Goal: Task Accomplishment & Management: Manage account settings

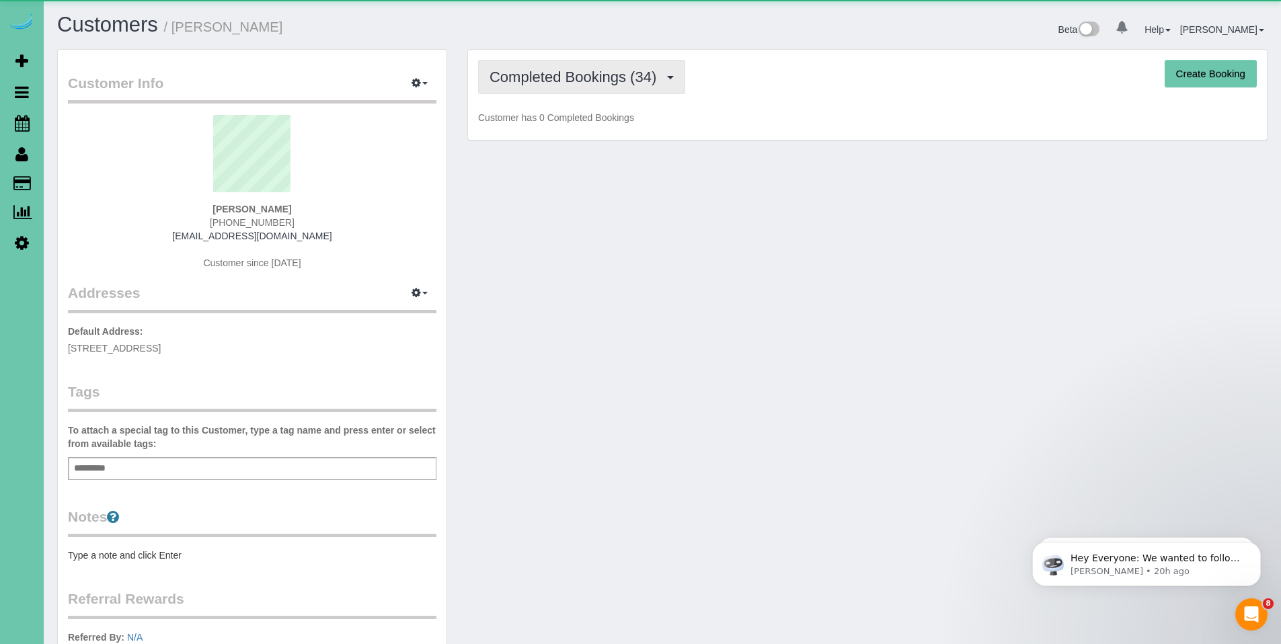
click at [570, 78] on span "Completed Bookings (34)" at bounding box center [575, 77] width 173 height 17
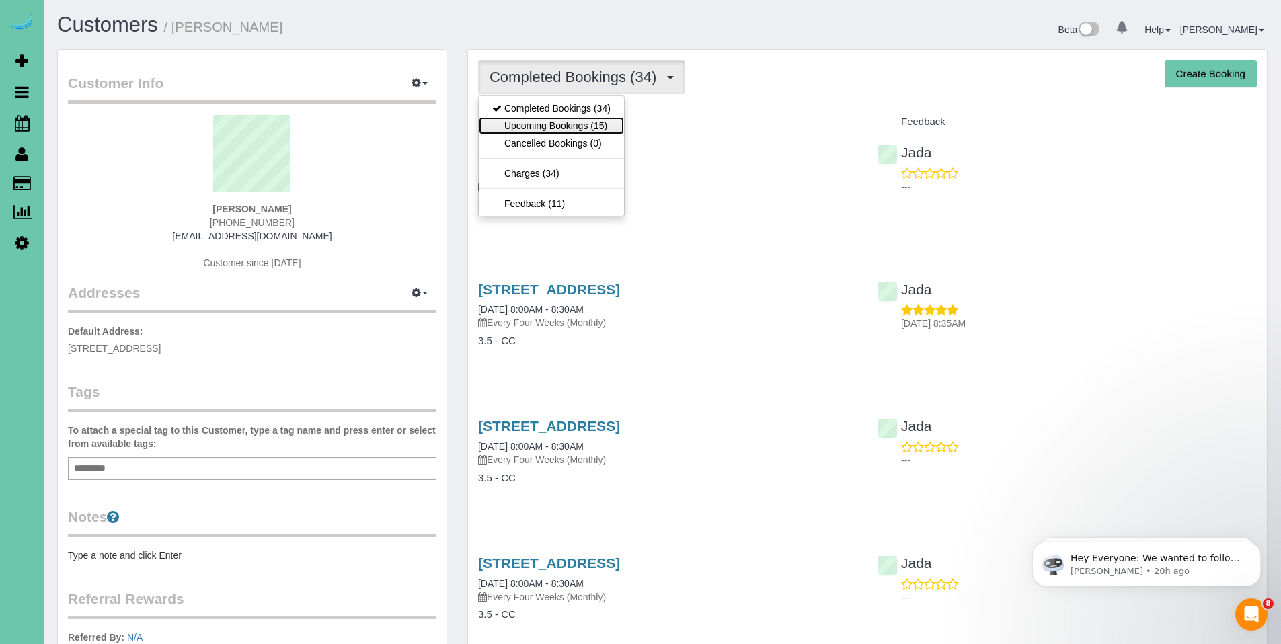
click at [563, 124] on link "Upcoming Bookings (15)" at bounding box center [551, 125] width 145 height 17
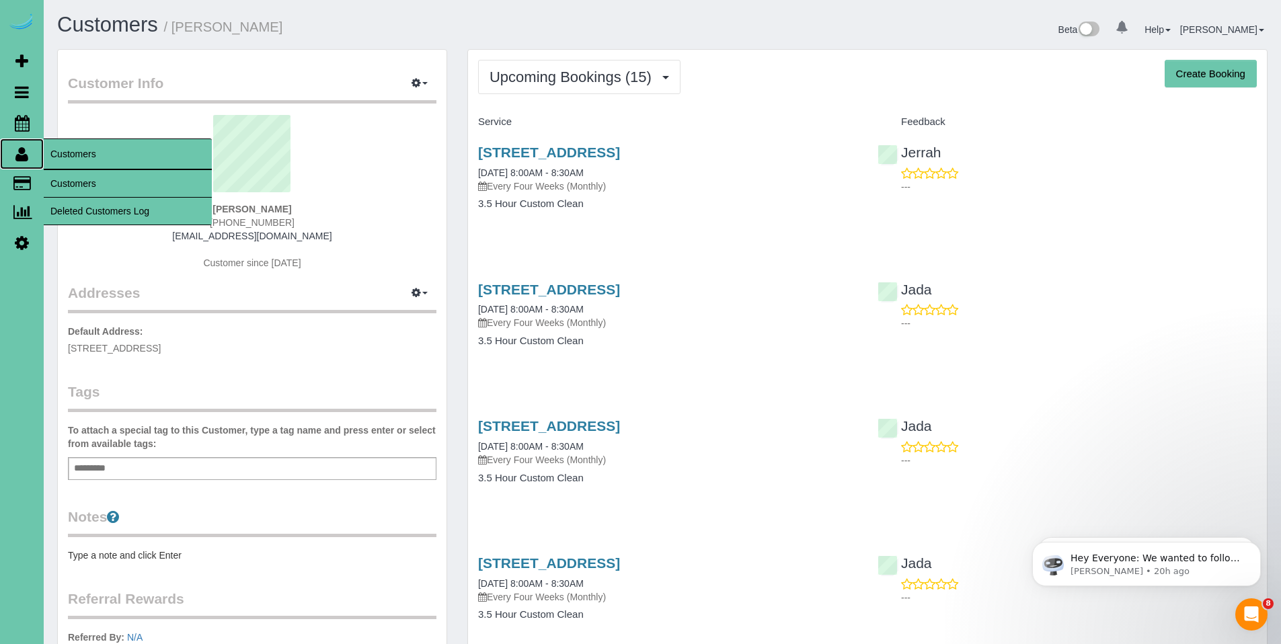
click at [22, 161] on icon at bounding box center [21, 154] width 13 height 16
click at [85, 180] on link "Customers" at bounding box center [128, 183] width 168 height 27
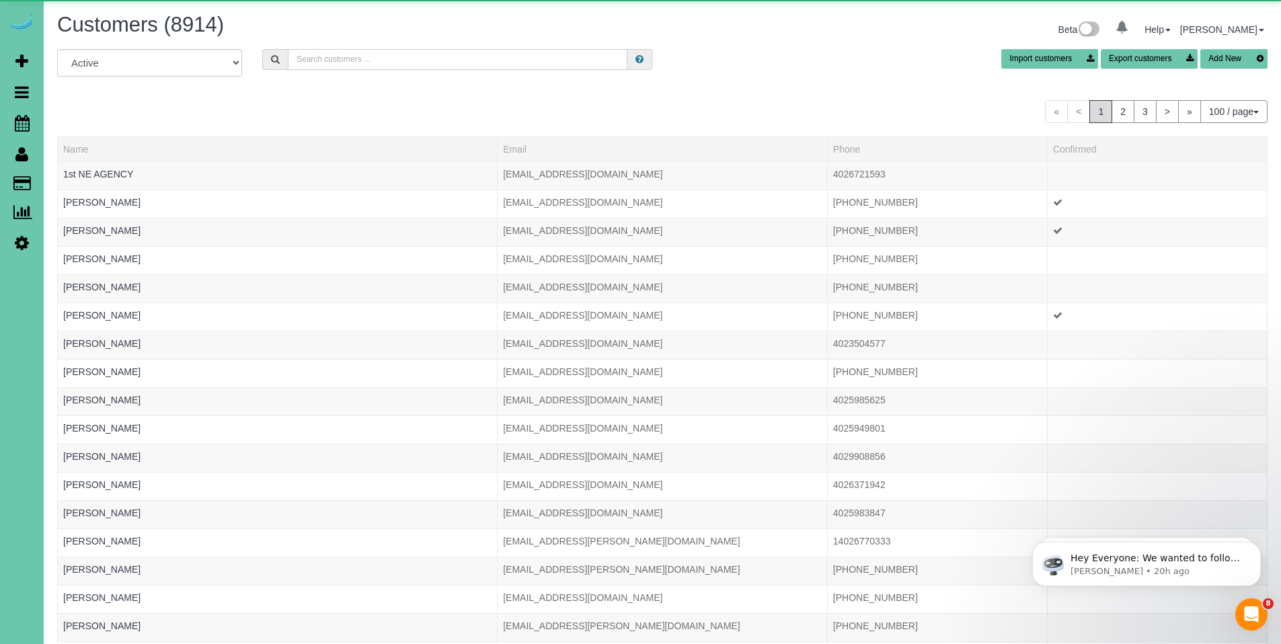
click at [444, 61] on input "text" at bounding box center [458, 59] width 340 height 21
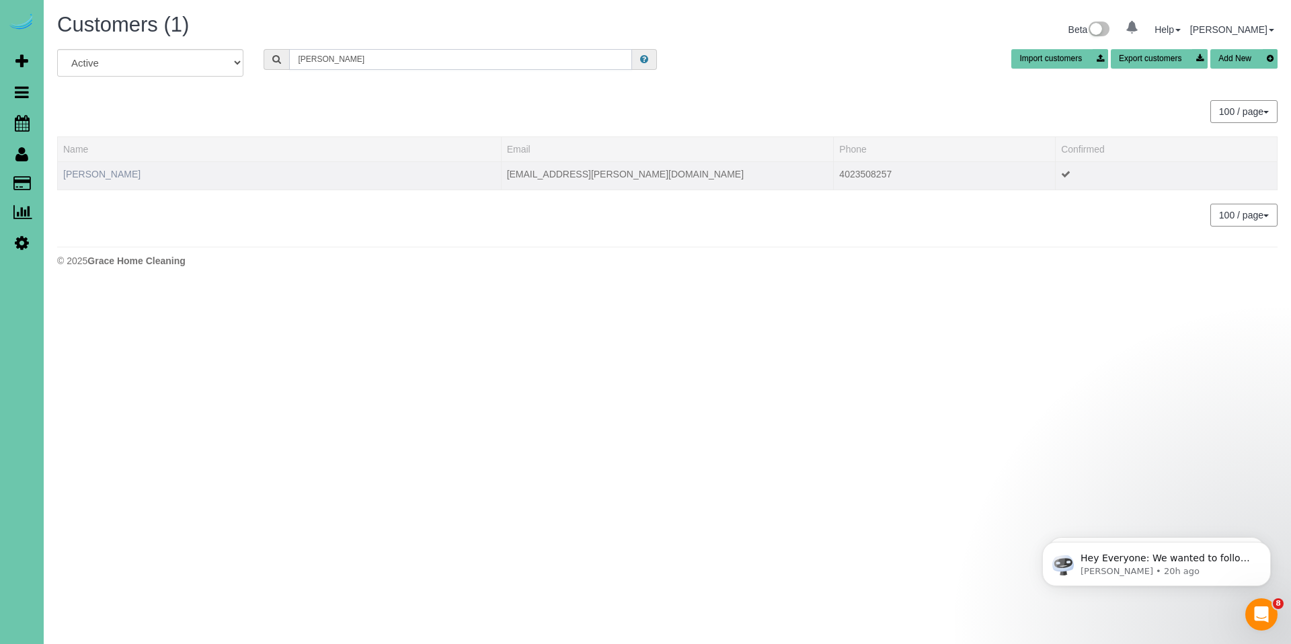
type input "Helen z"
click at [110, 174] on link "Helen Zoucha" at bounding box center [101, 174] width 77 height 11
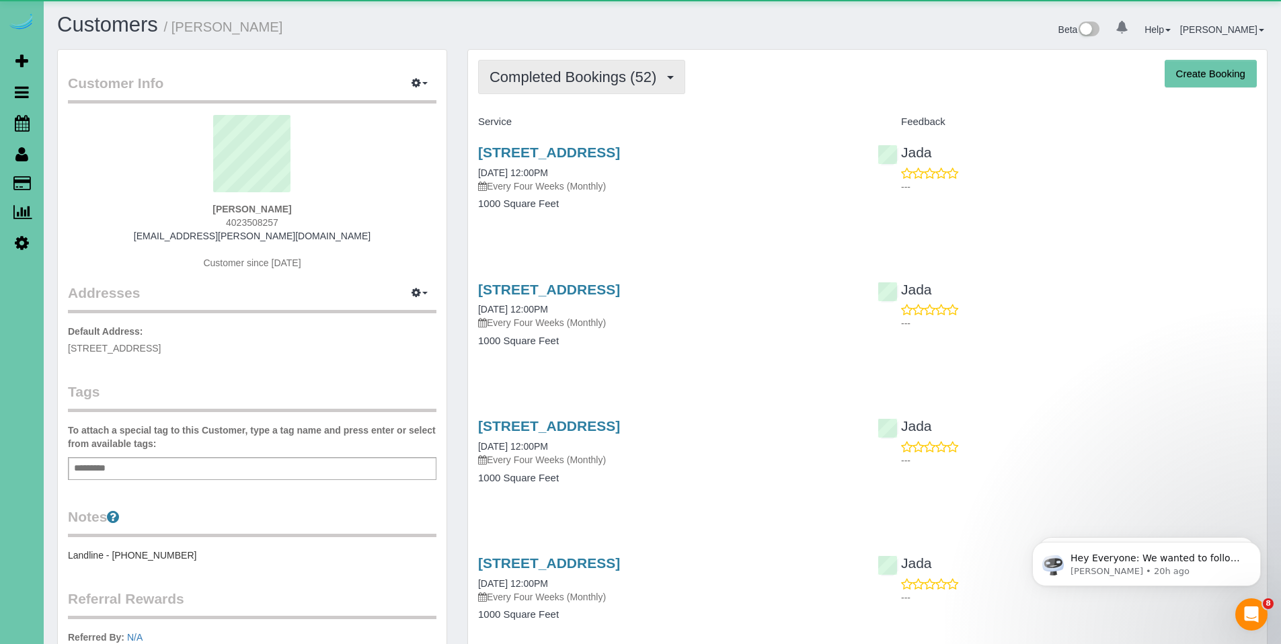
click at [553, 71] on span "Completed Bookings (52)" at bounding box center [575, 77] width 173 height 17
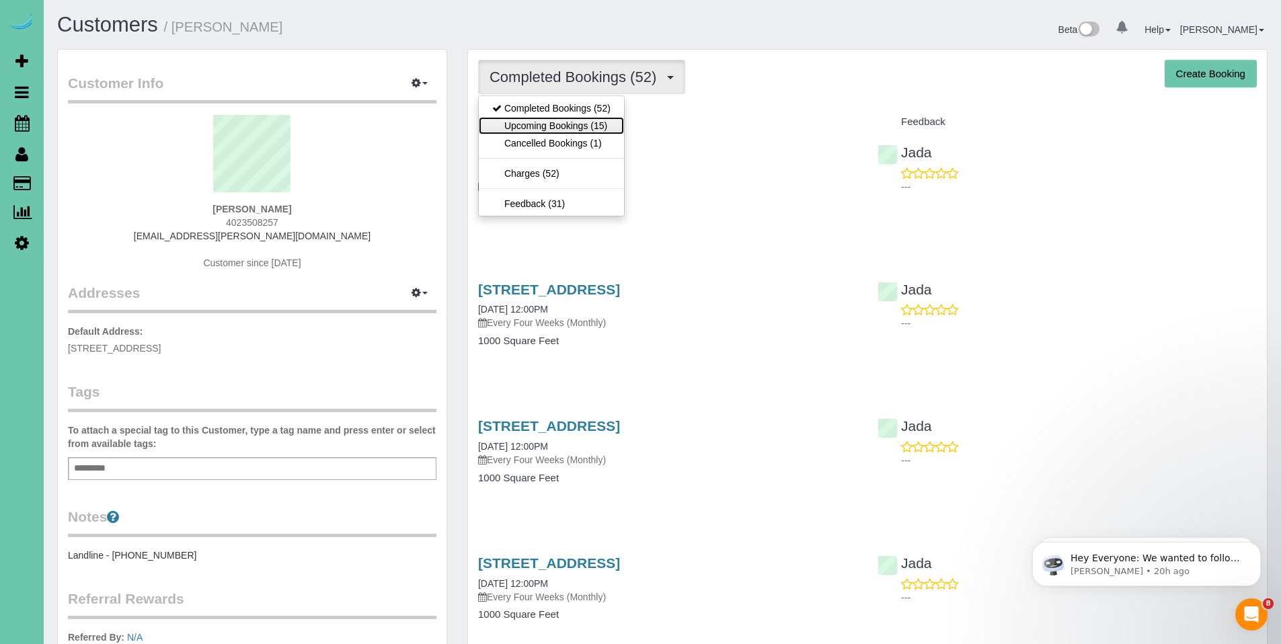
click at [550, 124] on link "Upcoming Bookings (15)" at bounding box center [551, 125] width 145 height 17
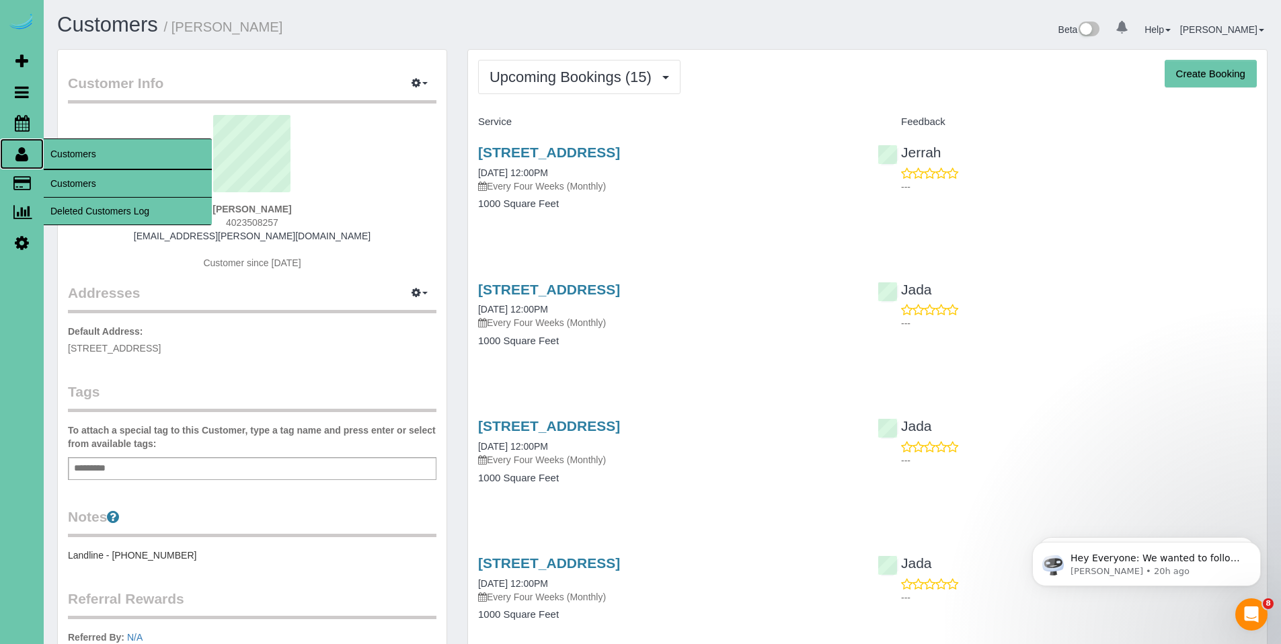
click at [25, 159] on icon at bounding box center [21, 154] width 13 height 16
click at [81, 179] on link "Customers" at bounding box center [128, 183] width 168 height 27
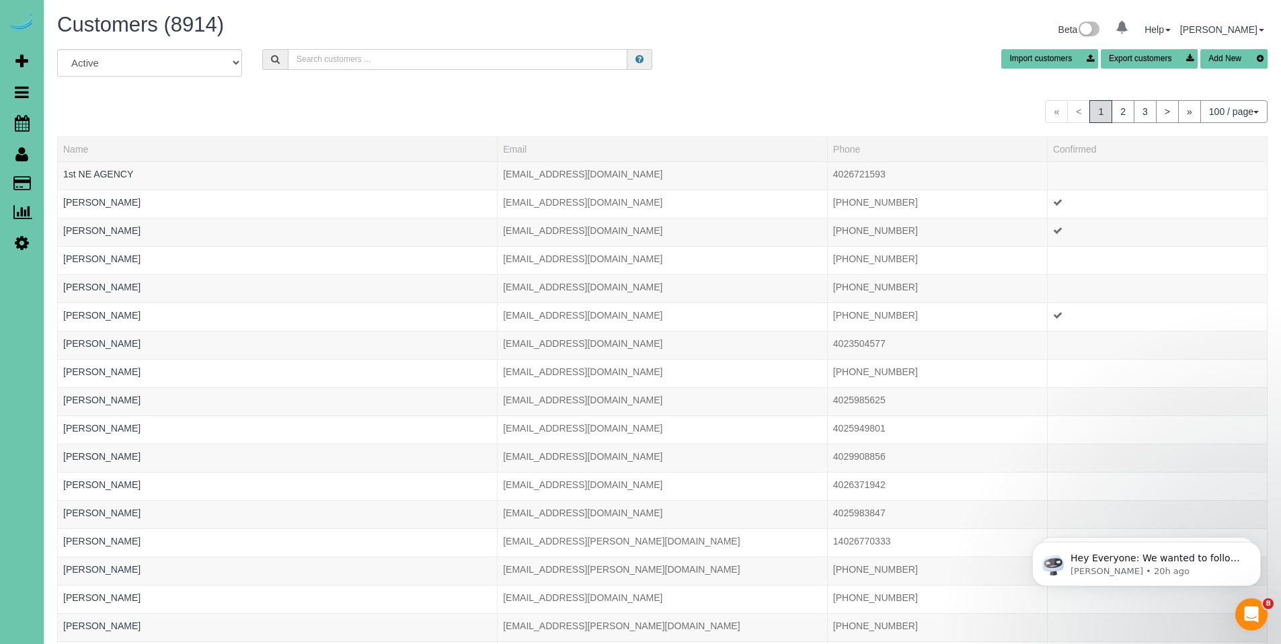
click at [445, 59] on input "text" at bounding box center [458, 59] width 340 height 21
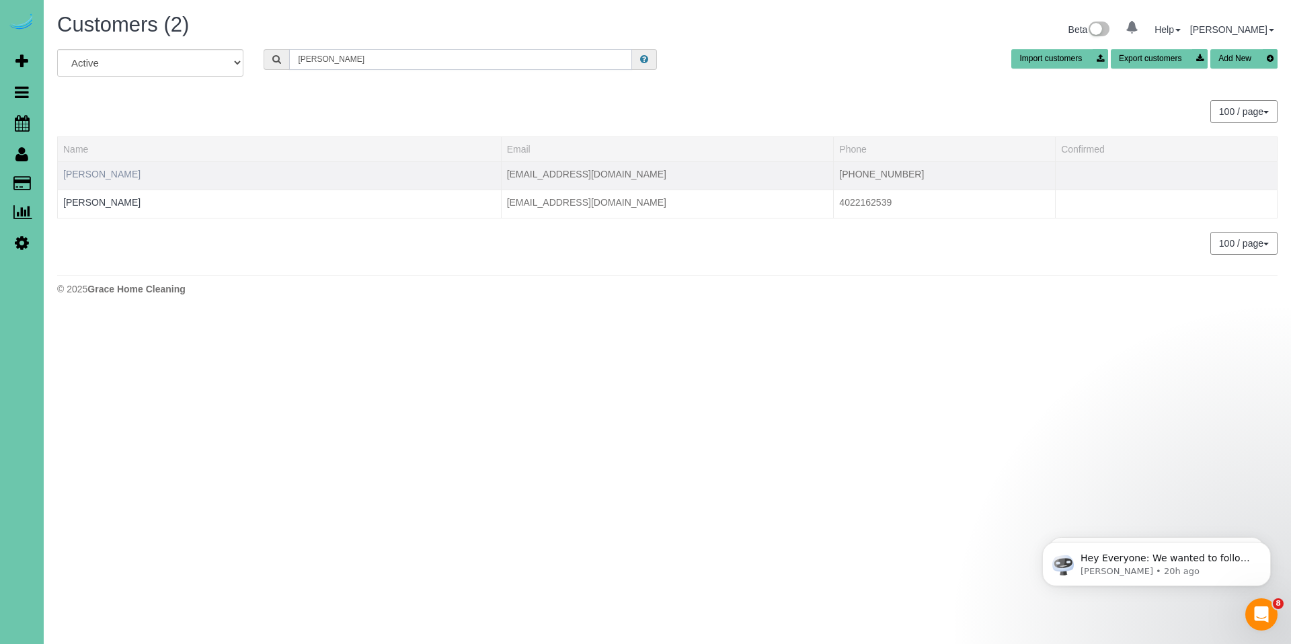
type input "ruth f"
click at [107, 171] on link "Ruth Frazee" at bounding box center [101, 174] width 77 height 11
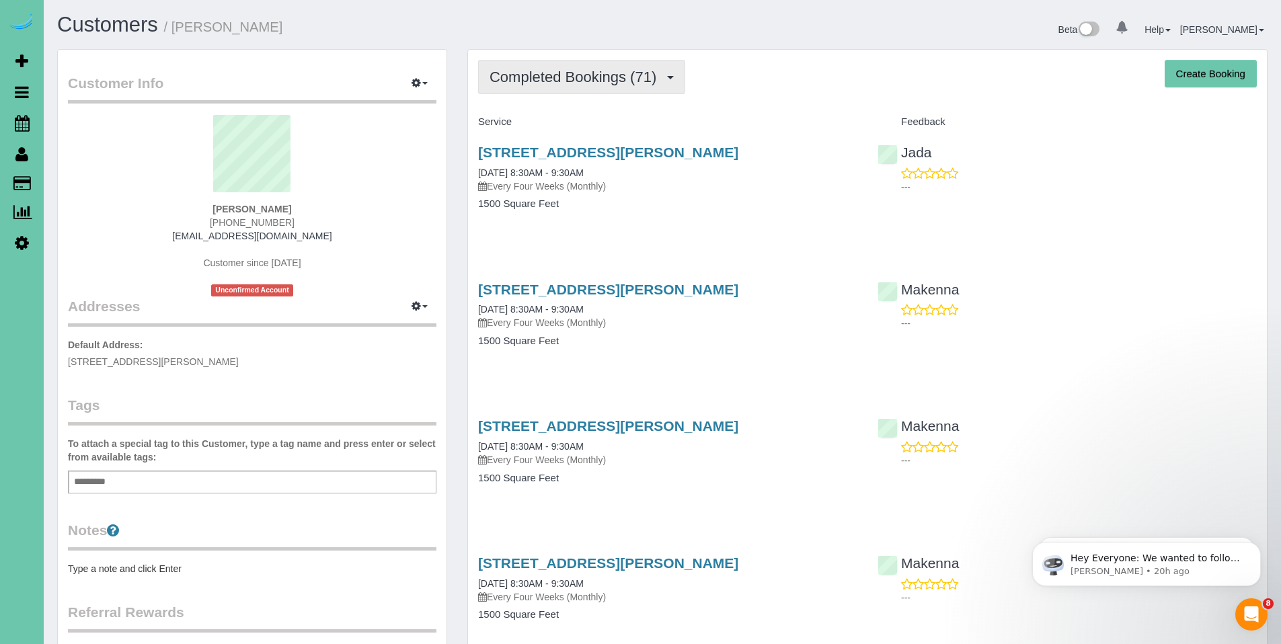
click at [537, 77] on span "Completed Bookings (71)" at bounding box center [575, 77] width 173 height 17
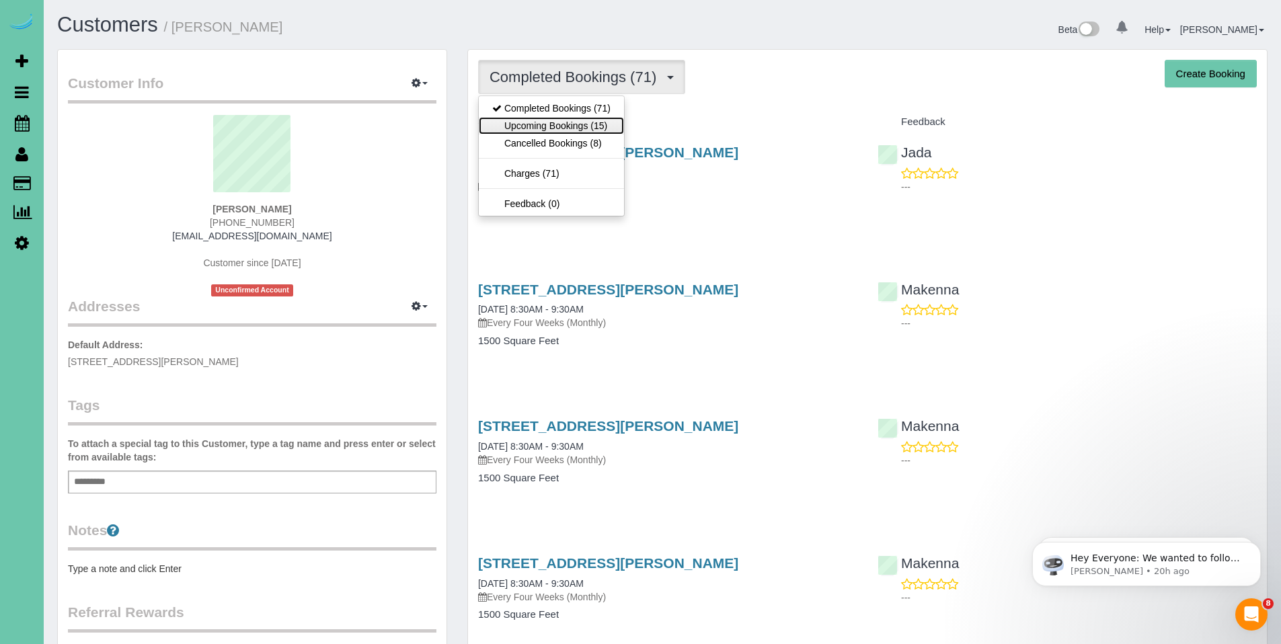
click at [535, 122] on link "Upcoming Bookings (15)" at bounding box center [551, 125] width 145 height 17
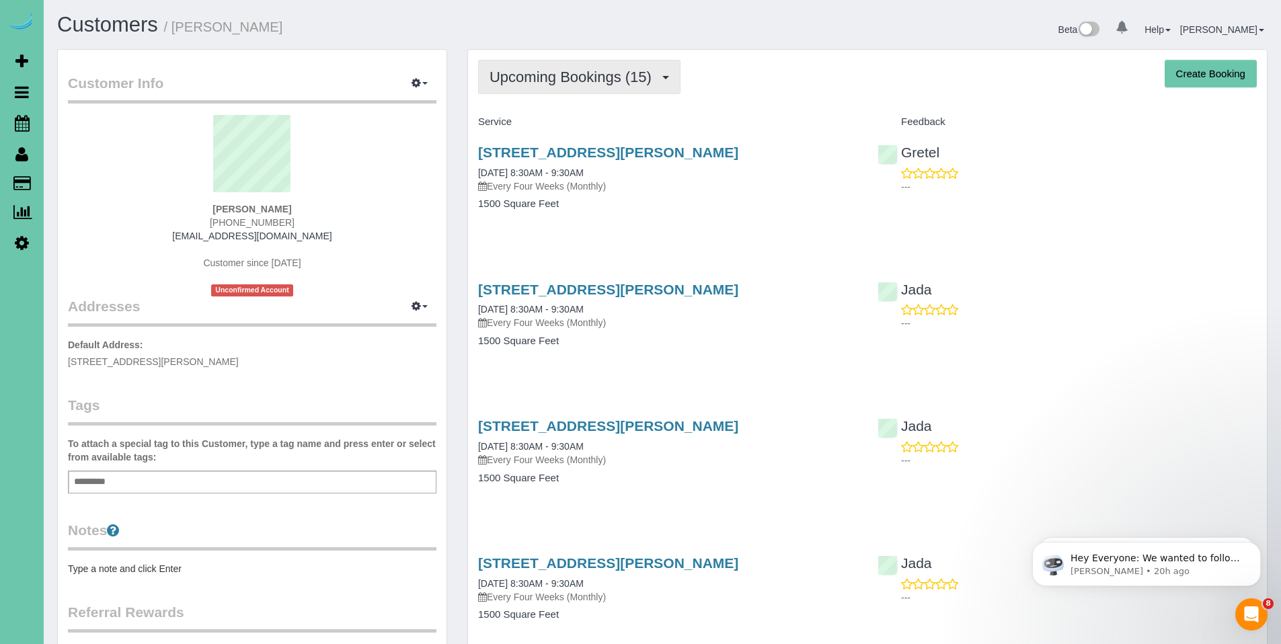
click at [530, 88] on button "Upcoming Bookings (15)" at bounding box center [579, 77] width 202 height 34
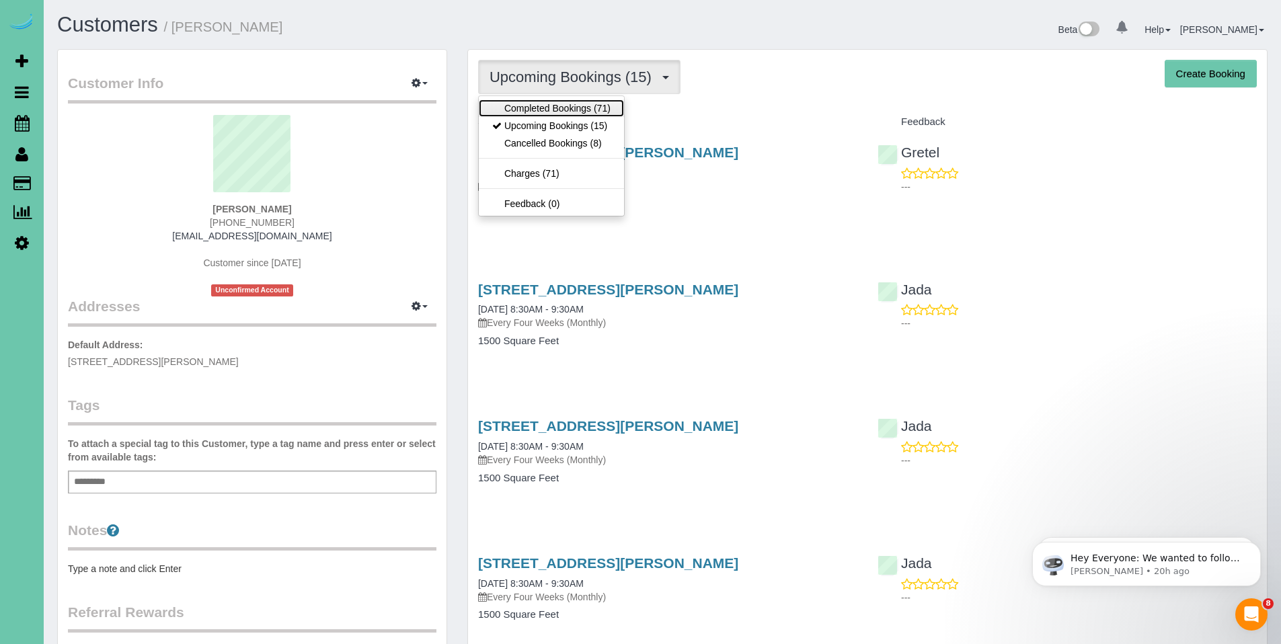
click at [532, 112] on link "Completed Bookings (71)" at bounding box center [551, 108] width 145 height 17
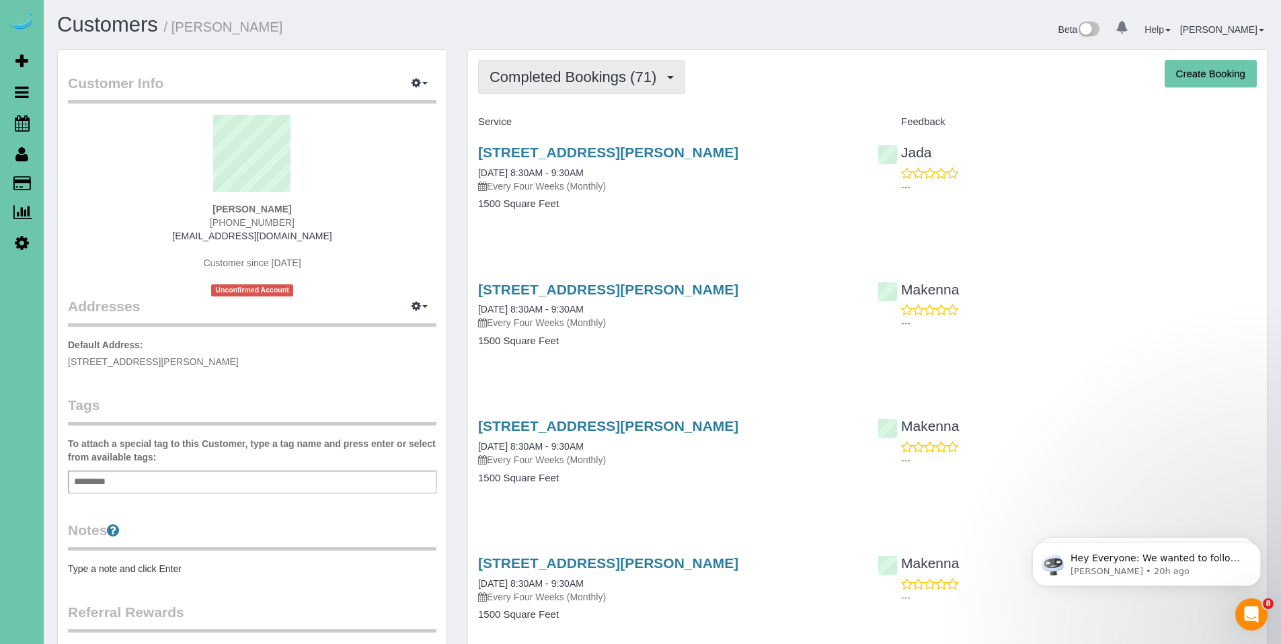
click at [582, 76] on span "Completed Bookings (71)" at bounding box center [575, 77] width 173 height 17
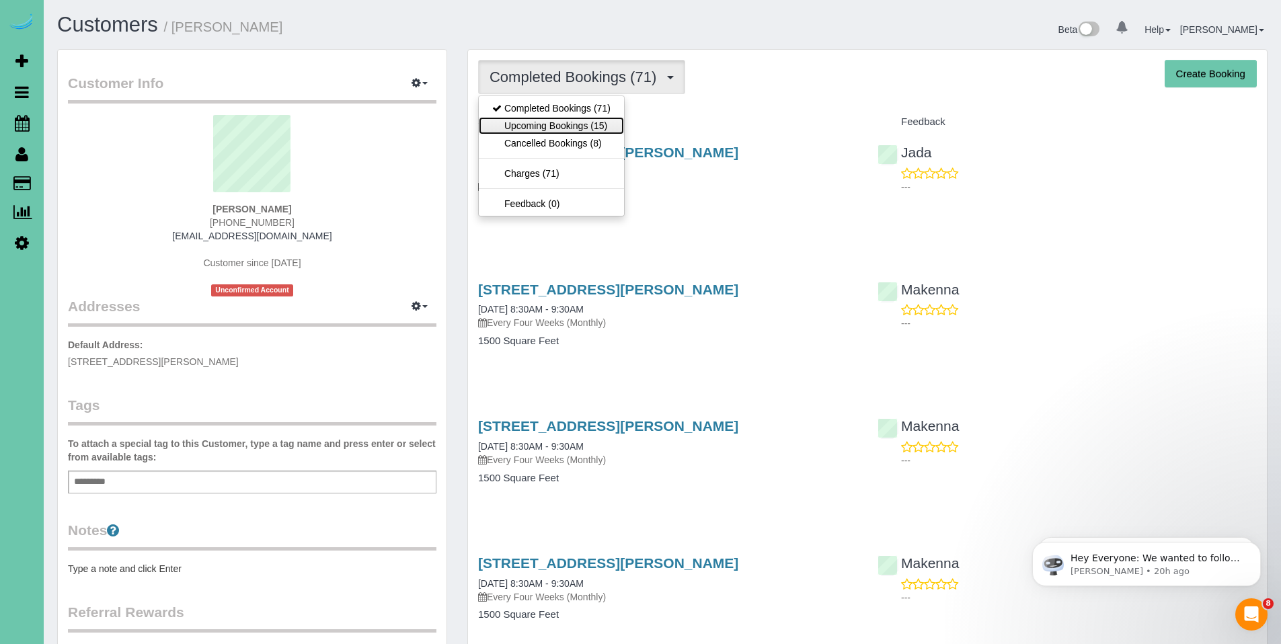
click at [570, 120] on link "Upcoming Bookings (15)" at bounding box center [551, 125] width 145 height 17
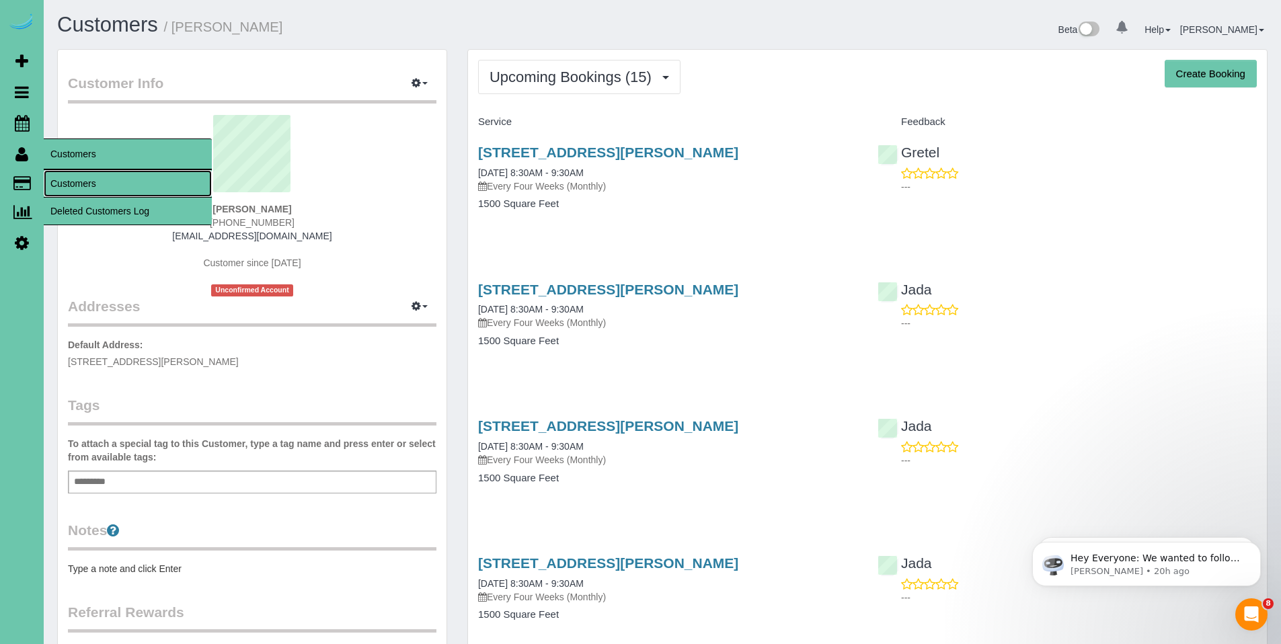
click at [84, 176] on link "Customers" at bounding box center [128, 183] width 168 height 27
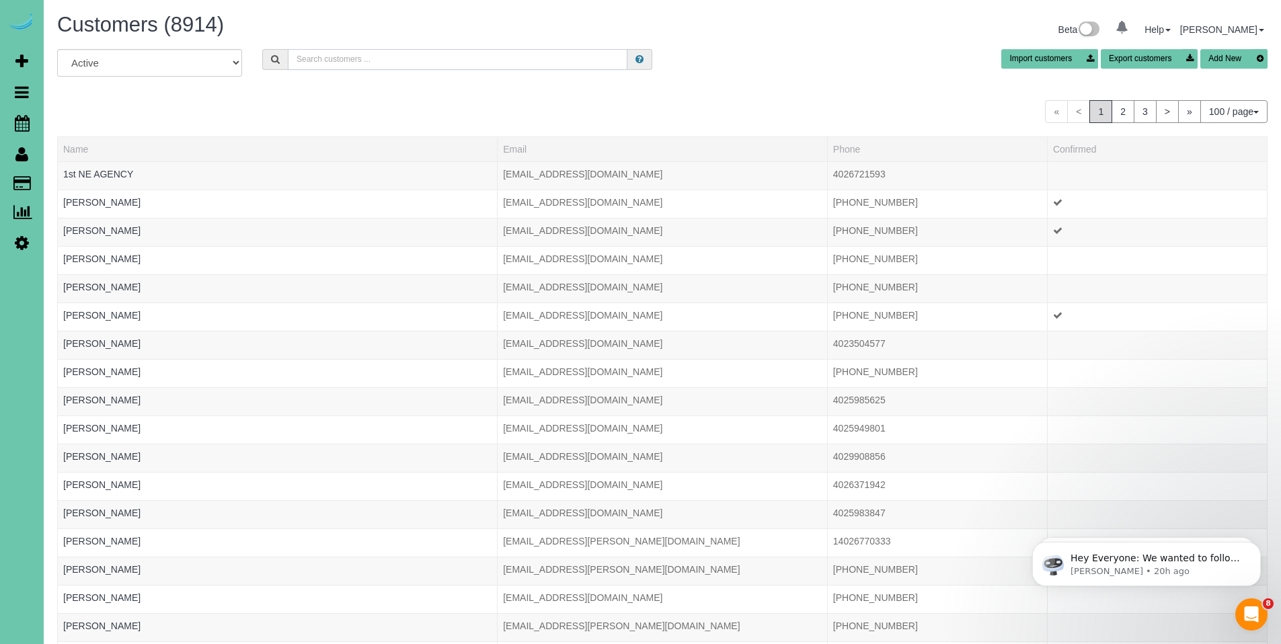
click at [352, 54] on input "text" at bounding box center [458, 59] width 340 height 21
drag, startPoint x: 335, startPoint y: 59, endPoint x: 247, endPoint y: 59, distance: 87.4
click at [247, 59] on div "All Active Archived Want Import customers Export customers Add New" at bounding box center [662, 68] width 1230 height 38
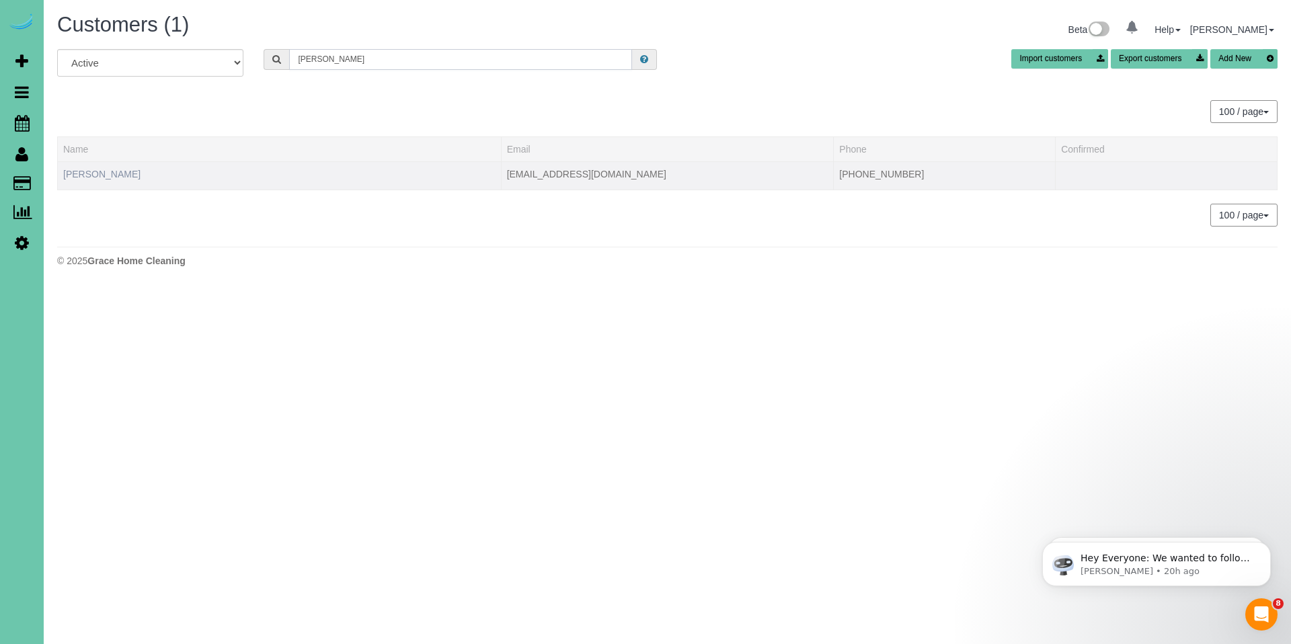
type input "Frank J"
click at [79, 173] on link "Frank Johnson" at bounding box center [101, 174] width 77 height 11
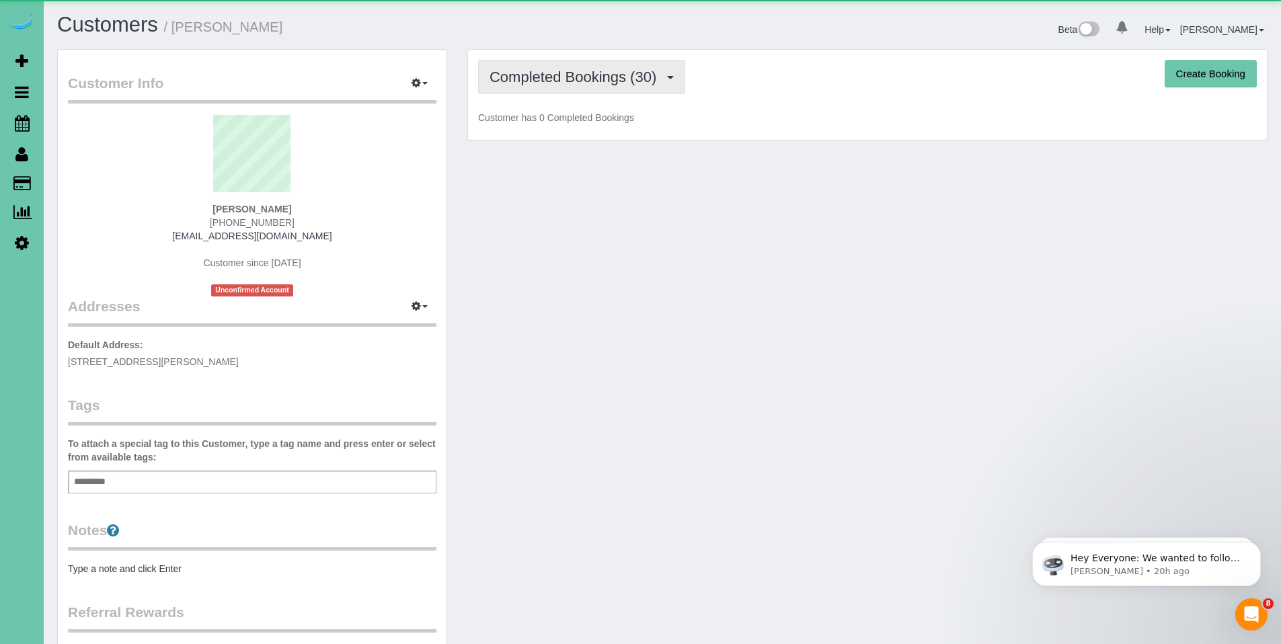
click at [574, 87] on button "Completed Bookings (30)" at bounding box center [581, 77] width 207 height 34
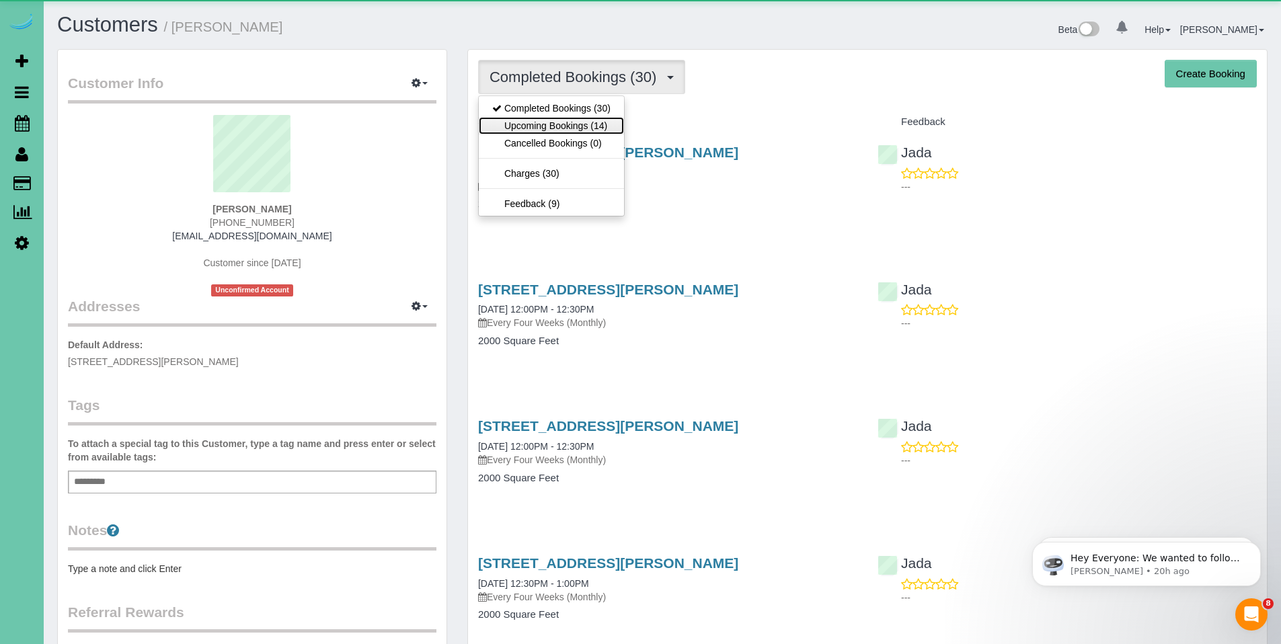
click at [571, 118] on link "Upcoming Bookings (14)" at bounding box center [551, 125] width 145 height 17
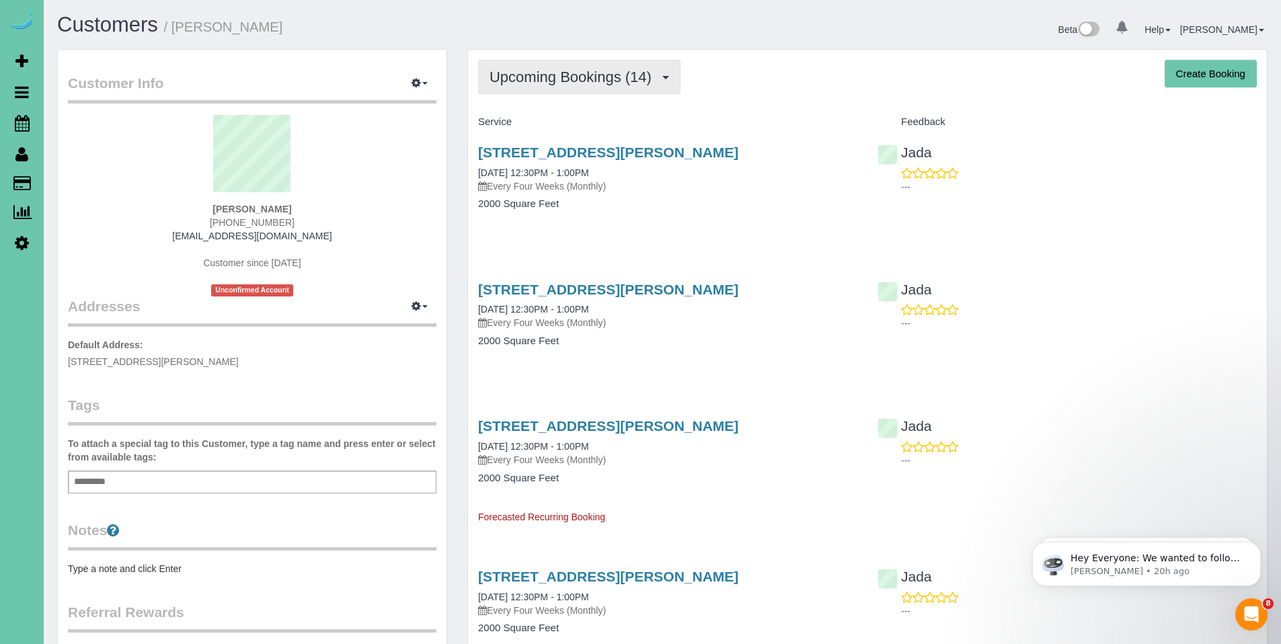
click at [572, 79] on span "Upcoming Bookings (14)" at bounding box center [573, 77] width 169 height 17
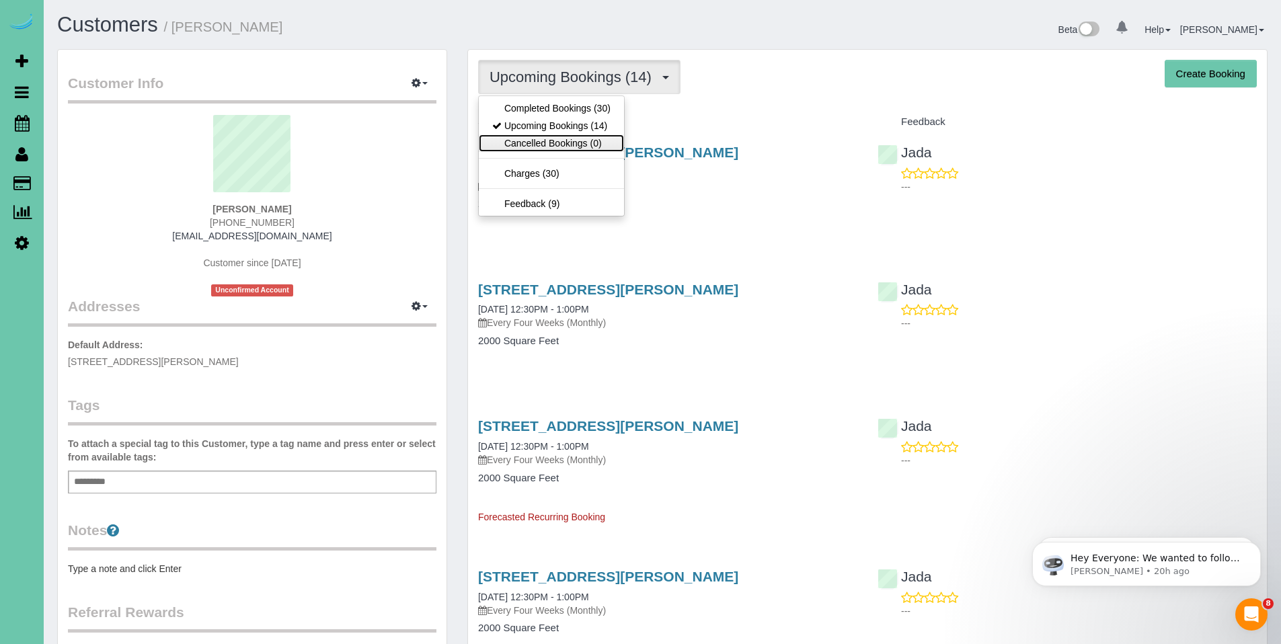
click at [565, 143] on link "Cancelled Bookings (0)" at bounding box center [551, 142] width 145 height 17
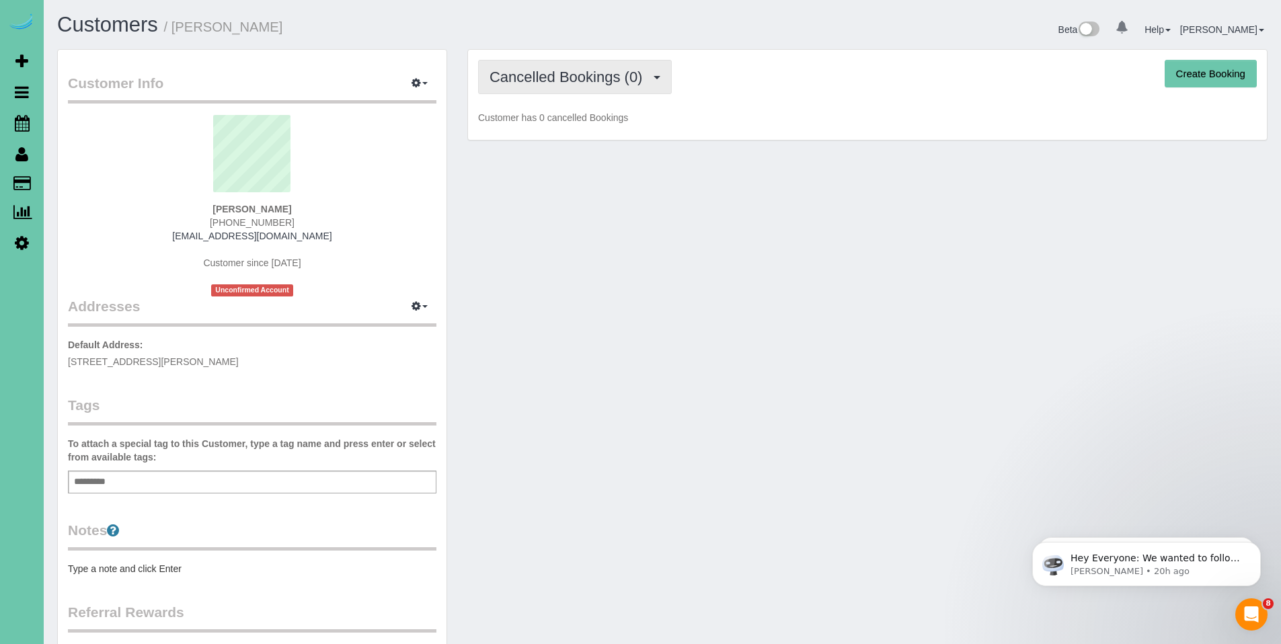
click at [563, 81] on span "Cancelled Bookings (0)" at bounding box center [568, 77] width 159 height 17
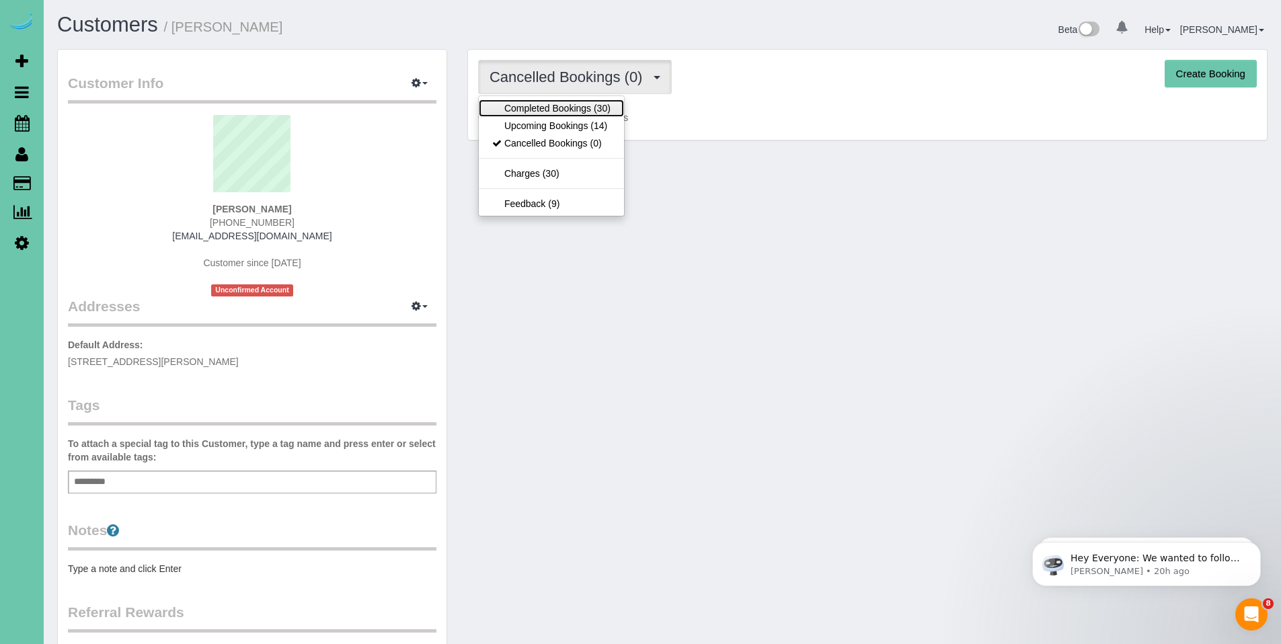
click at [557, 108] on link "Completed Bookings (30)" at bounding box center [551, 108] width 145 height 17
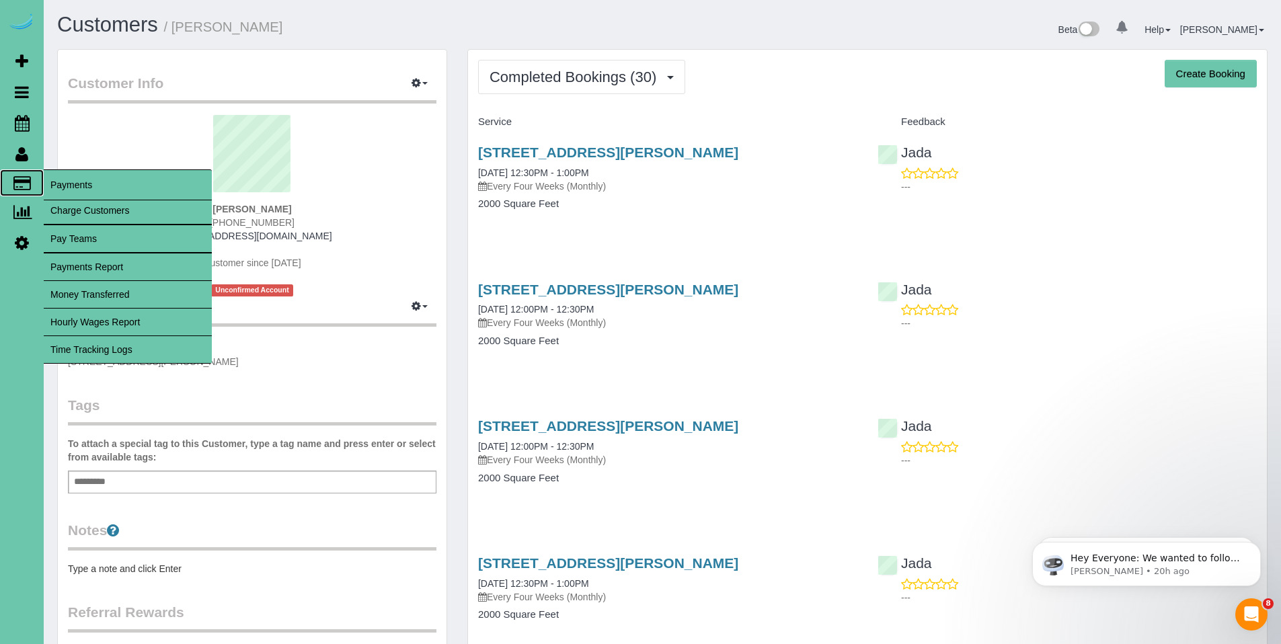
click at [72, 186] on span "Payments" at bounding box center [128, 184] width 168 height 31
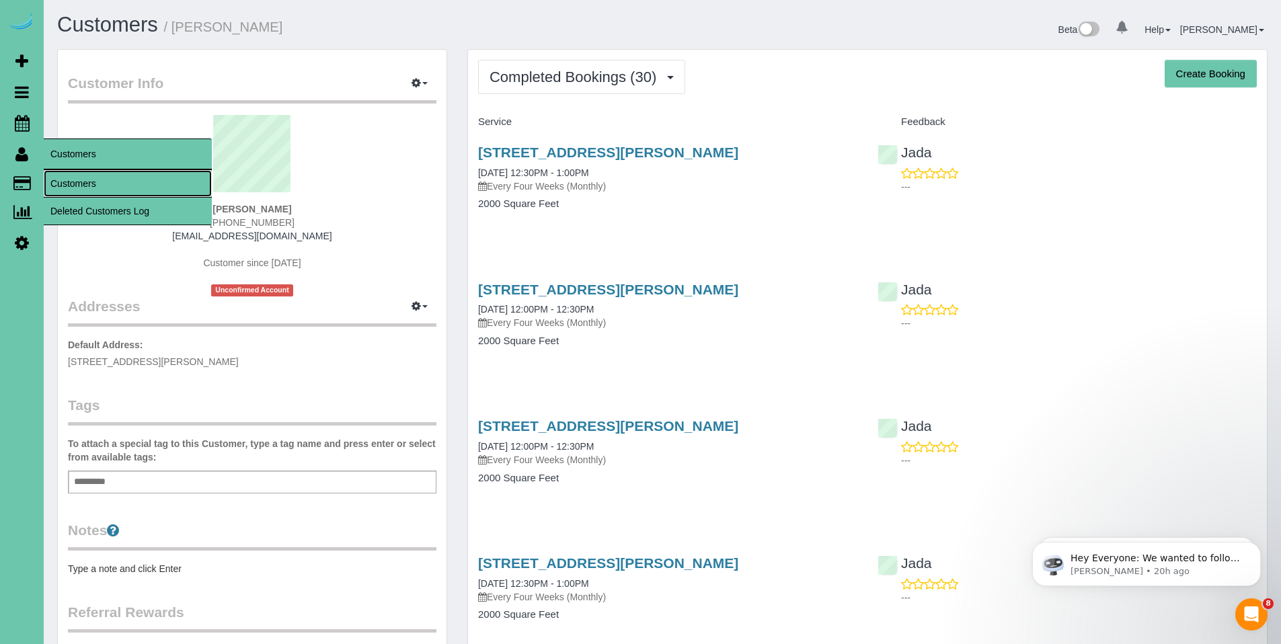
click at [72, 181] on link "Customers" at bounding box center [128, 183] width 168 height 27
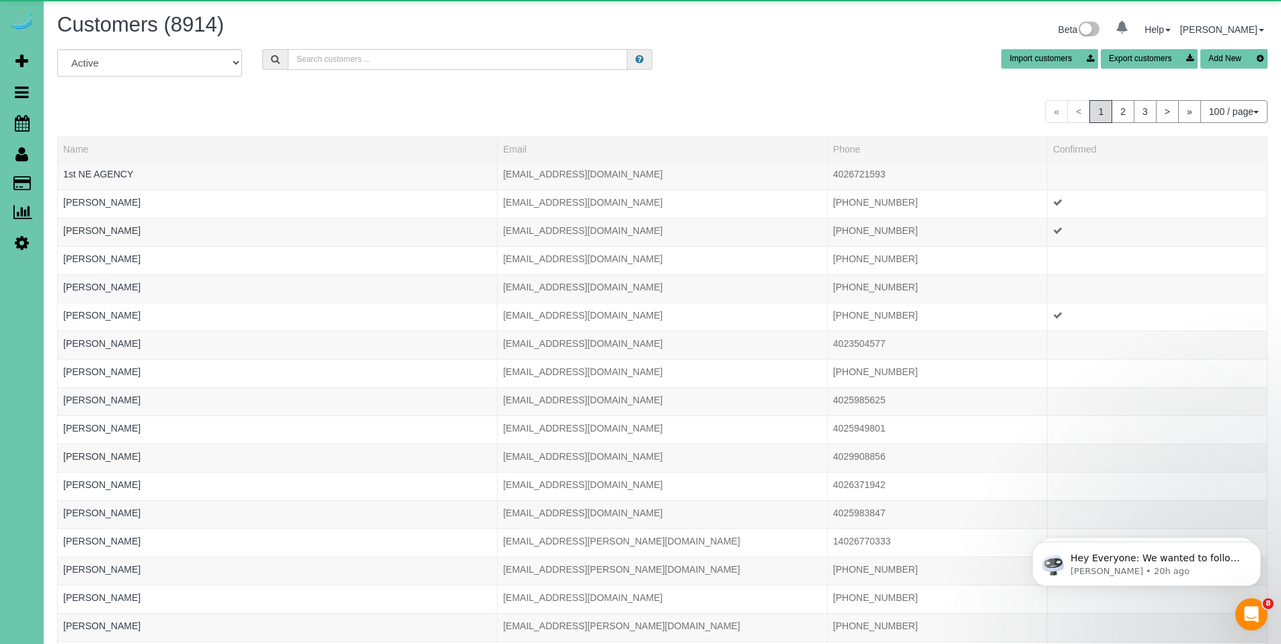
click at [355, 53] on input "text" at bounding box center [458, 59] width 340 height 21
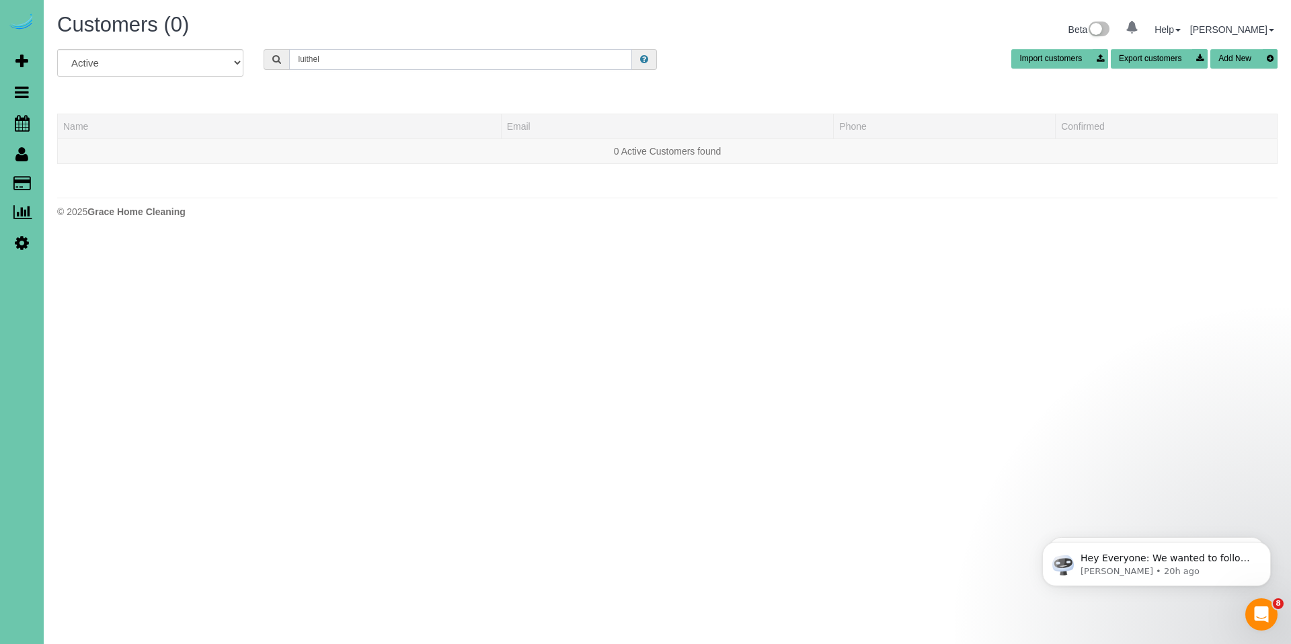
drag, startPoint x: 363, startPoint y: 60, endPoint x: 266, endPoint y: 65, distance: 97.6
click at [266, 65] on div "luithel" at bounding box center [460, 59] width 393 height 21
drag, startPoint x: 355, startPoint y: 60, endPoint x: 323, endPoint y: 61, distance: 32.3
click at [323, 61] on input "luithel" at bounding box center [460, 59] width 343 height 21
type input "l"
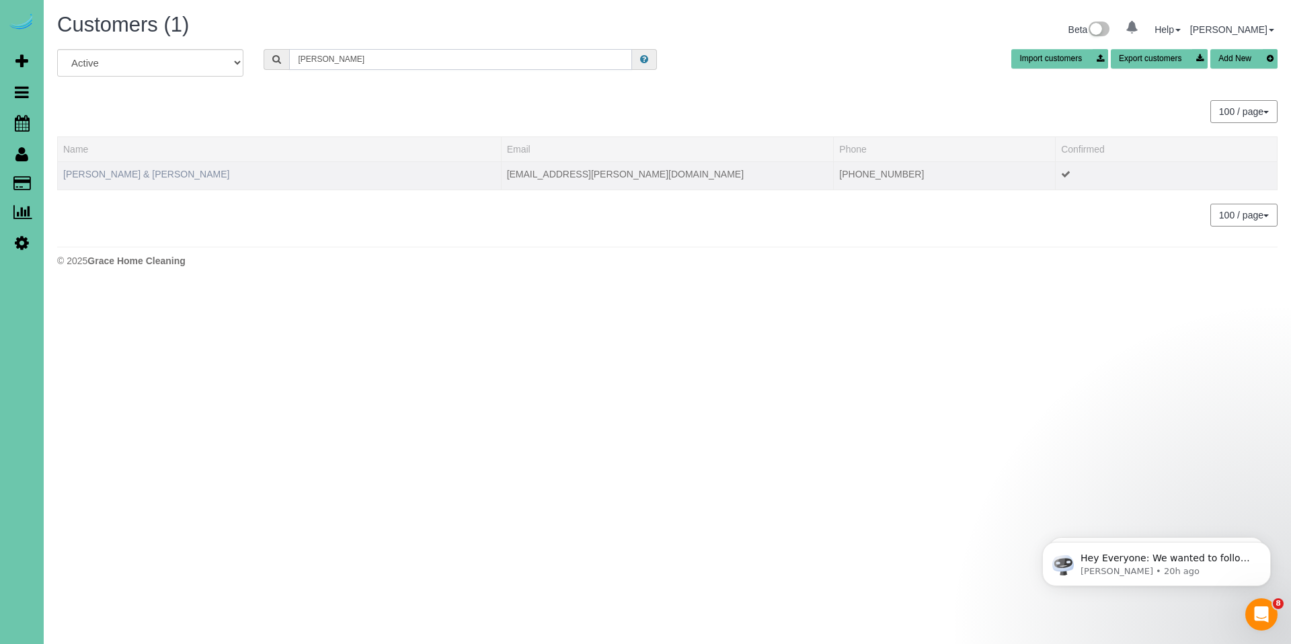
type input "Willard"
click at [108, 173] on link "Willard & Darlene Luithle" at bounding box center [146, 174] width 166 height 11
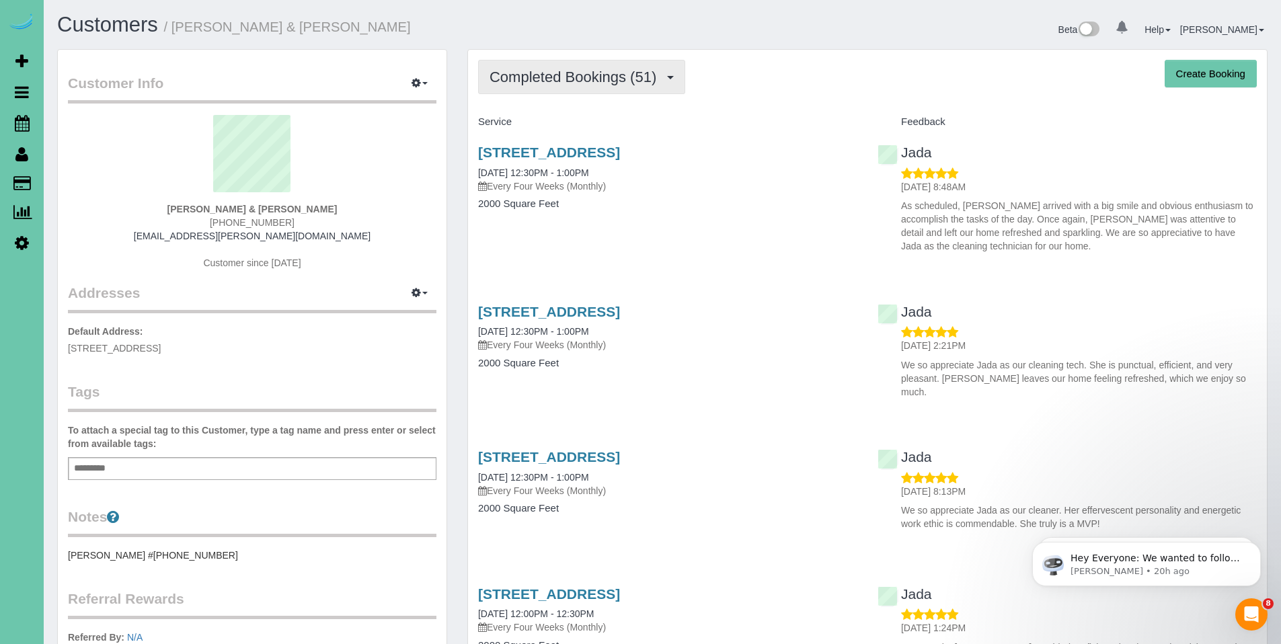
click at [578, 85] on span "Completed Bookings (51)" at bounding box center [575, 77] width 173 height 17
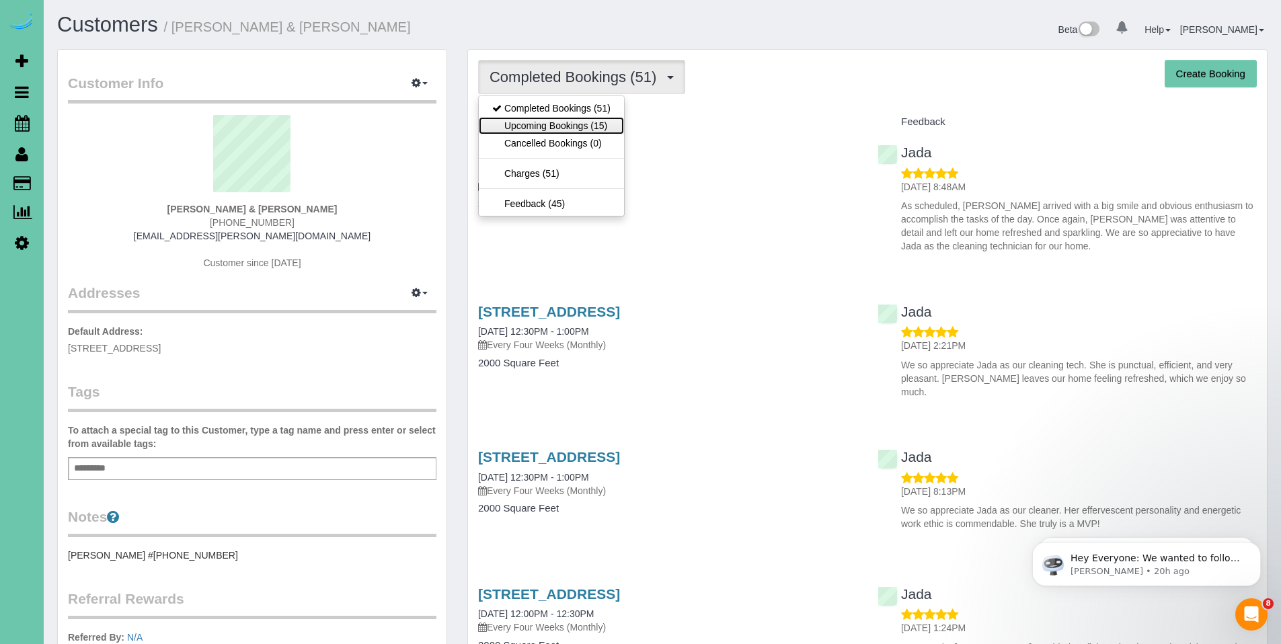
click at [560, 120] on link "Upcoming Bookings (15)" at bounding box center [551, 125] width 145 height 17
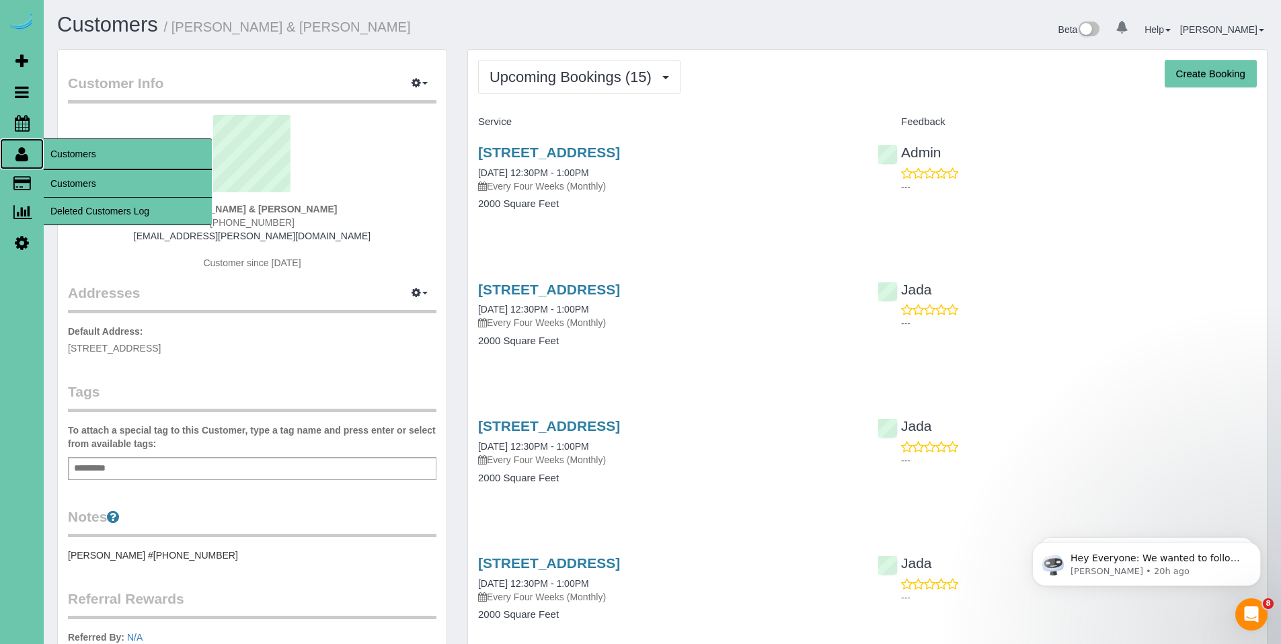
click at [23, 161] on icon at bounding box center [21, 154] width 13 height 16
click at [89, 182] on link "Customers" at bounding box center [128, 183] width 168 height 27
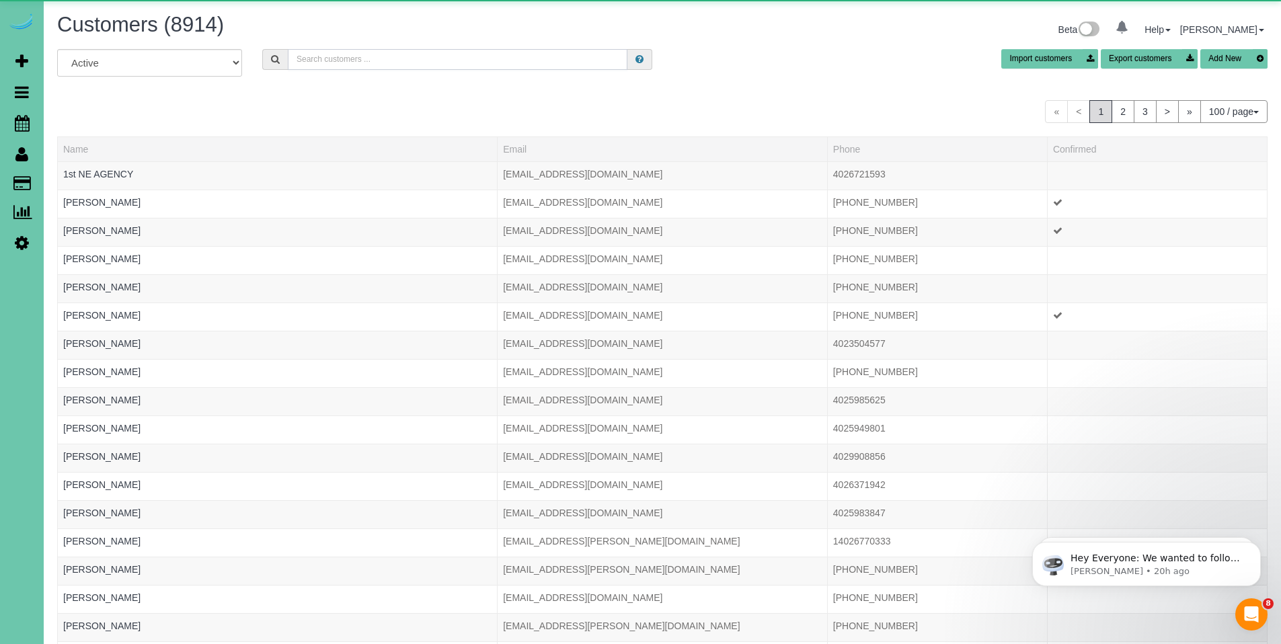
click at [389, 68] on input "text" at bounding box center [458, 59] width 340 height 21
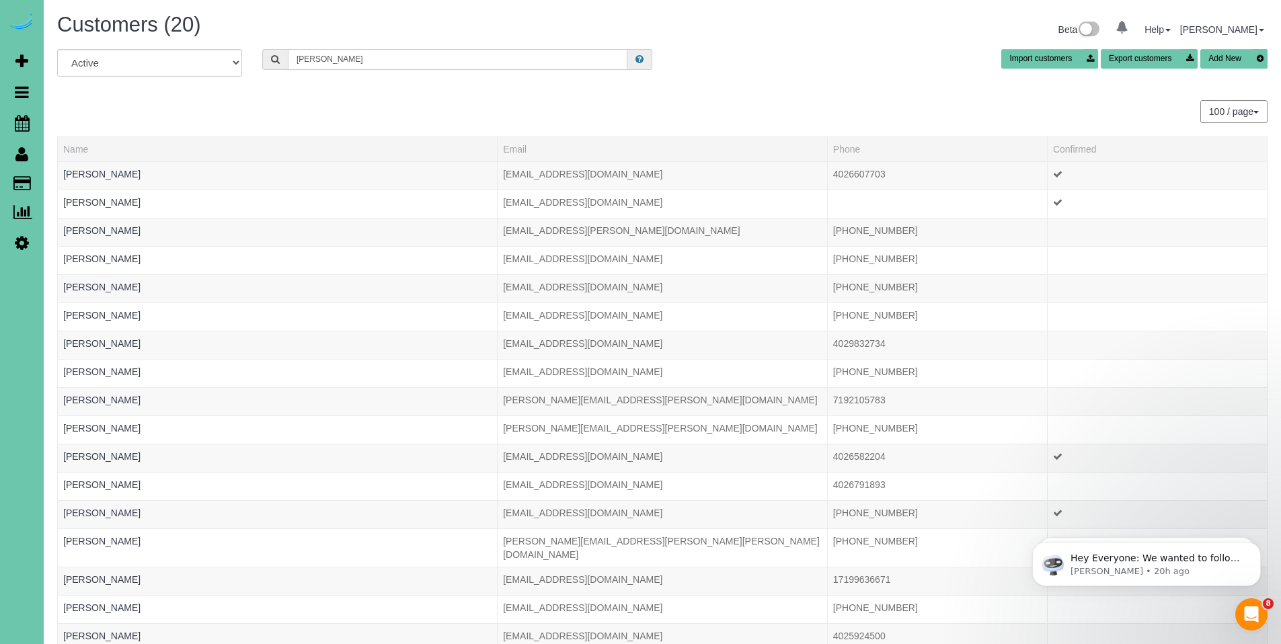
type input "monica o"
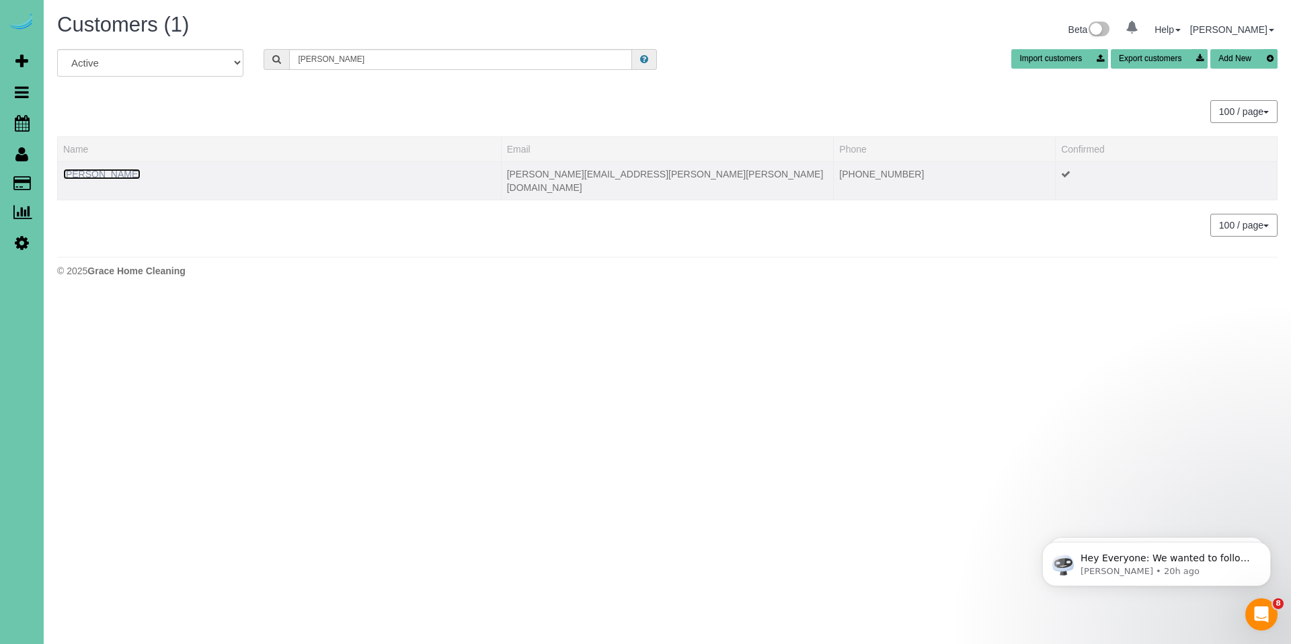
click at [108, 171] on link "Monica Olson" at bounding box center [101, 174] width 77 height 11
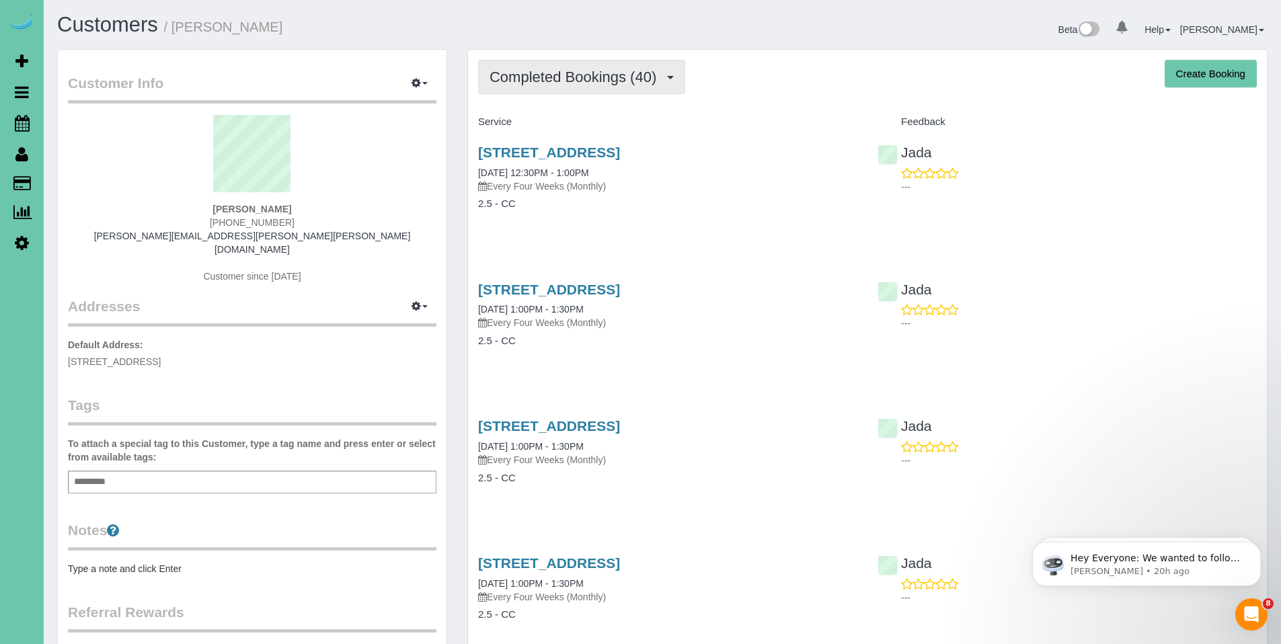
click at [594, 69] on span "Completed Bookings (40)" at bounding box center [575, 77] width 173 height 17
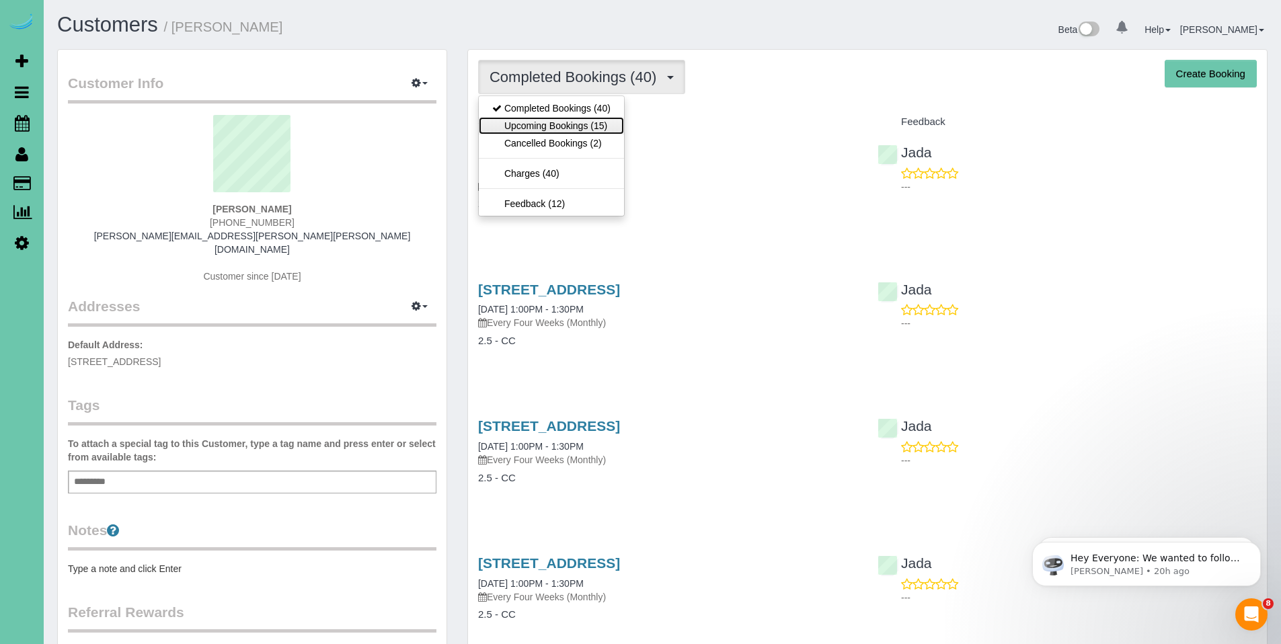
click at [576, 127] on link "Upcoming Bookings (15)" at bounding box center [551, 125] width 145 height 17
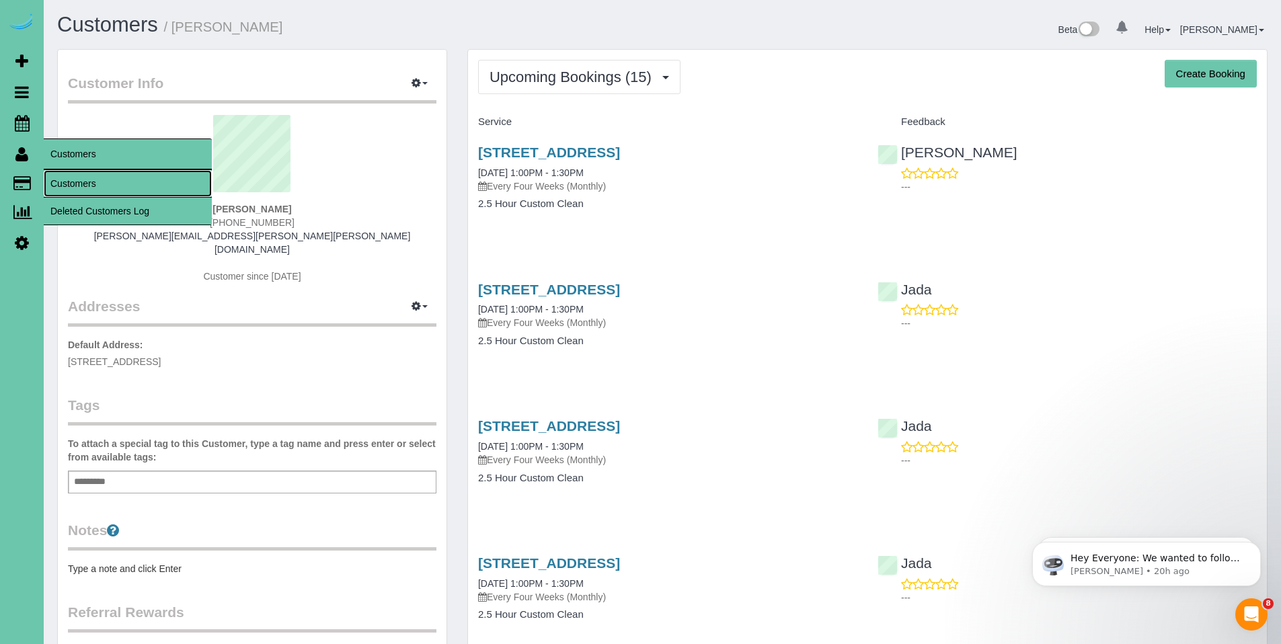
click at [77, 177] on link "Customers" at bounding box center [128, 183] width 168 height 27
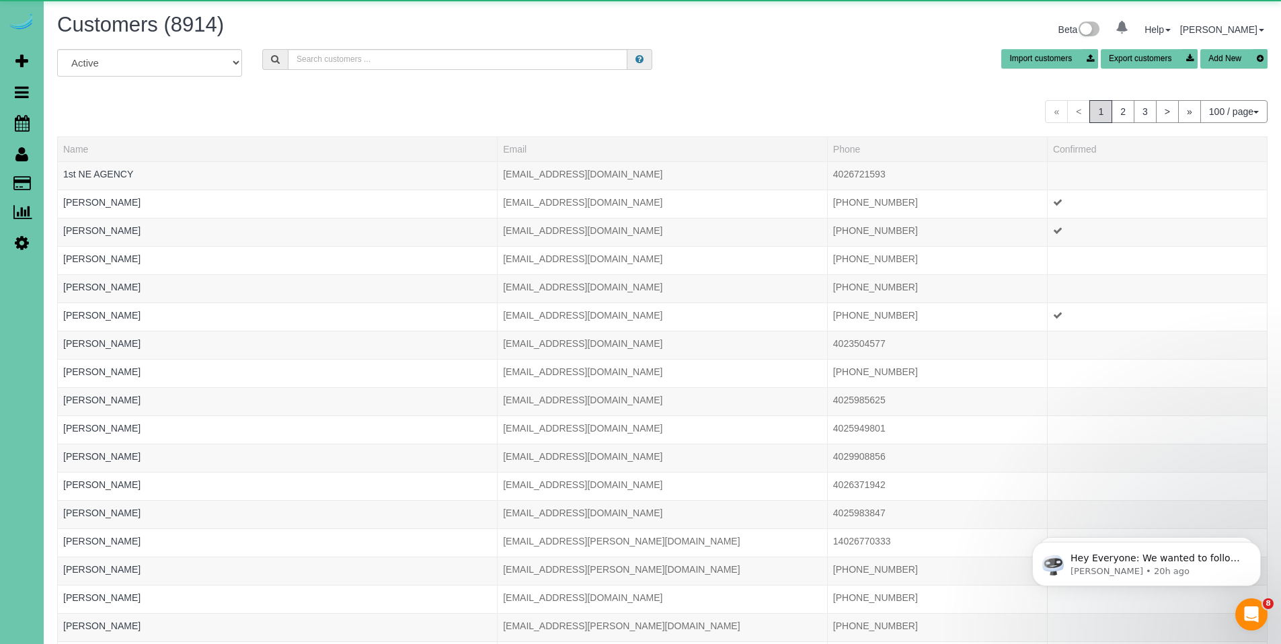
click at [415, 38] on div "Customers (8914)" at bounding box center [354, 27] width 615 height 29
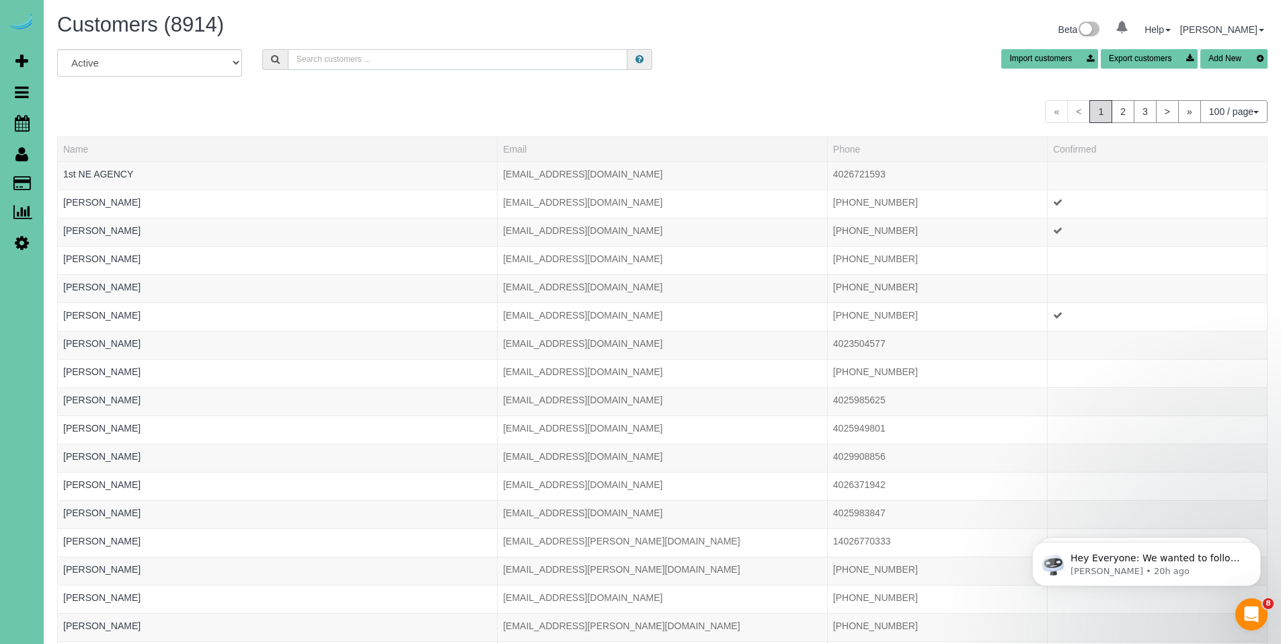
click at [418, 53] on input "text" at bounding box center [458, 59] width 340 height 21
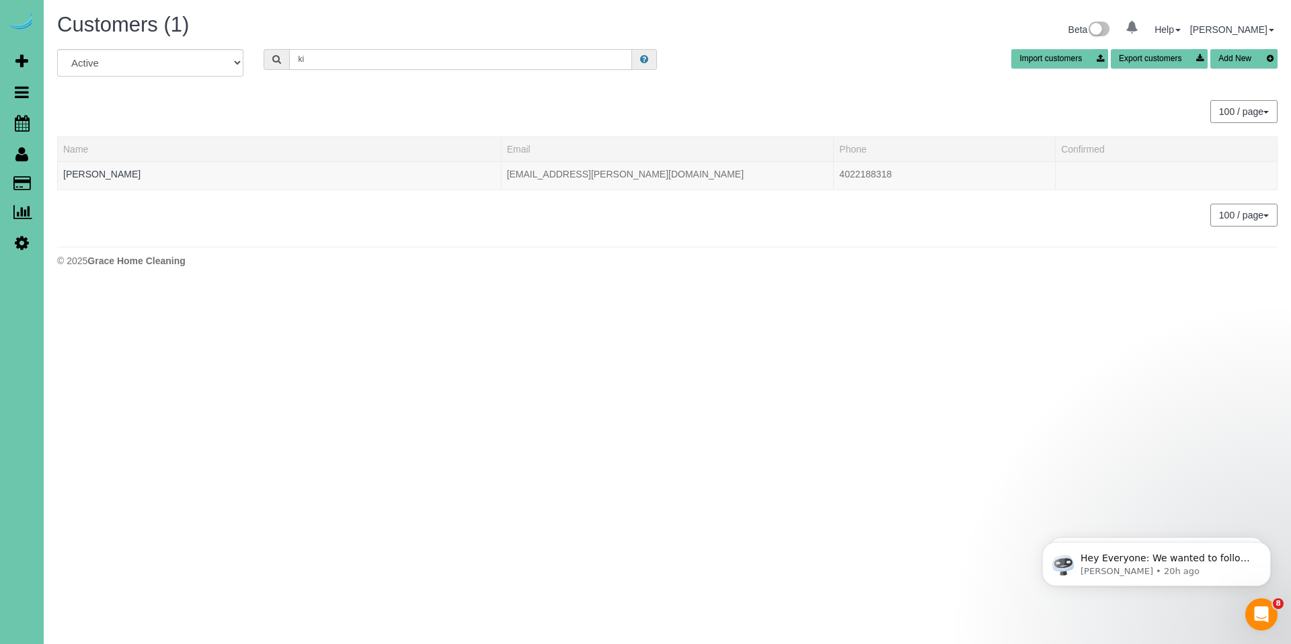
type input "k"
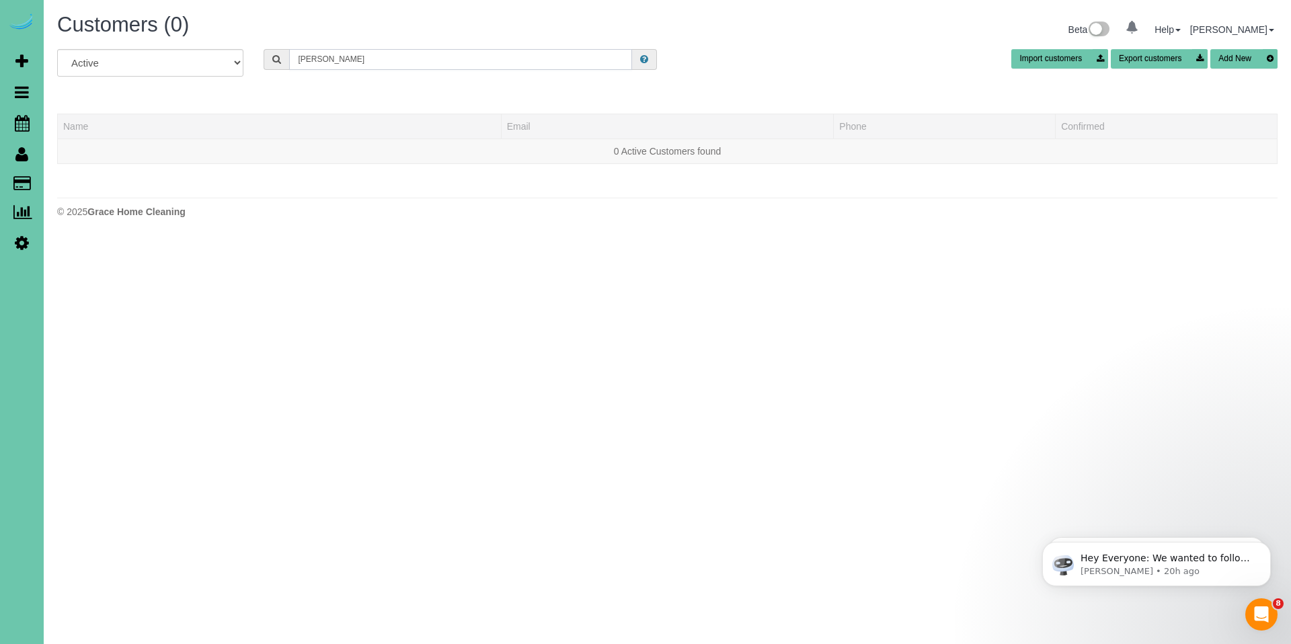
drag, startPoint x: 339, startPoint y: 63, endPoint x: 280, endPoint y: 61, distance: 58.5
click at [280, 61] on div "Norlan" at bounding box center [460, 59] width 393 height 21
type input "kimberly no"
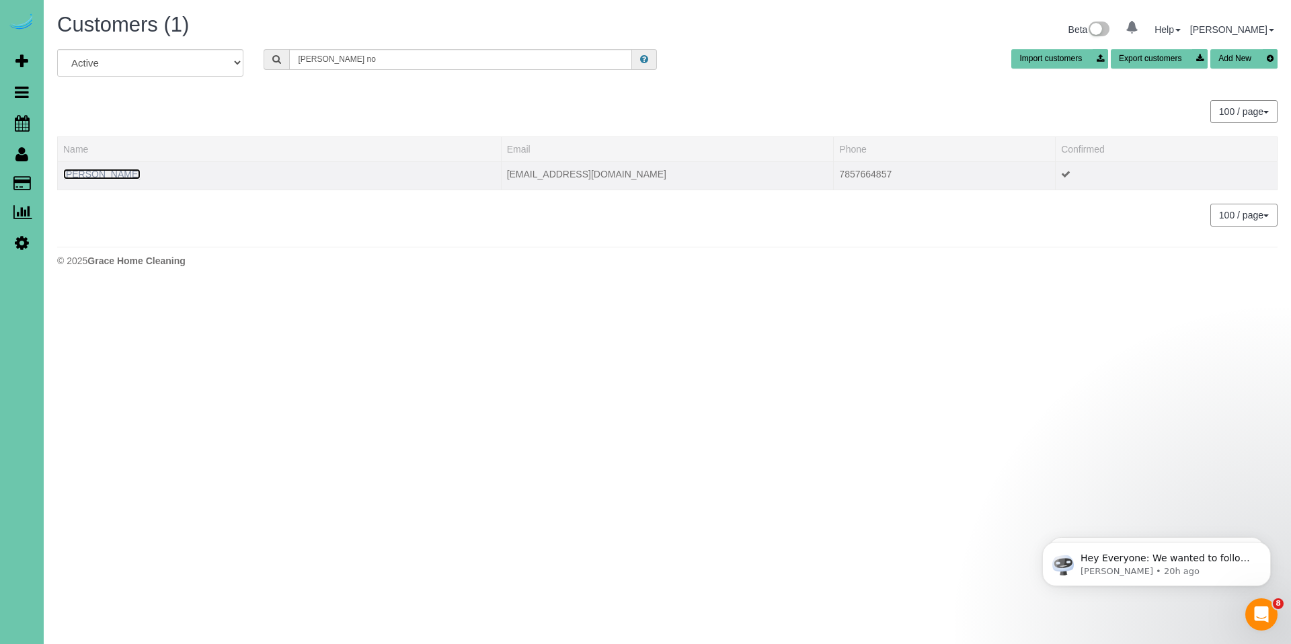
click at [95, 178] on link "Kimberly Nolan" at bounding box center [101, 174] width 77 height 11
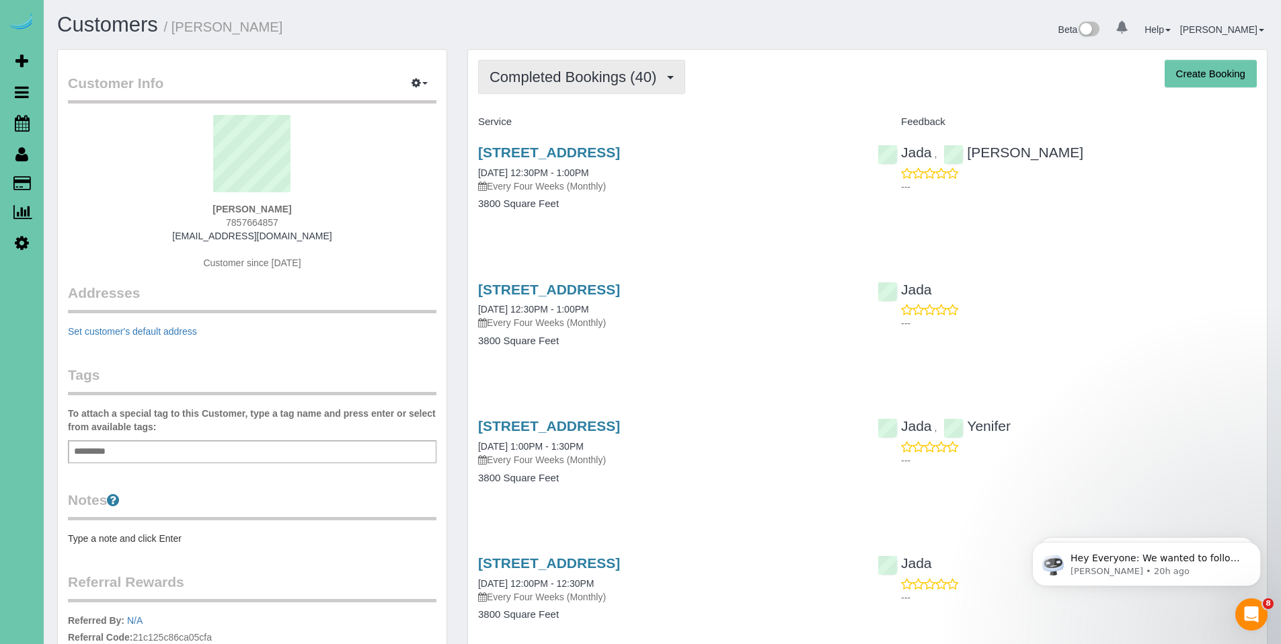
click at [585, 86] on button "Completed Bookings (40)" at bounding box center [581, 77] width 207 height 34
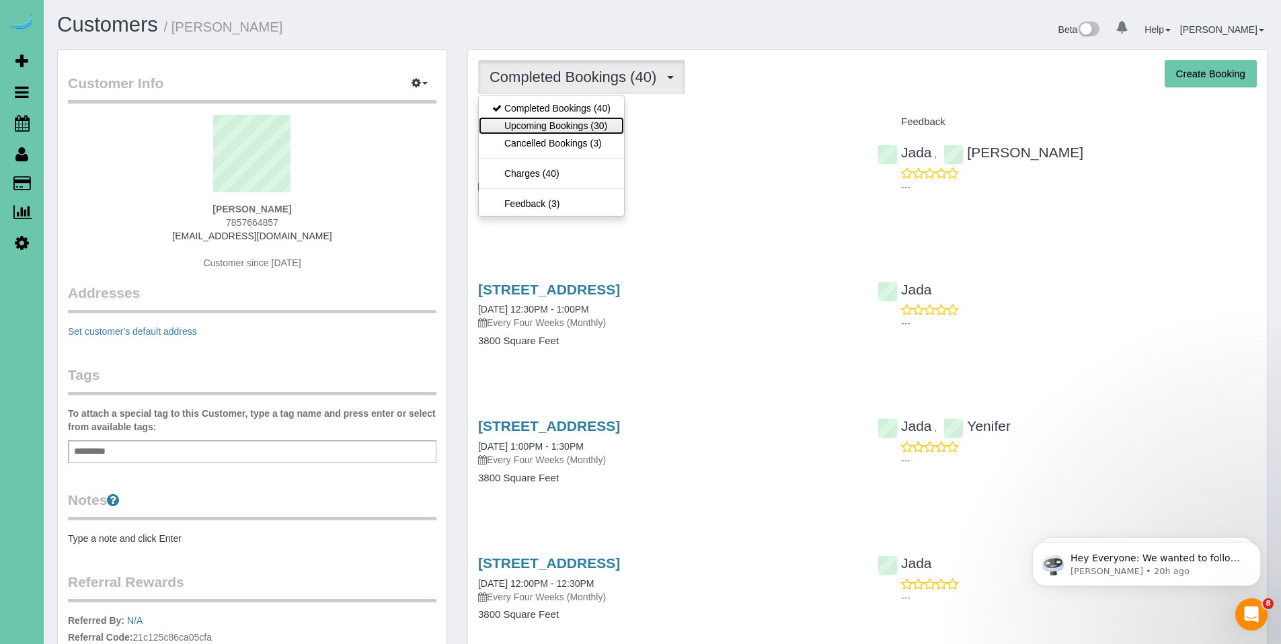
click at [571, 121] on link "Upcoming Bookings (30)" at bounding box center [551, 125] width 145 height 17
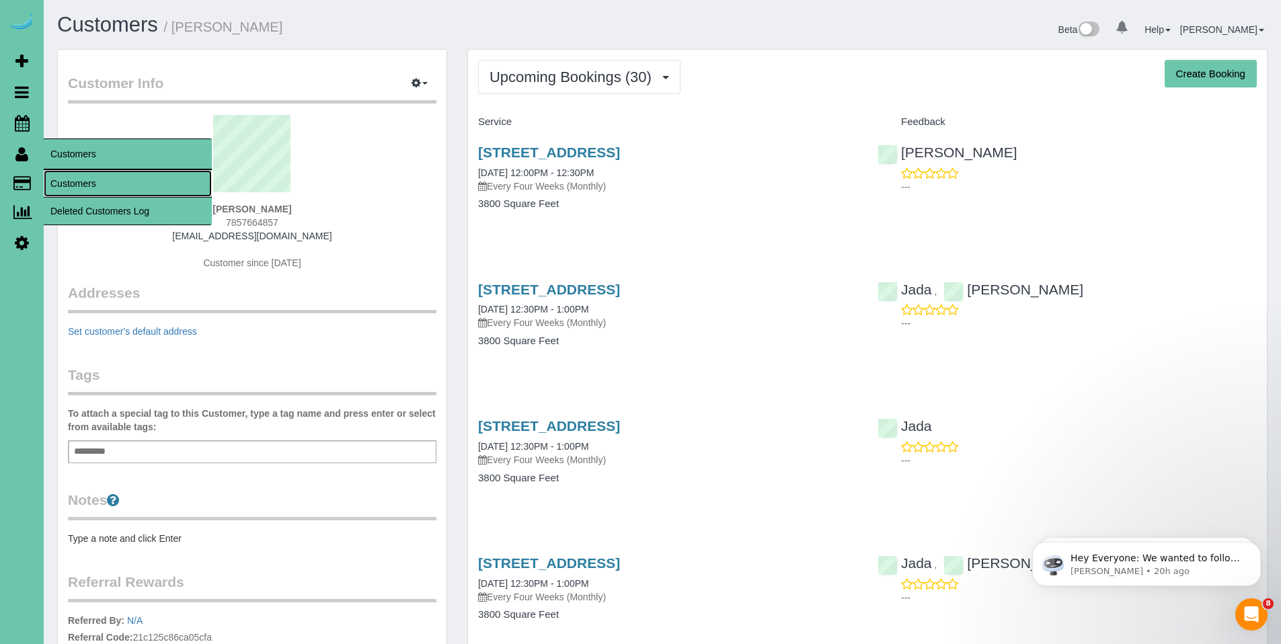
click at [75, 181] on link "Customers" at bounding box center [128, 183] width 168 height 27
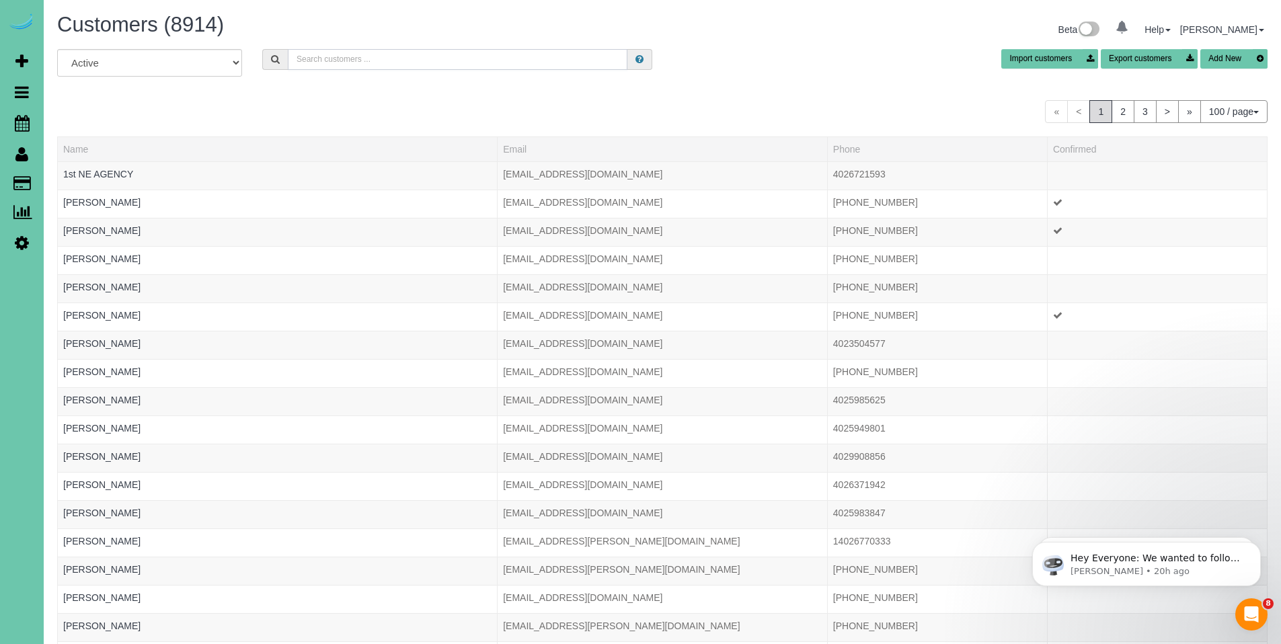
click at [368, 65] on input "text" at bounding box center [458, 59] width 340 height 21
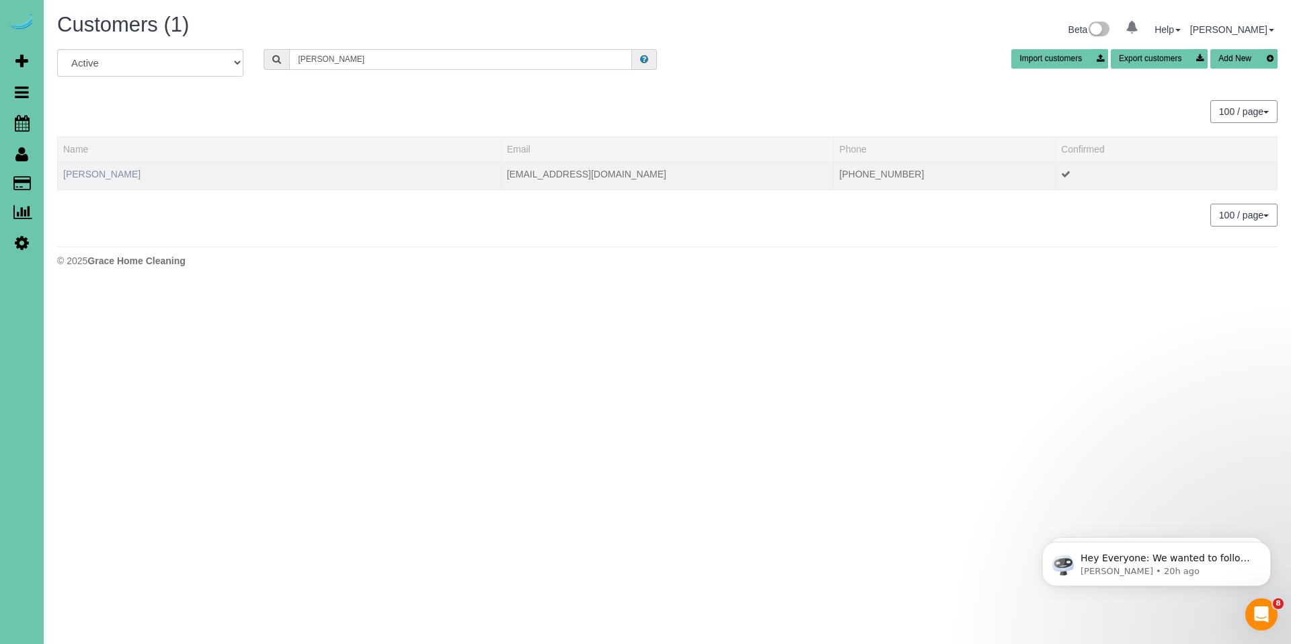
type input "Nancy P"
click at [91, 175] on link "Nancy Ponec" at bounding box center [101, 174] width 77 height 11
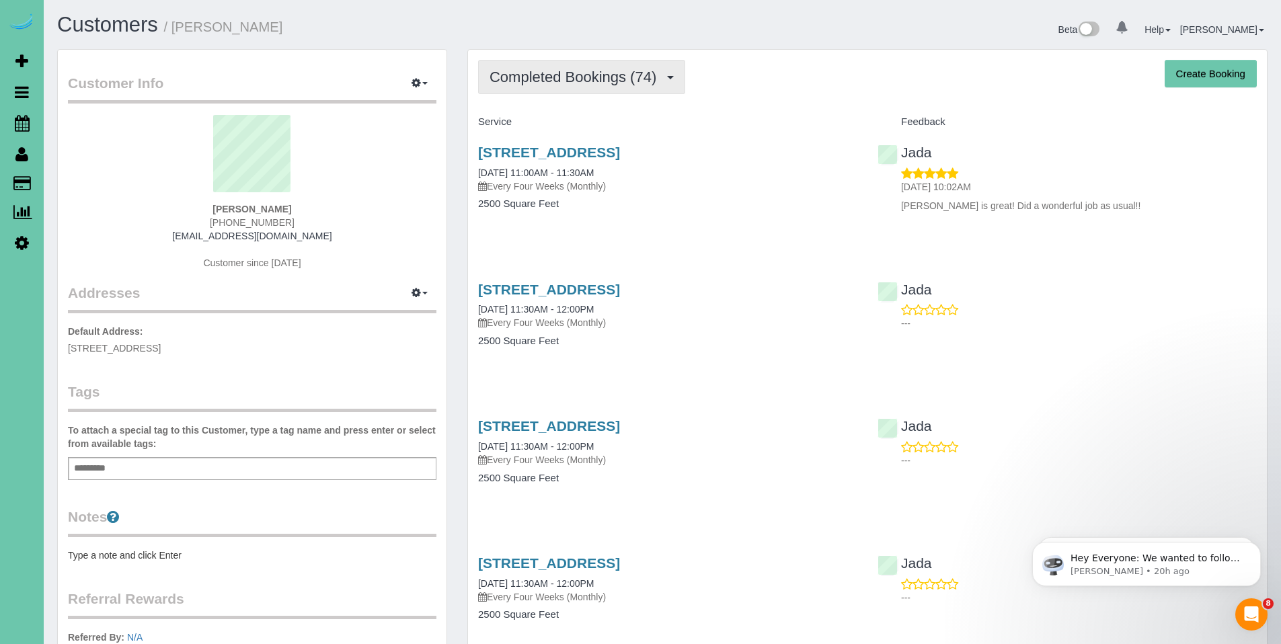
click at [586, 67] on button "Completed Bookings (74)" at bounding box center [581, 77] width 207 height 34
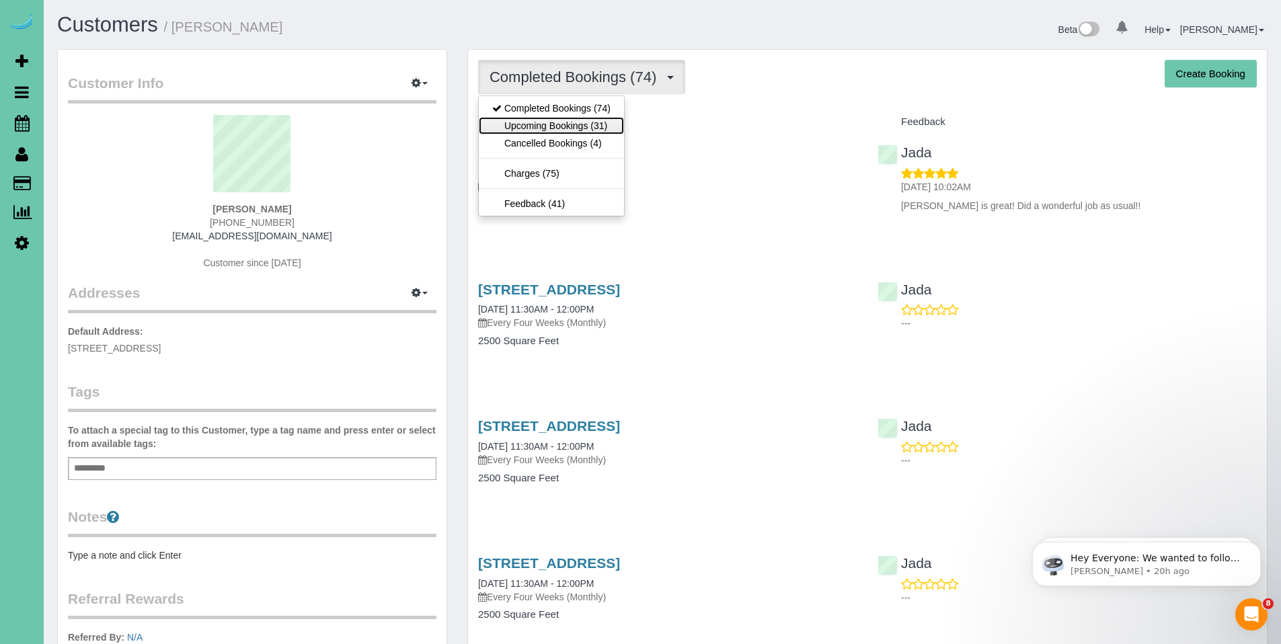
click at [570, 119] on link "Upcoming Bookings (31)" at bounding box center [551, 125] width 145 height 17
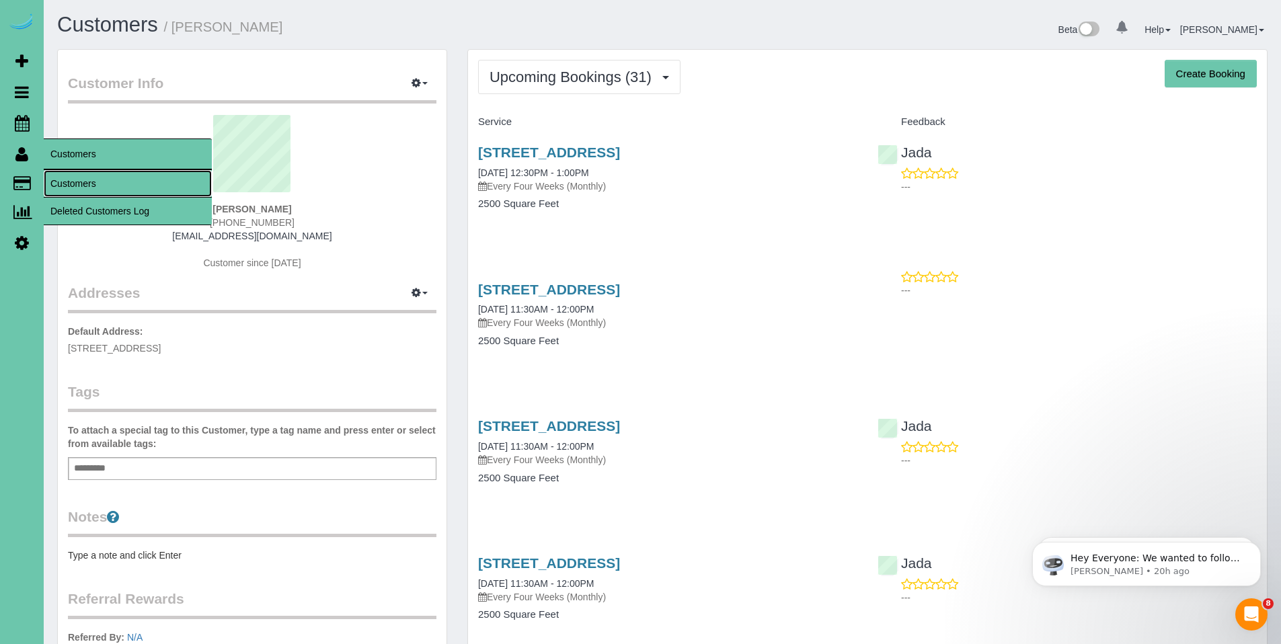
click at [97, 177] on link "Customers" at bounding box center [128, 183] width 168 height 27
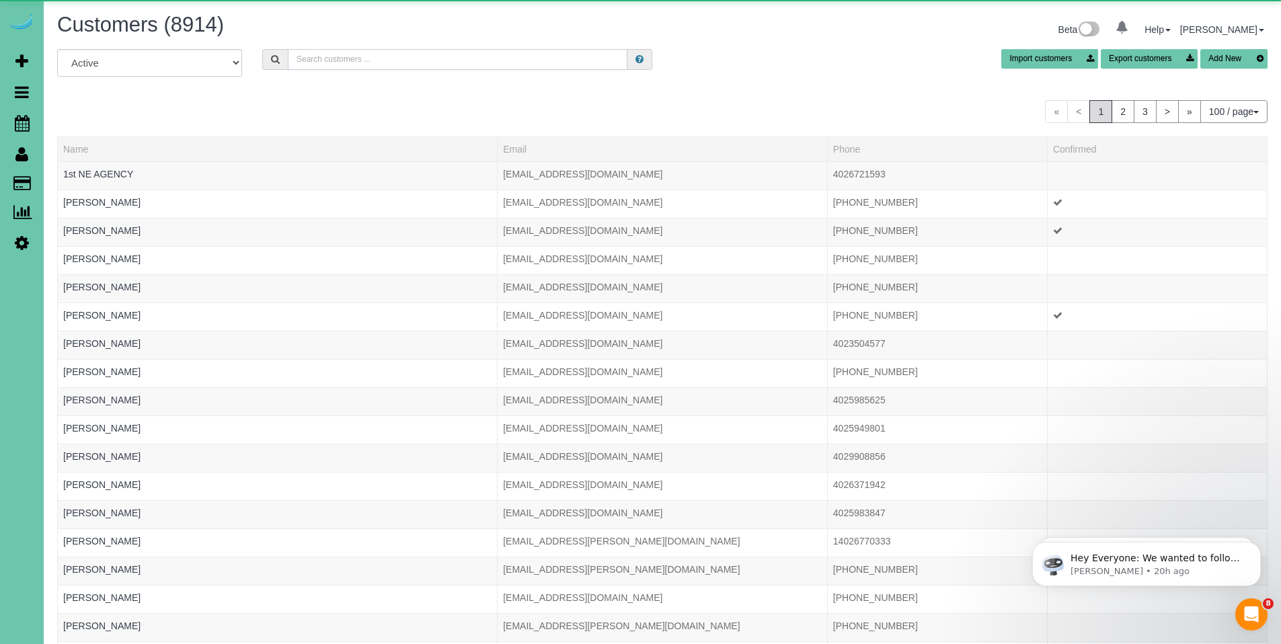
click at [441, 51] on input "text" at bounding box center [458, 59] width 340 height 21
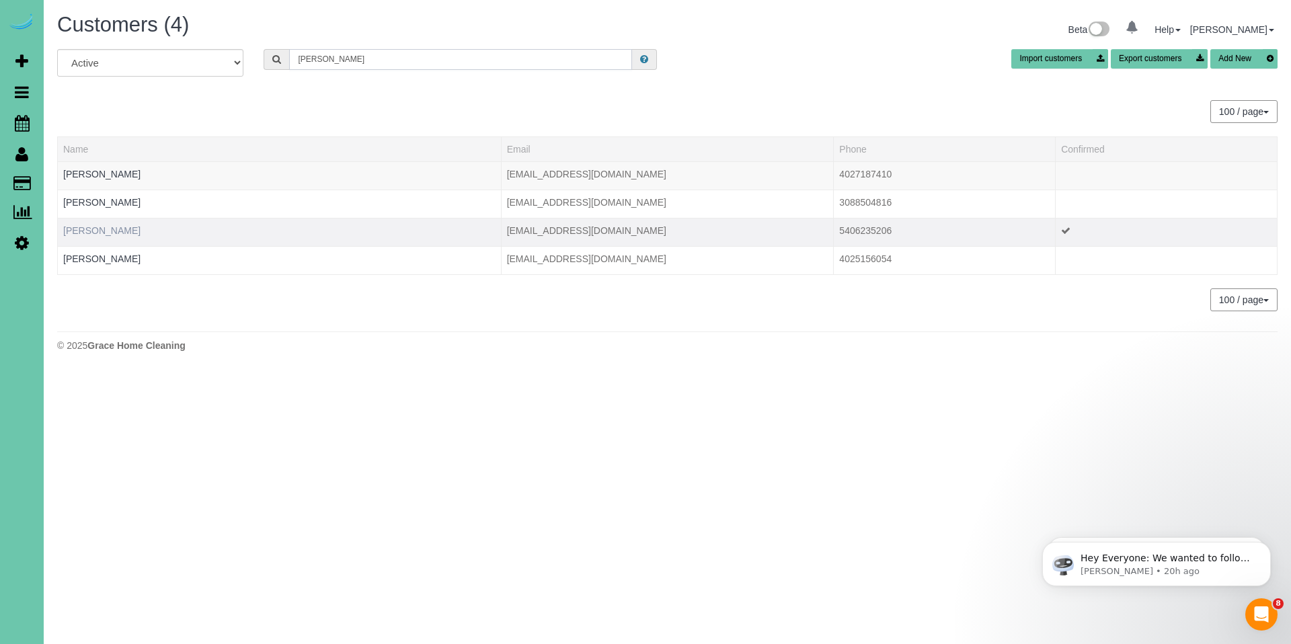
type input "hannah h"
click at [102, 229] on link "Hannah Hornsby" at bounding box center [101, 230] width 77 height 11
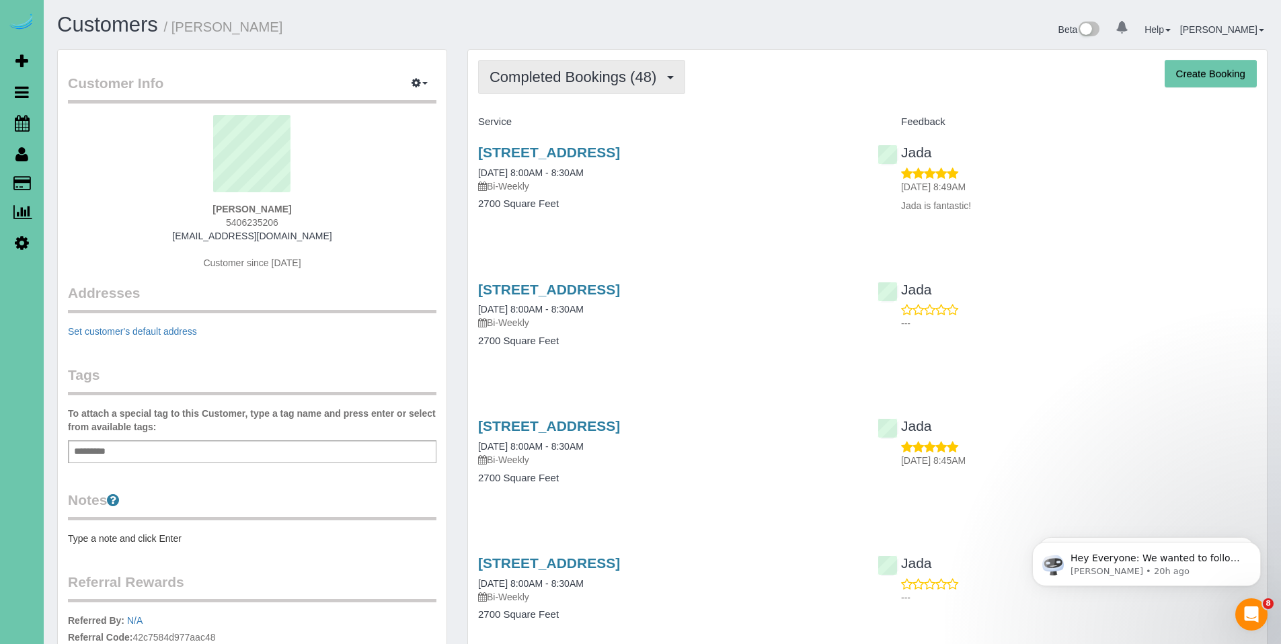
click at [578, 83] on span "Completed Bookings (48)" at bounding box center [575, 77] width 173 height 17
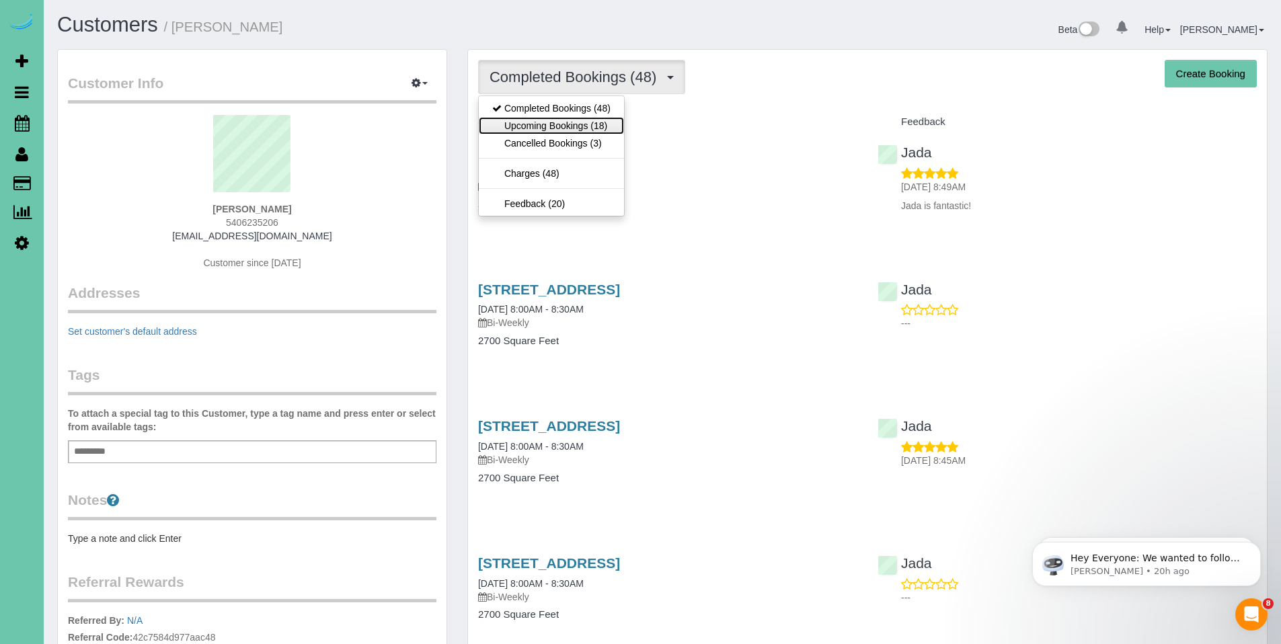
click at [568, 128] on link "Upcoming Bookings (18)" at bounding box center [551, 125] width 145 height 17
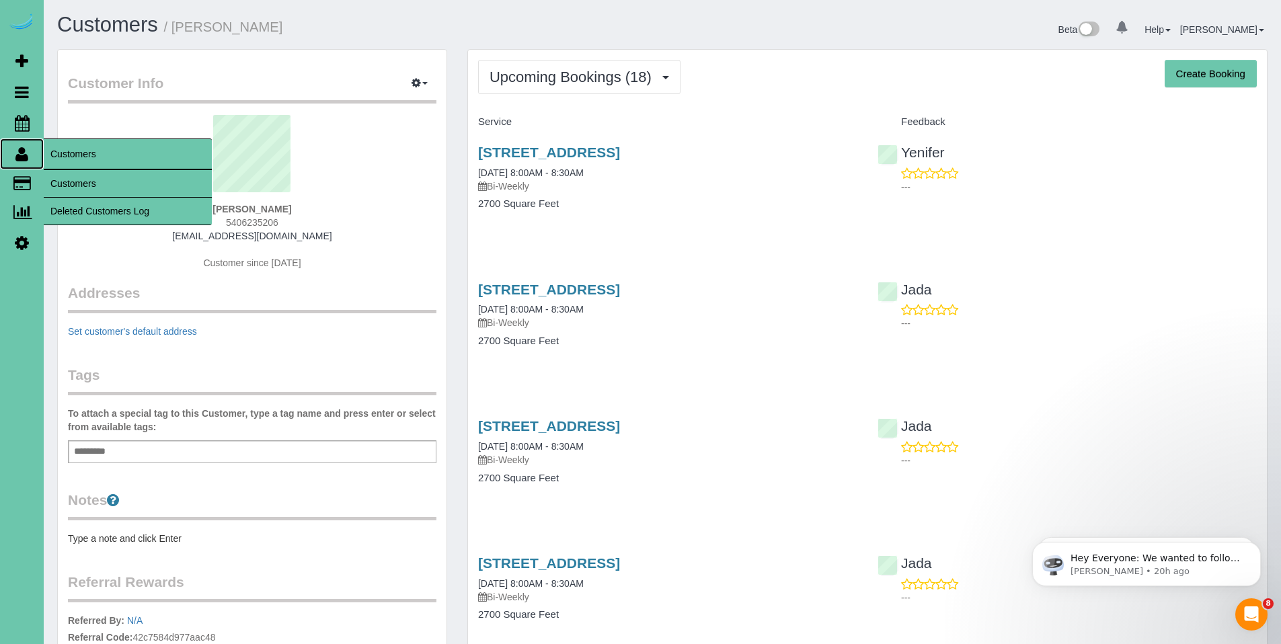
click at [25, 158] on icon at bounding box center [21, 154] width 13 height 16
click at [85, 180] on link "Customers" at bounding box center [128, 183] width 168 height 27
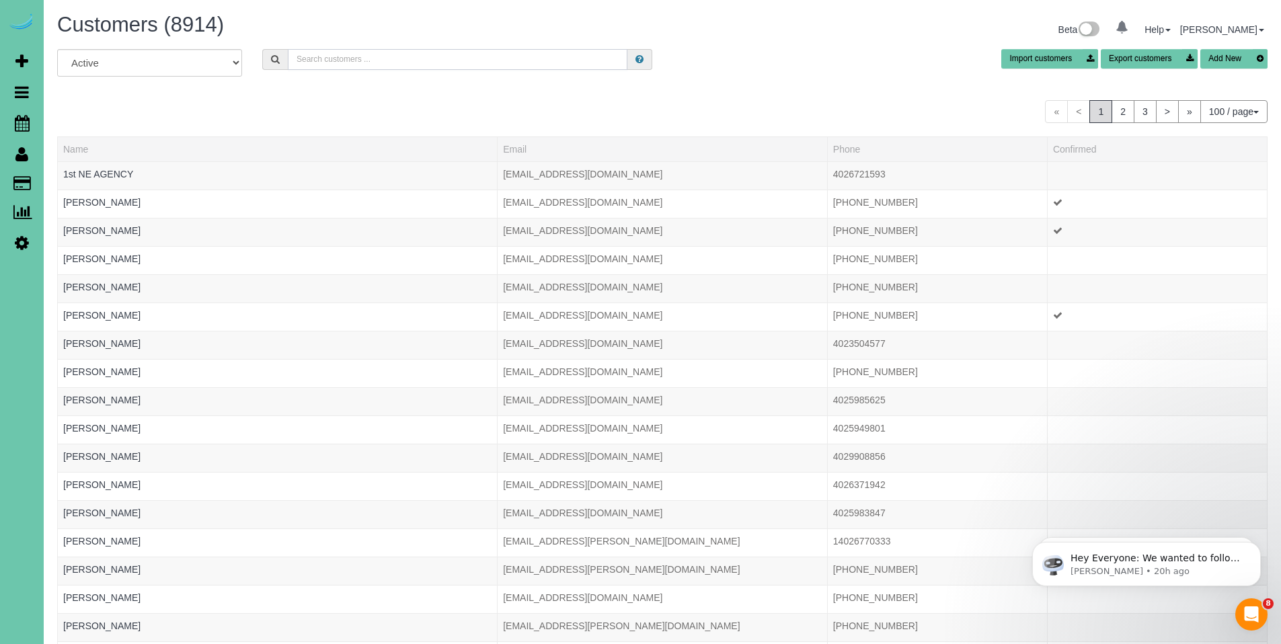
click at [372, 65] on input "text" at bounding box center [458, 59] width 340 height 21
type input "katie weeks"
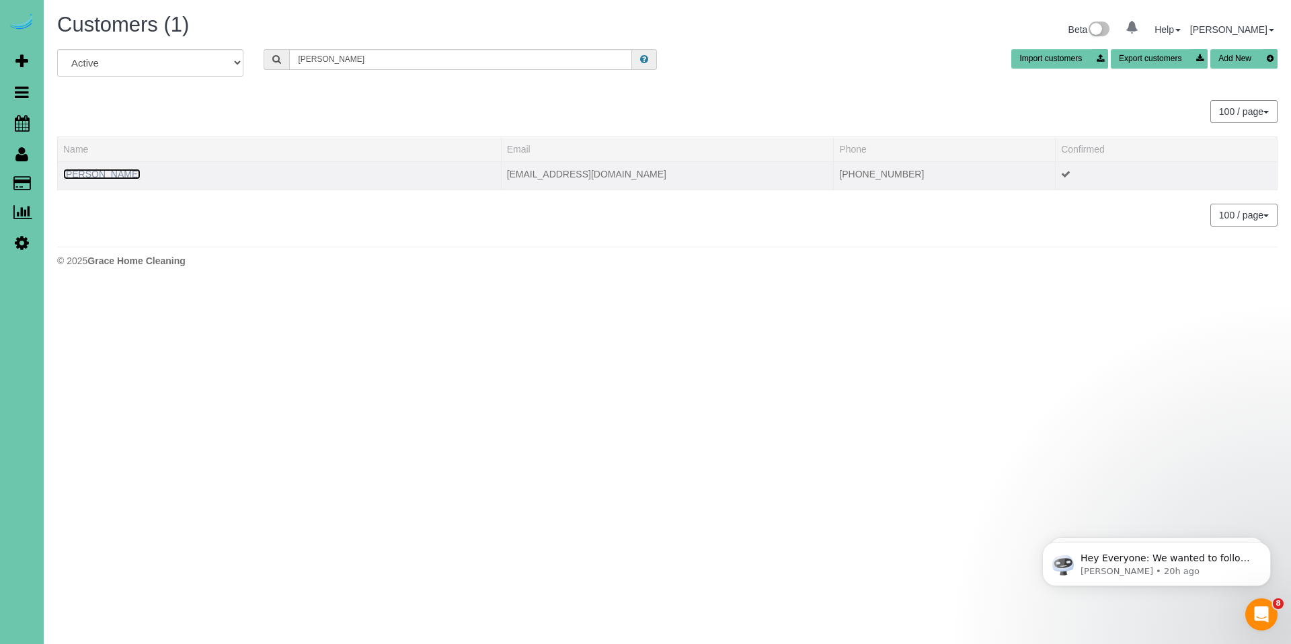
click at [104, 175] on link "Katie Weeks" at bounding box center [101, 174] width 77 height 11
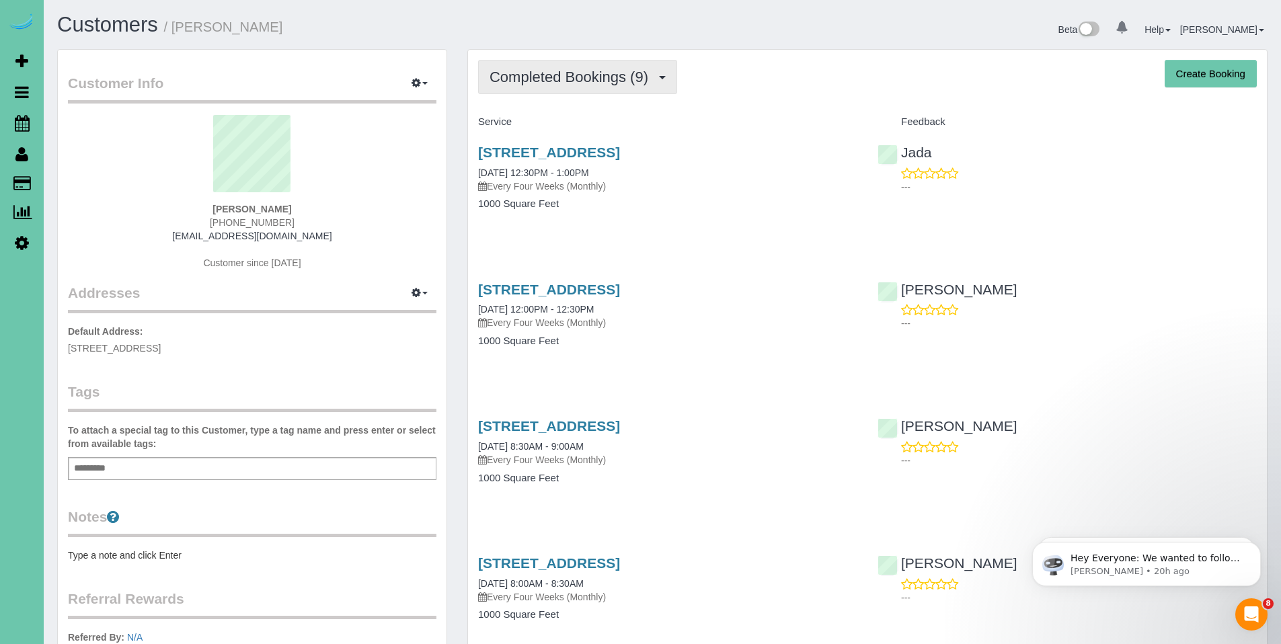
click at [586, 85] on span "Completed Bookings (9)" at bounding box center [571, 77] width 165 height 17
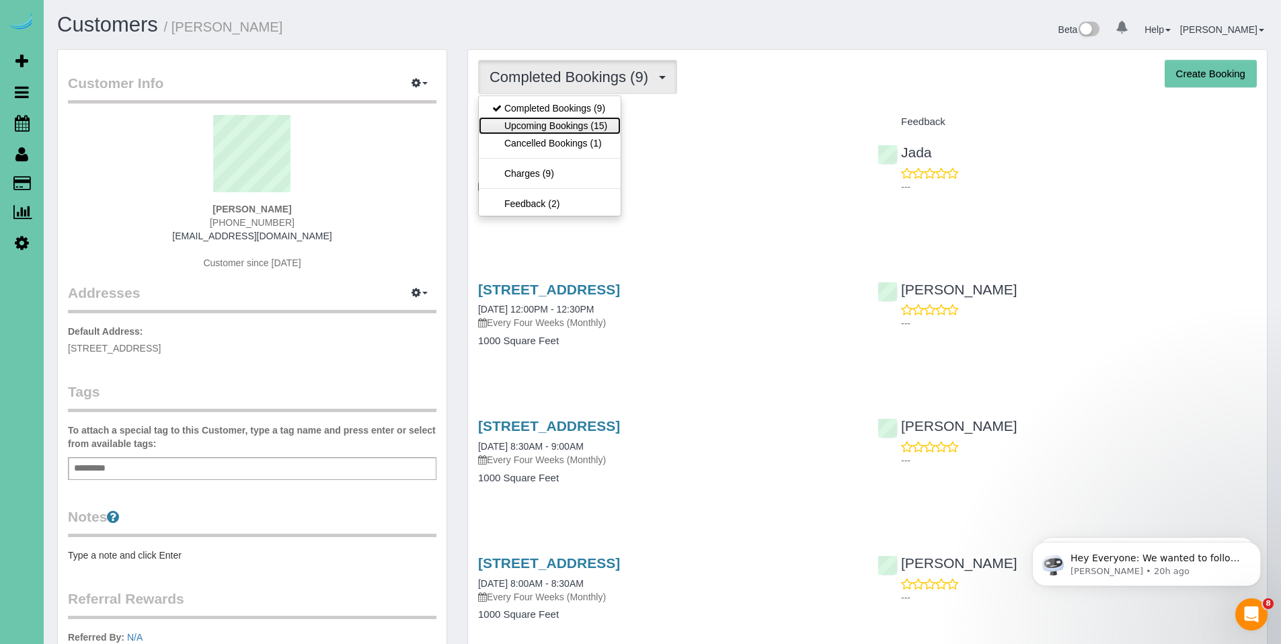
click at [571, 128] on link "Upcoming Bookings (15)" at bounding box center [550, 125] width 142 height 17
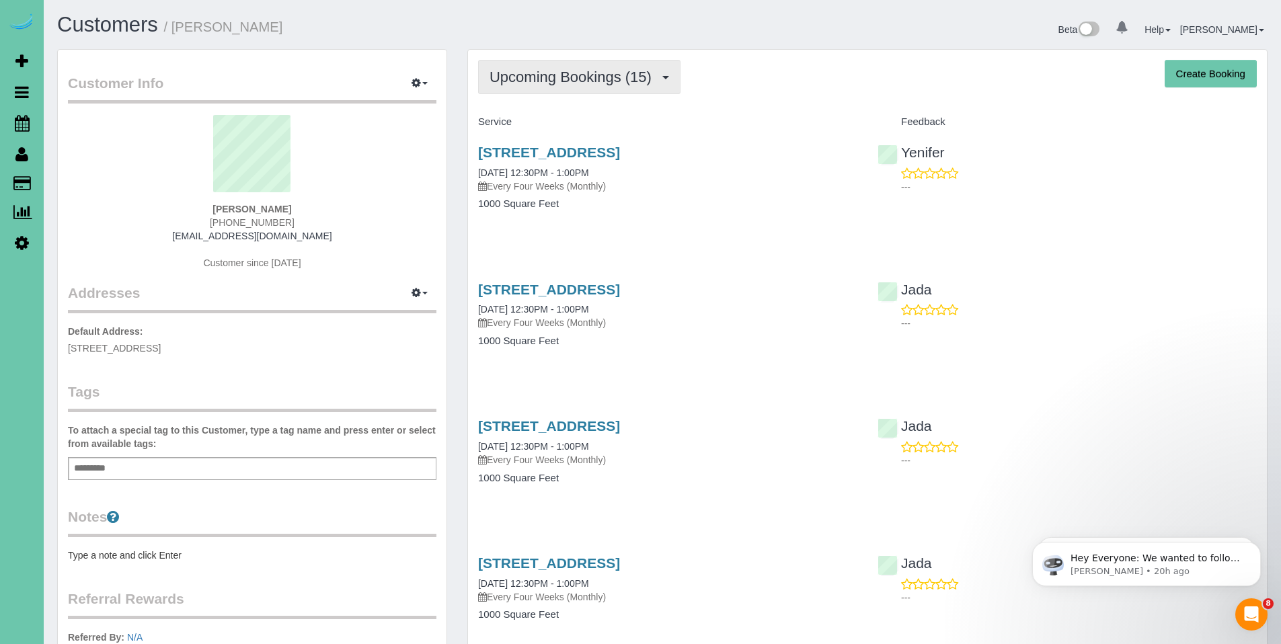
click at [549, 77] on span "Upcoming Bookings (15)" at bounding box center [573, 77] width 169 height 17
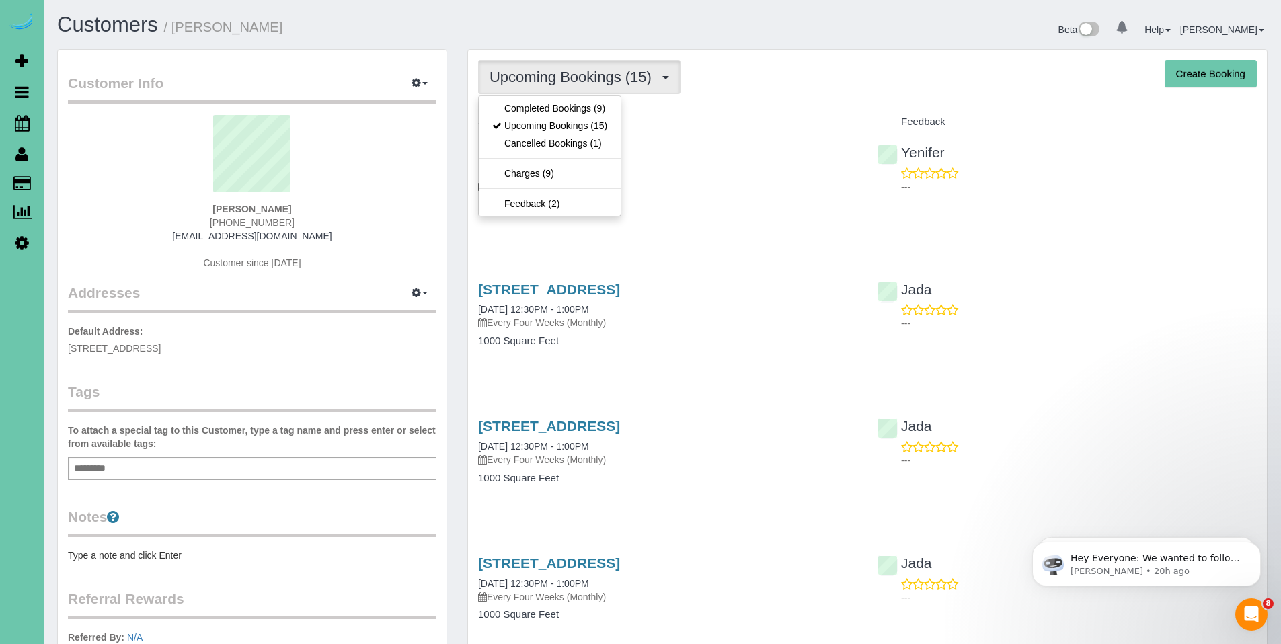
click at [1213, 217] on div "5022 Izard St, Omaha, NE 68132 10/16/2025 12:30PM - 1:00PM Every Four Weeks (Mo…" at bounding box center [867, 185] width 799 height 104
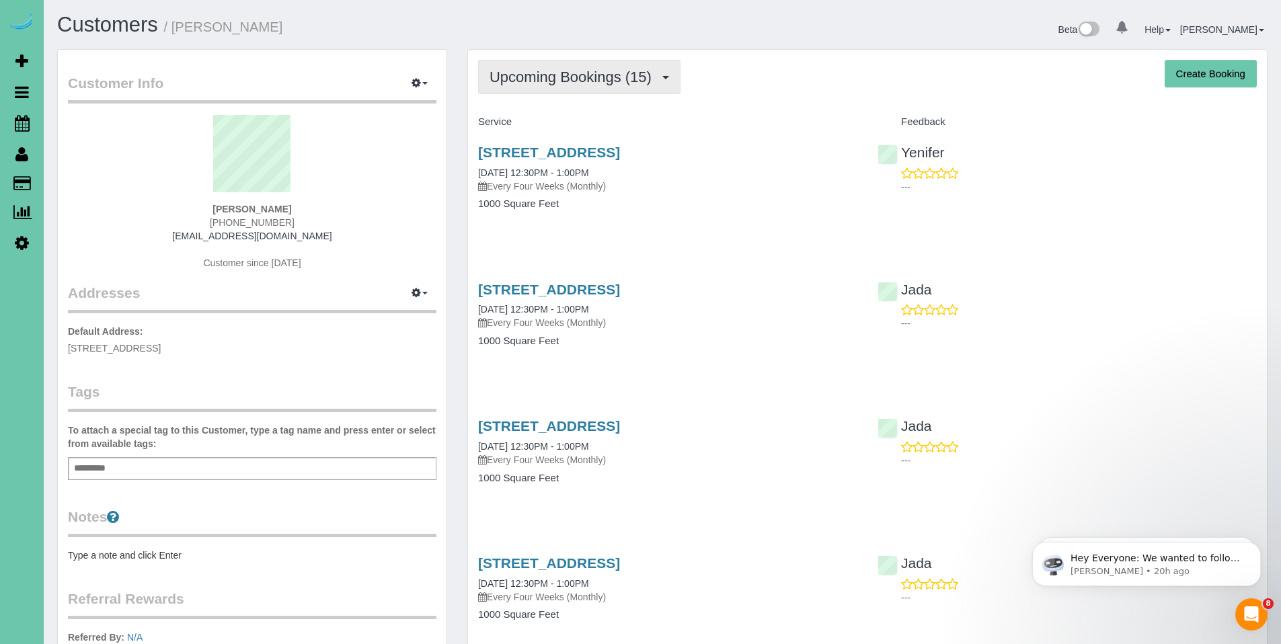
click at [560, 88] on button "Upcoming Bookings (15)" at bounding box center [579, 77] width 202 height 34
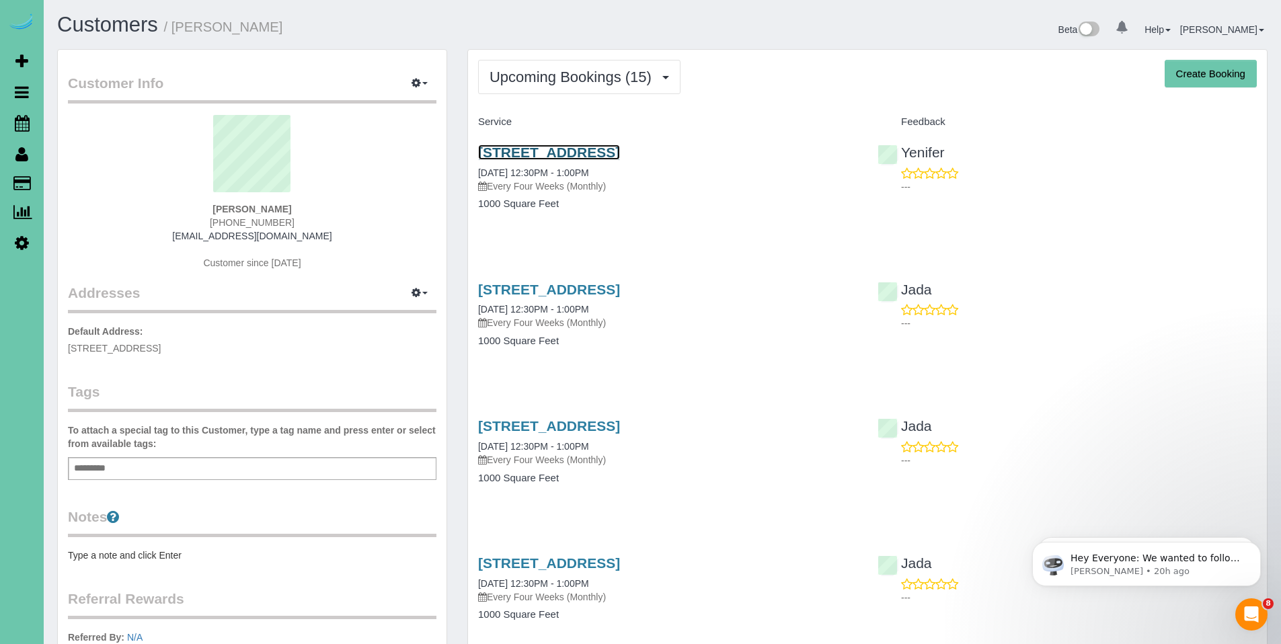
click at [592, 155] on link "5022 Izard St, Omaha, NE 68132" at bounding box center [549, 152] width 142 height 15
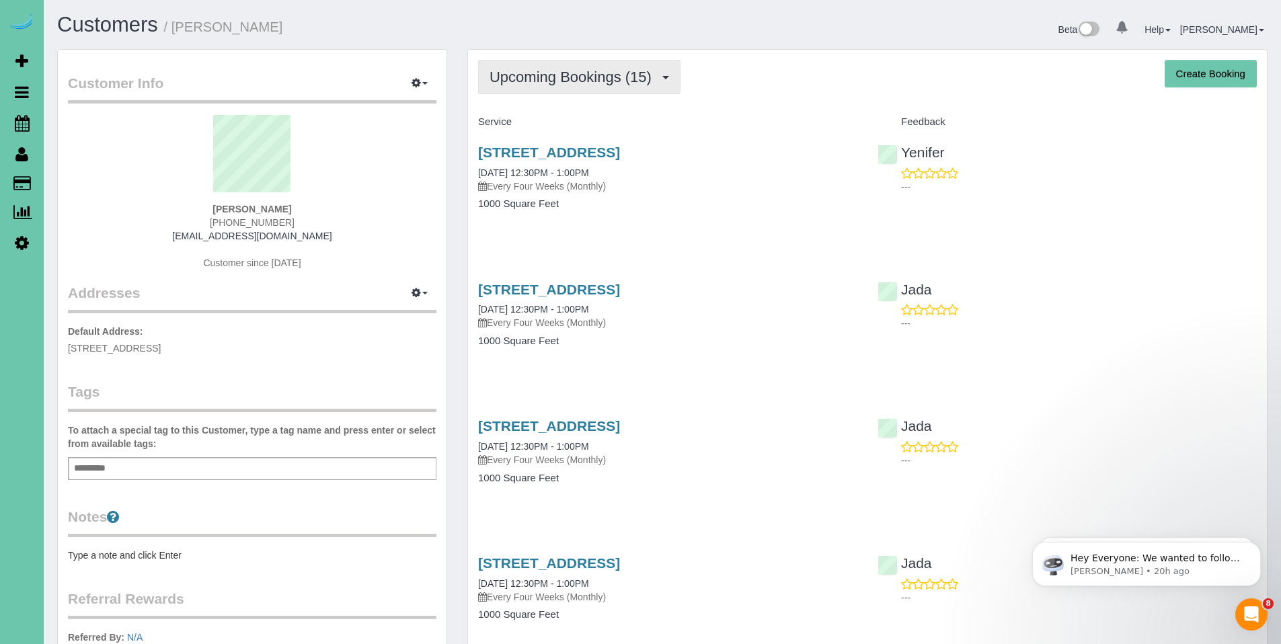
click at [522, 93] on button "Upcoming Bookings (15)" at bounding box center [579, 77] width 202 height 34
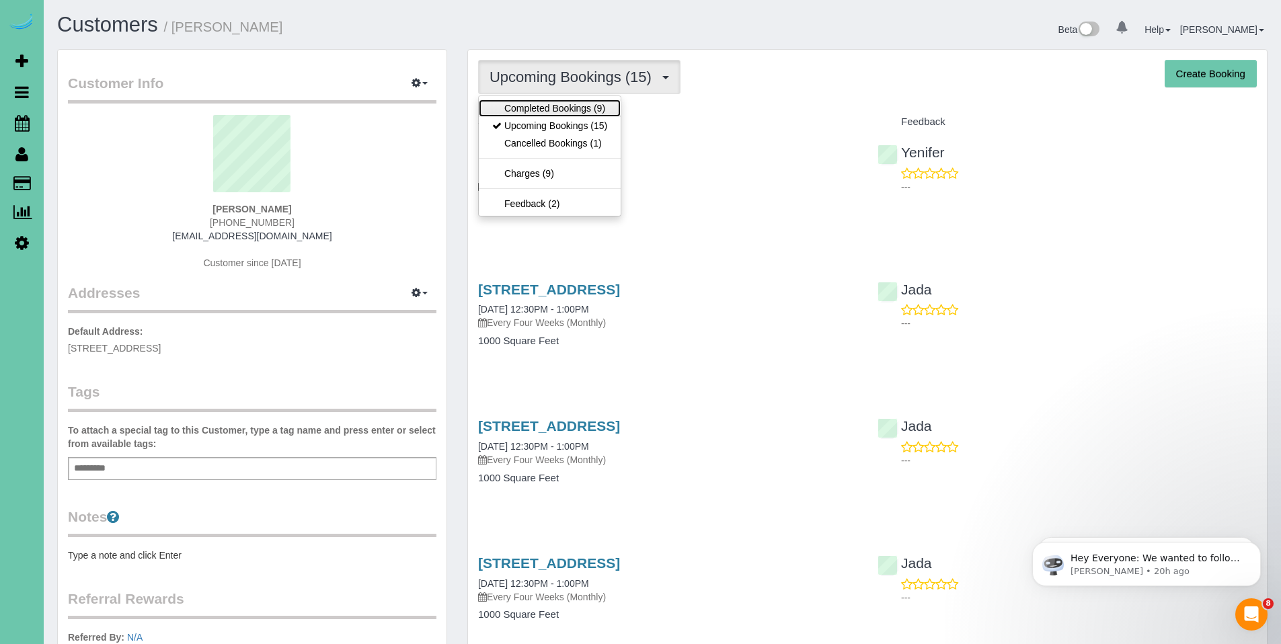
click at [530, 112] on link "Completed Bookings (9)" at bounding box center [550, 108] width 142 height 17
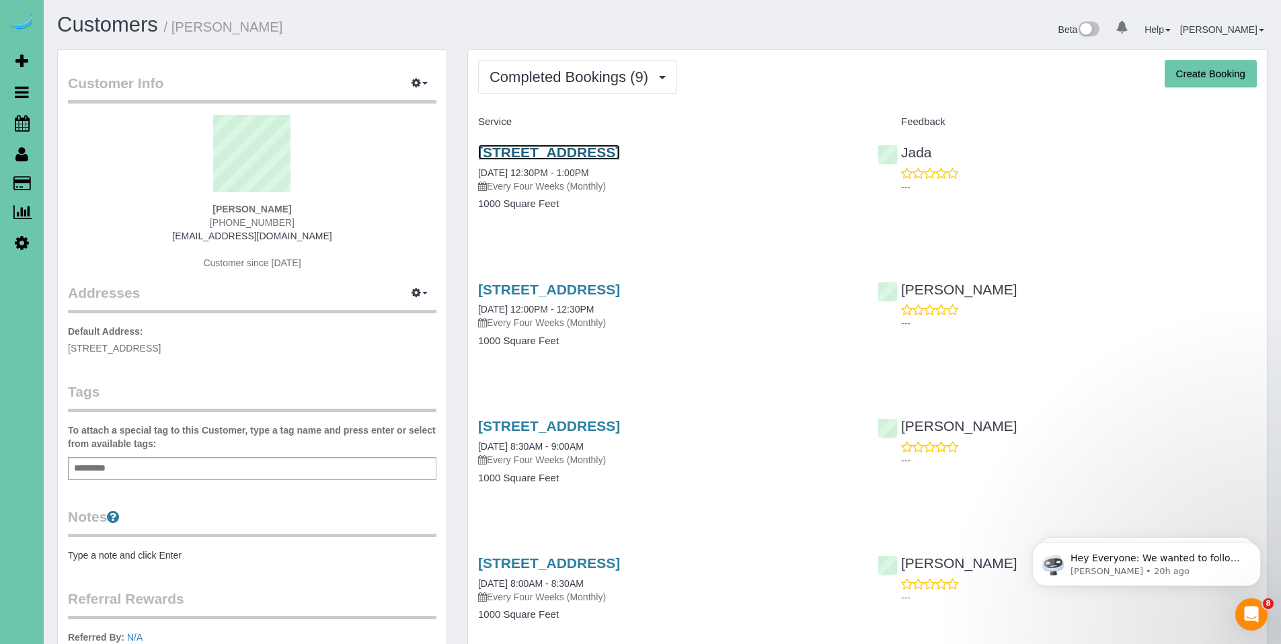
click at [564, 157] on link "5022 Izard St, Omaha, NE 68132" at bounding box center [549, 152] width 142 height 15
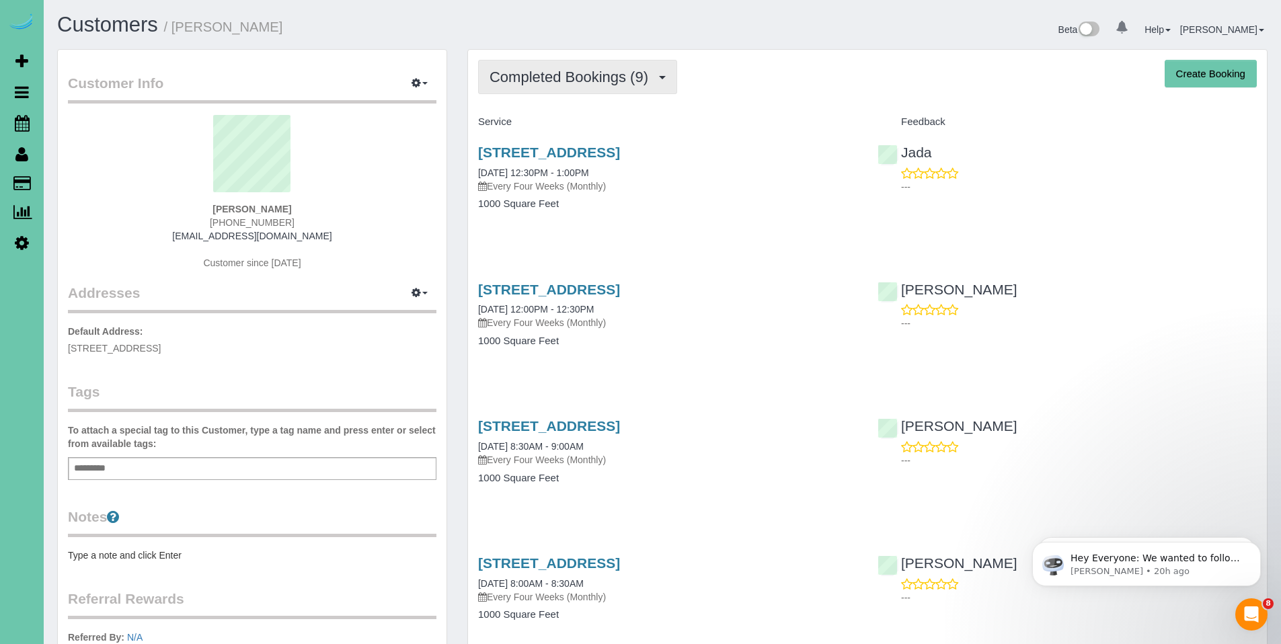
click at [570, 75] on span "Completed Bookings (9)" at bounding box center [571, 77] width 165 height 17
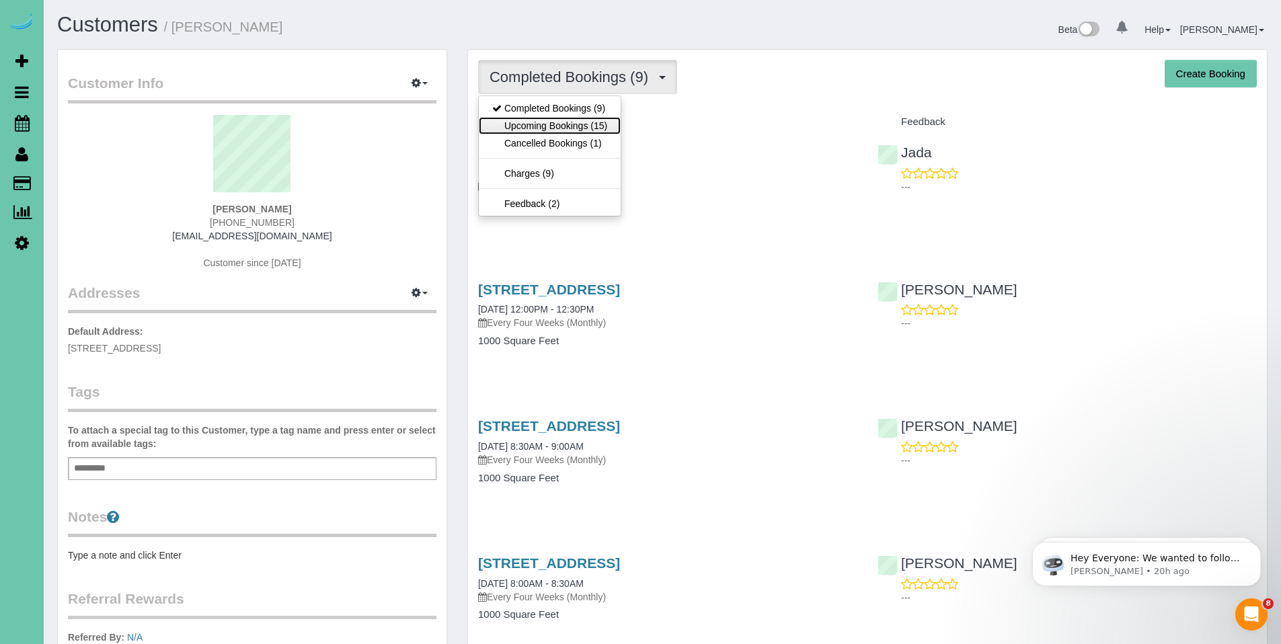
click at [555, 128] on link "Upcoming Bookings (15)" at bounding box center [550, 125] width 142 height 17
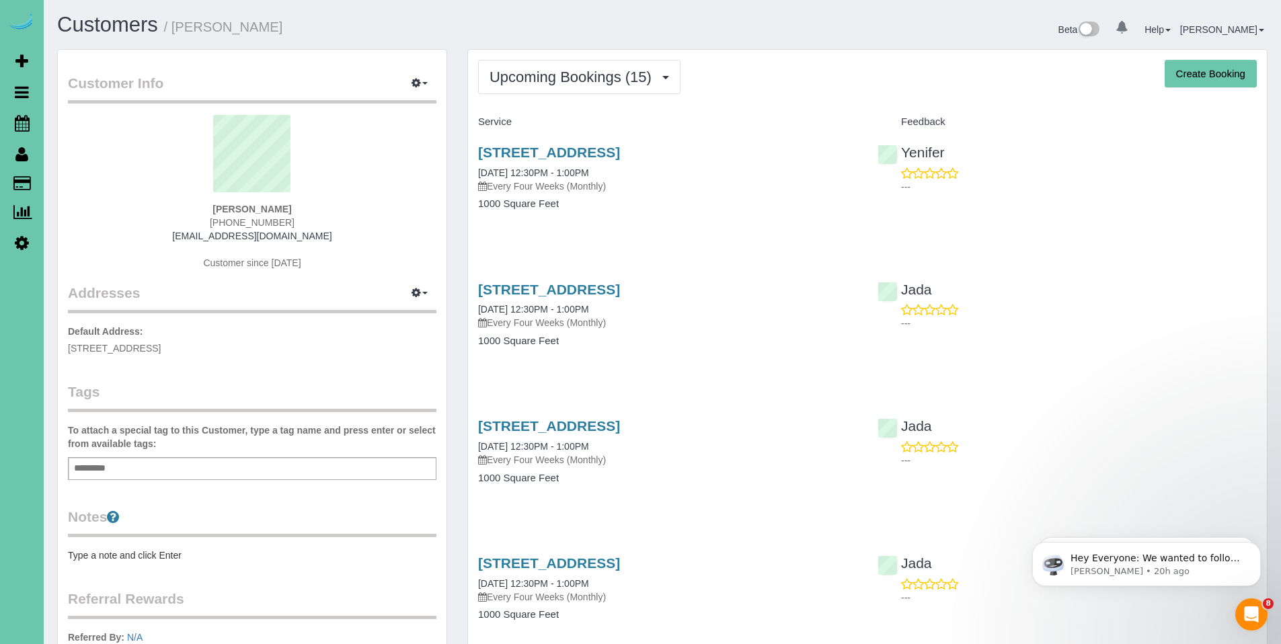
click at [561, 161] on div "5022 Izard St, Omaha, NE 68132 10/16/2025 12:30PM - 1:00PM Every Four Weeks (Mo…" at bounding box center [667, 169] width 379 height 48
click at [545, 152] on link "5022 Izard St, Omaha, NE 68132" at bounding box center [549, 152] width 142 height 15
click at [581, 79] on span "Upcoming Bookings (15)" at bounding box center [573, 77] width 169 height 17
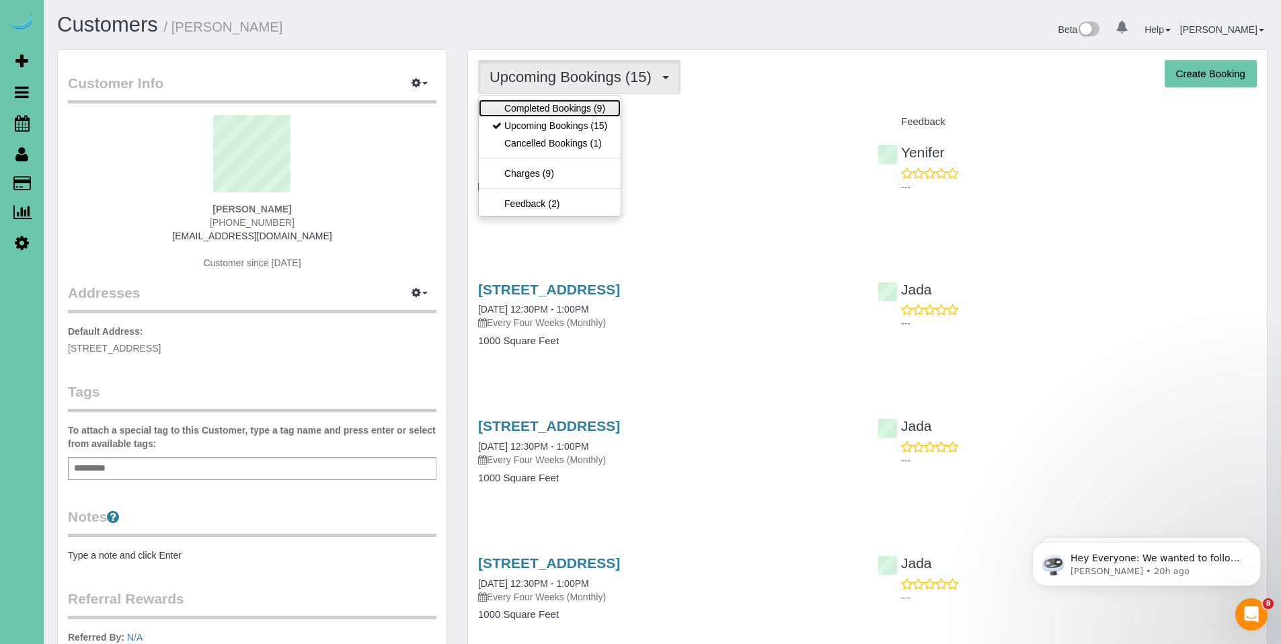
click at [557, 108] on link "Completed Bookings (9)" at bounding box center [550, 108] width 142 height 17
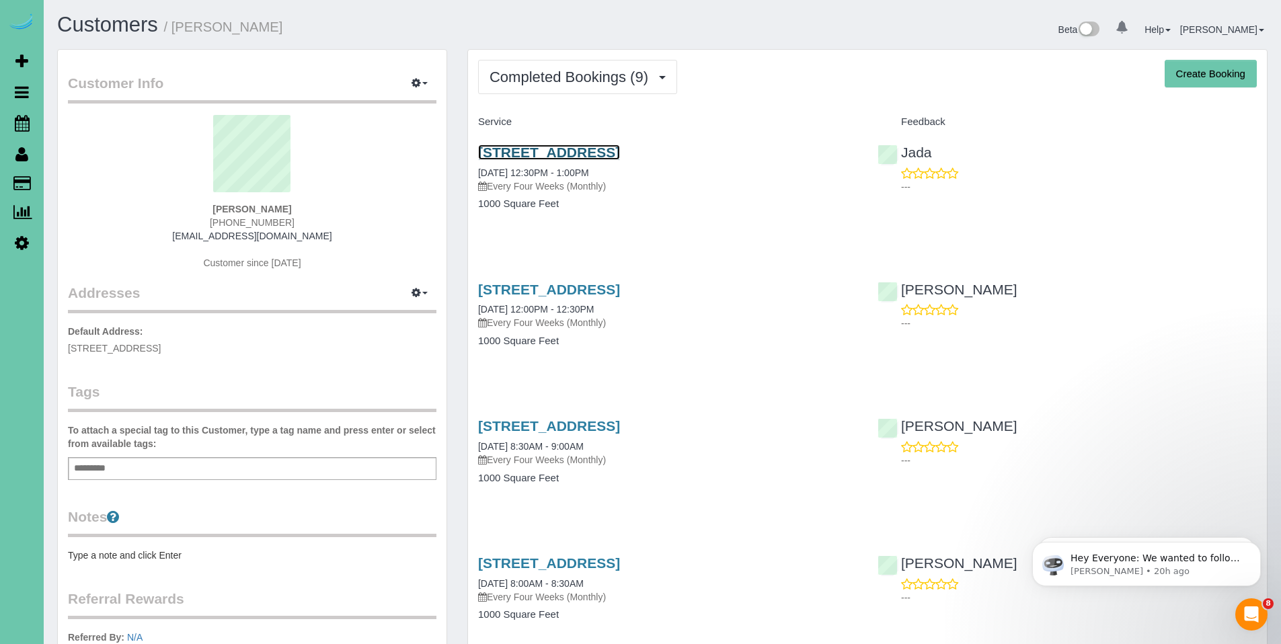
click at [589, 153] on link "5022 Izard St, Omaha, NE 68132" at bounding box center [549, 152] width 142 height 15
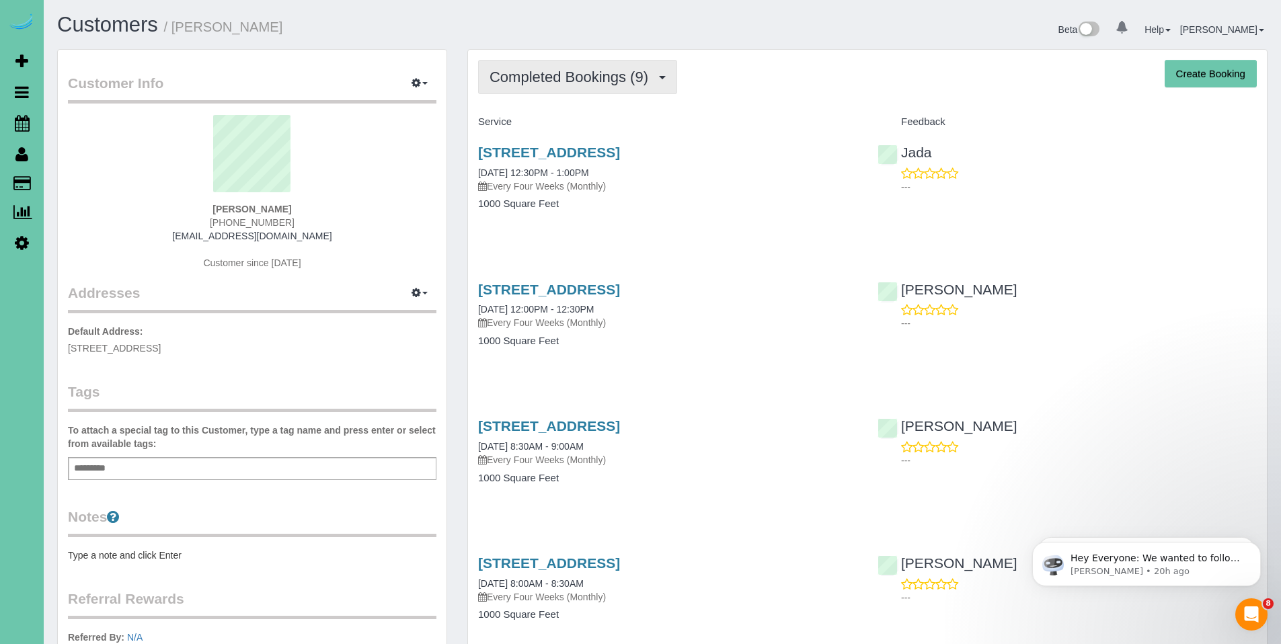
click at [557, 83] on span "Completed Bookings (9)" at bounding box center [571, 77] width 165 height 17
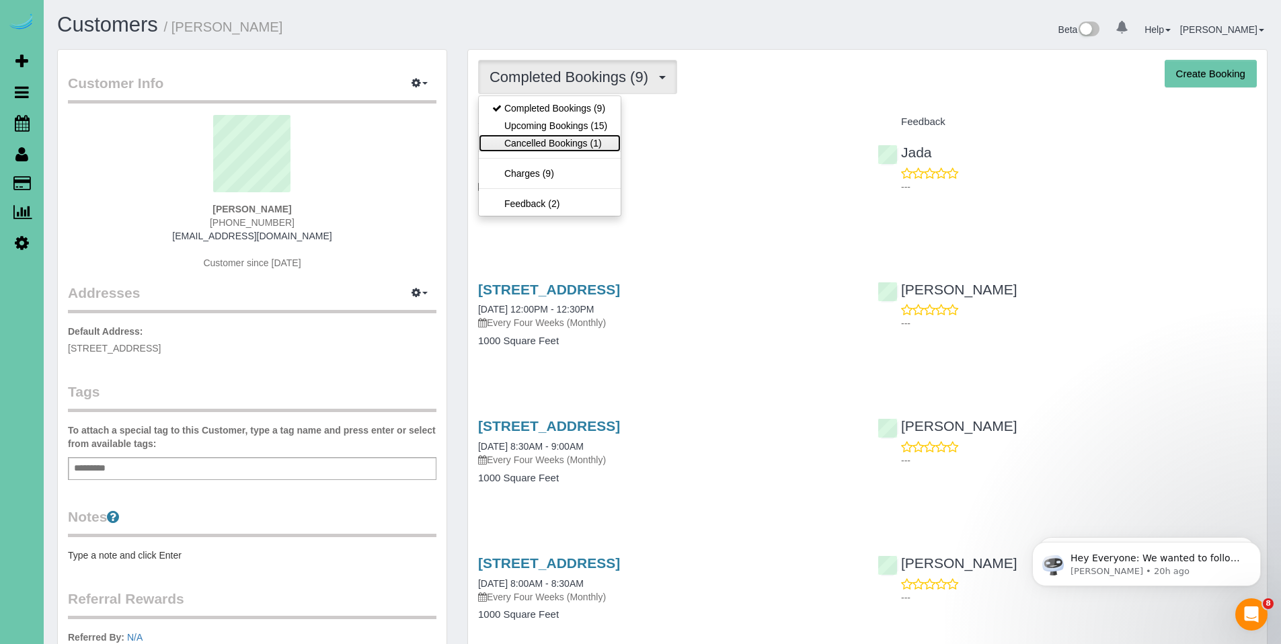
click at [560, 145] on link "Cancelled Bookings (1)" at bounding box center [550, 142] width 142 height 17
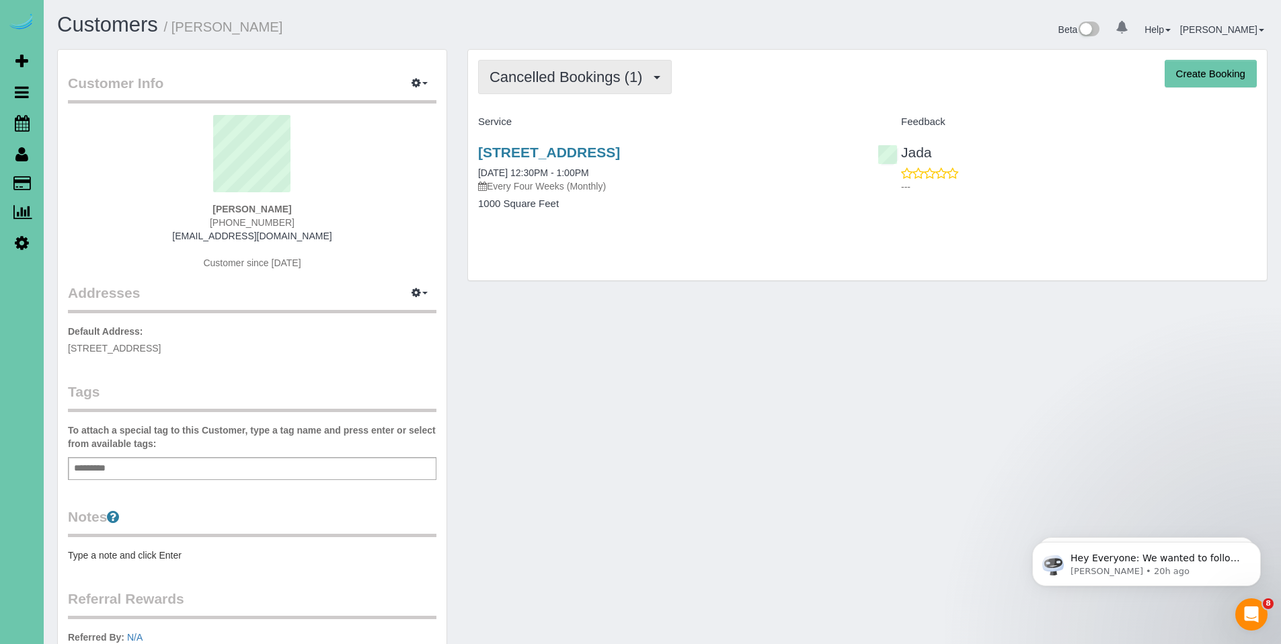
click at [571, 70] on span "Cancelled Bookings (1)" at bounding box center [568, 77] width 159 height 17
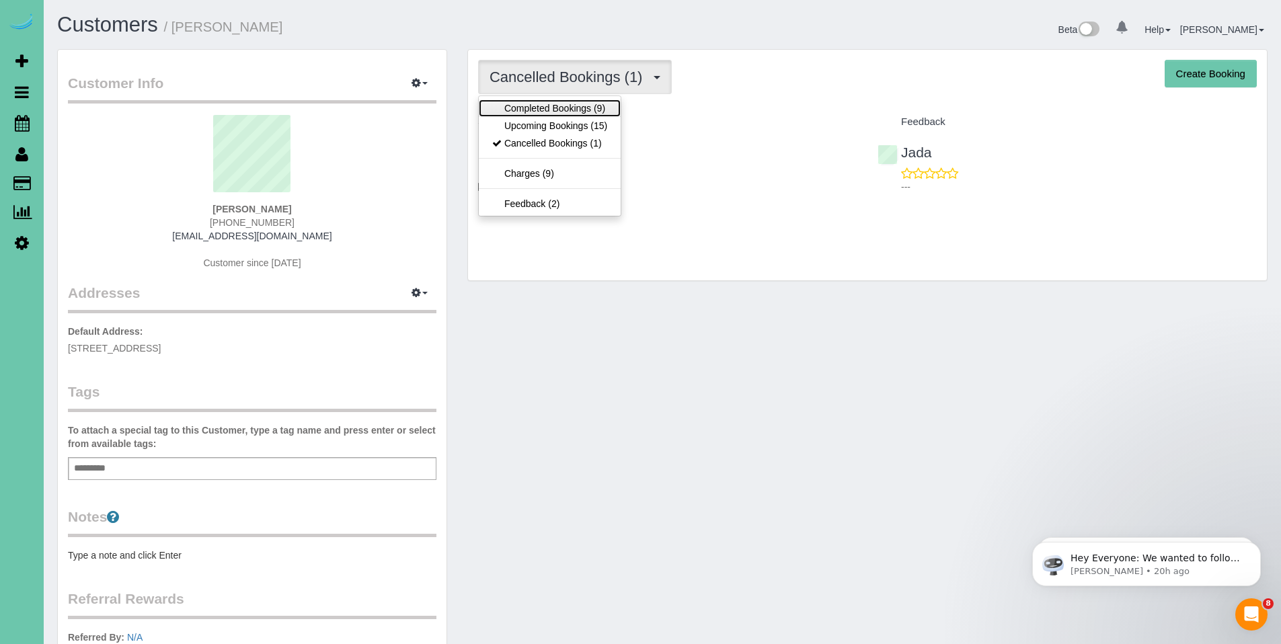
click at [564, 110] on link "Completed Bookings (9)" at bounding box center [550, 108] width 142 height 17
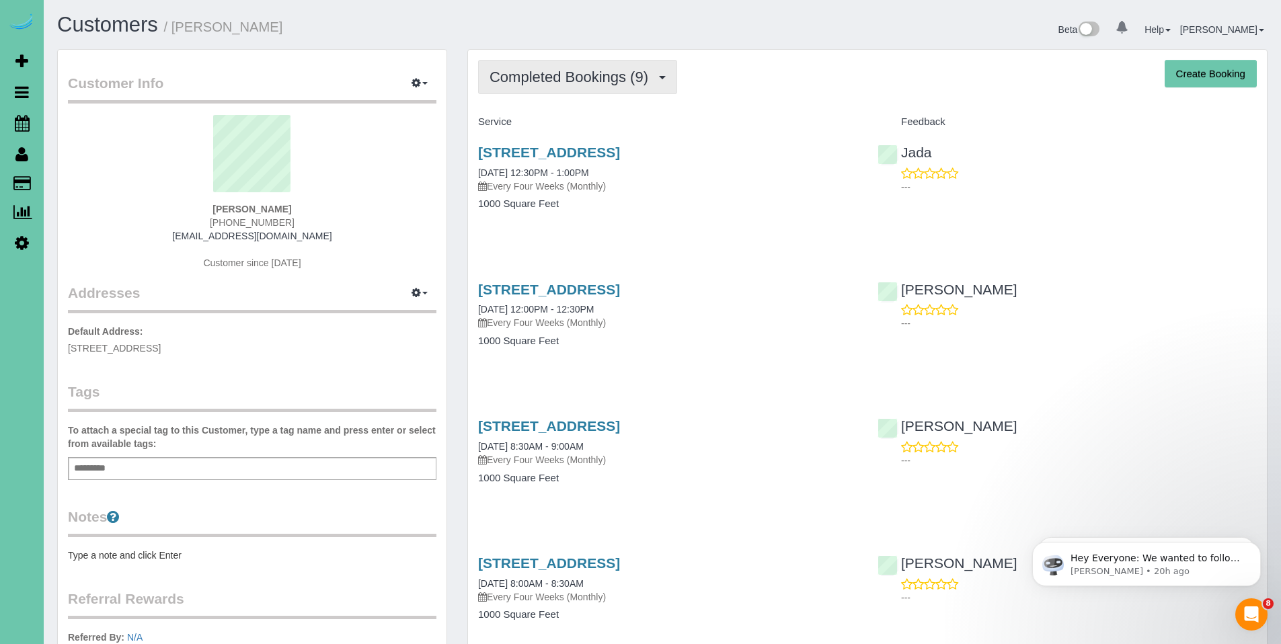
click at [579, 92] on button "Completed Bookings (9)" at bounding box center [577, 77] width 199 height 34
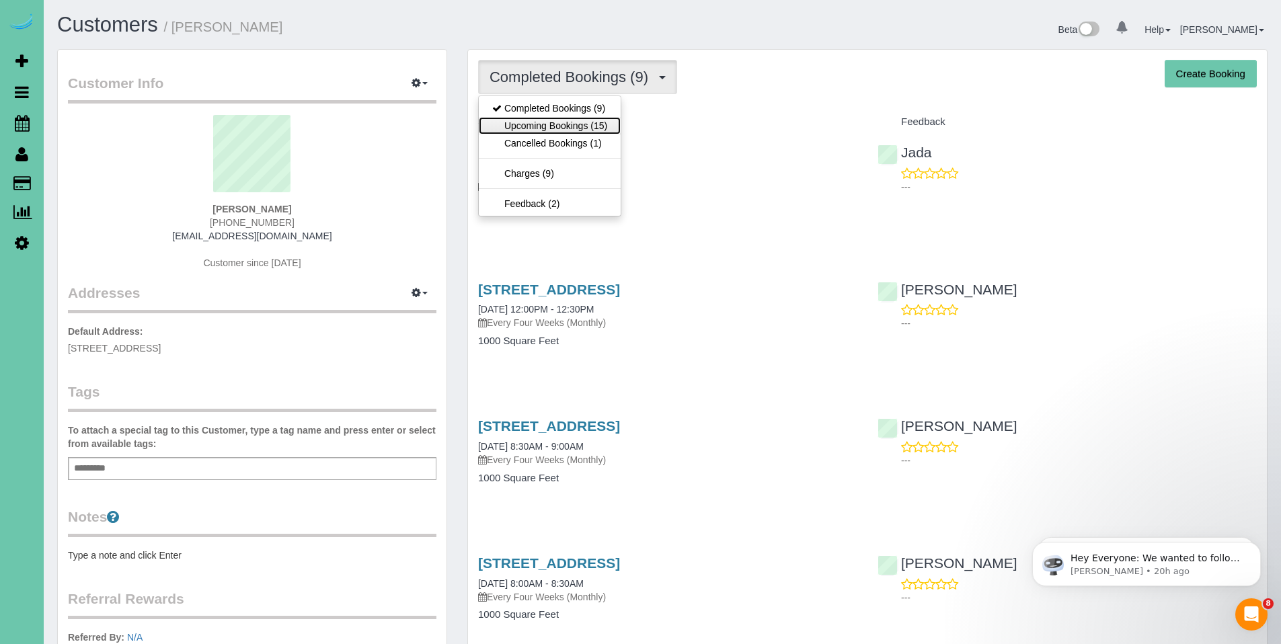
click at [557, 124] on link "Upcoming Bookings (15)" at bounding box center [550, 125] width 142 height 17
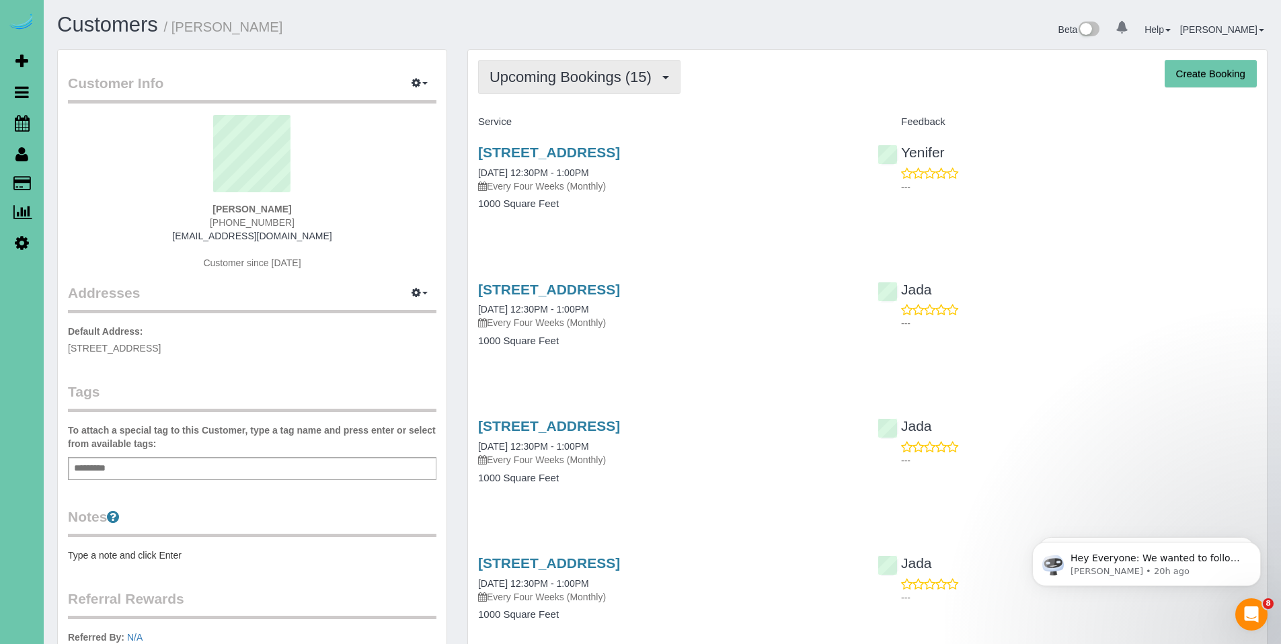
click at [589, 86] on button "Upcoming Bookings (15)" at bounding box center [579, 77] width 202 height 34
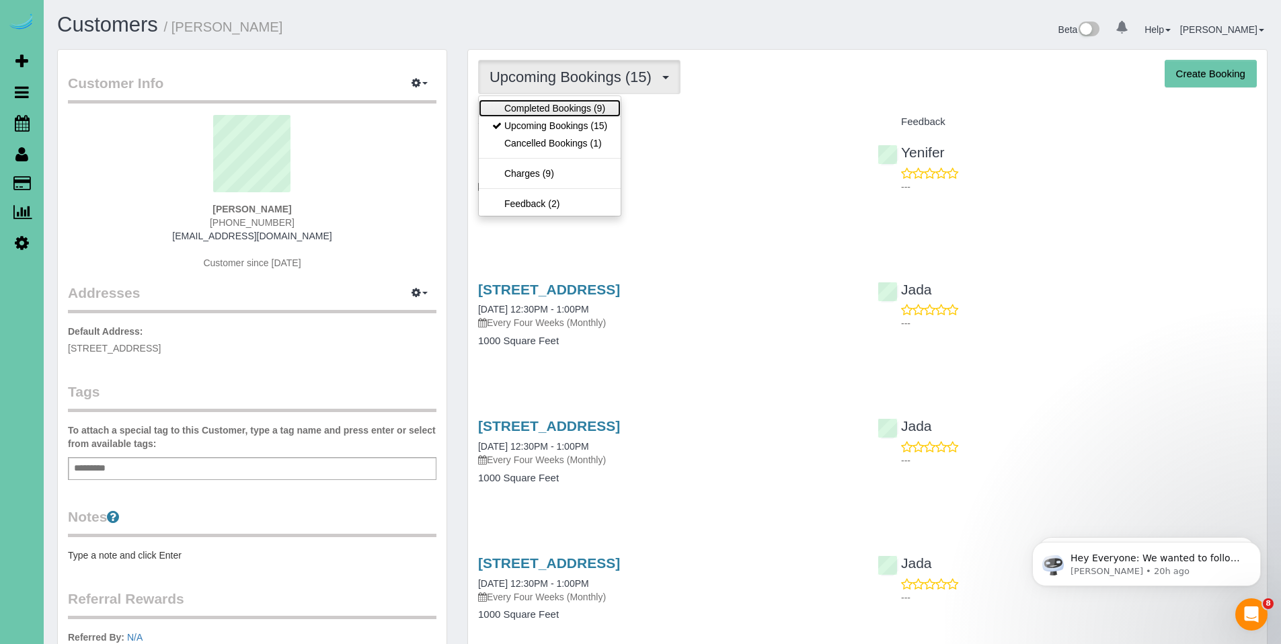
click at [565, 110] on link "Completed Bookings (9)" at bounding box center [550, 108] width 142 height 17
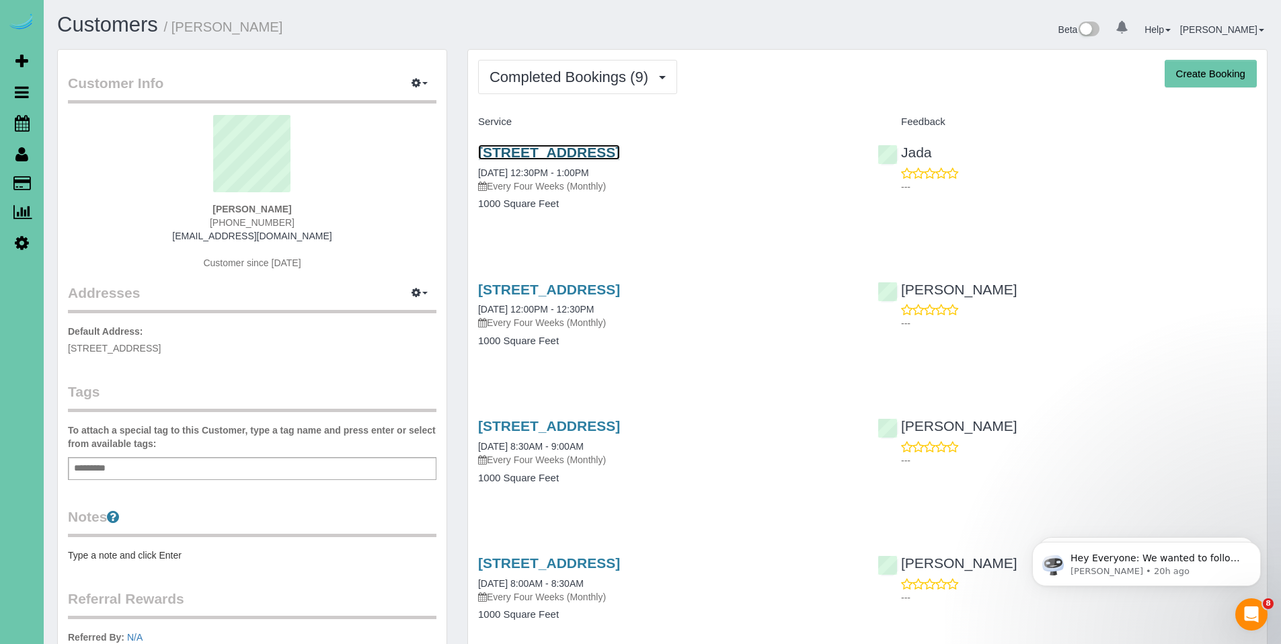
click at [567, 153] on link "5022 Izard St, Omaha, NE 68132" at bounding box center [549, 152] width 142 height 15
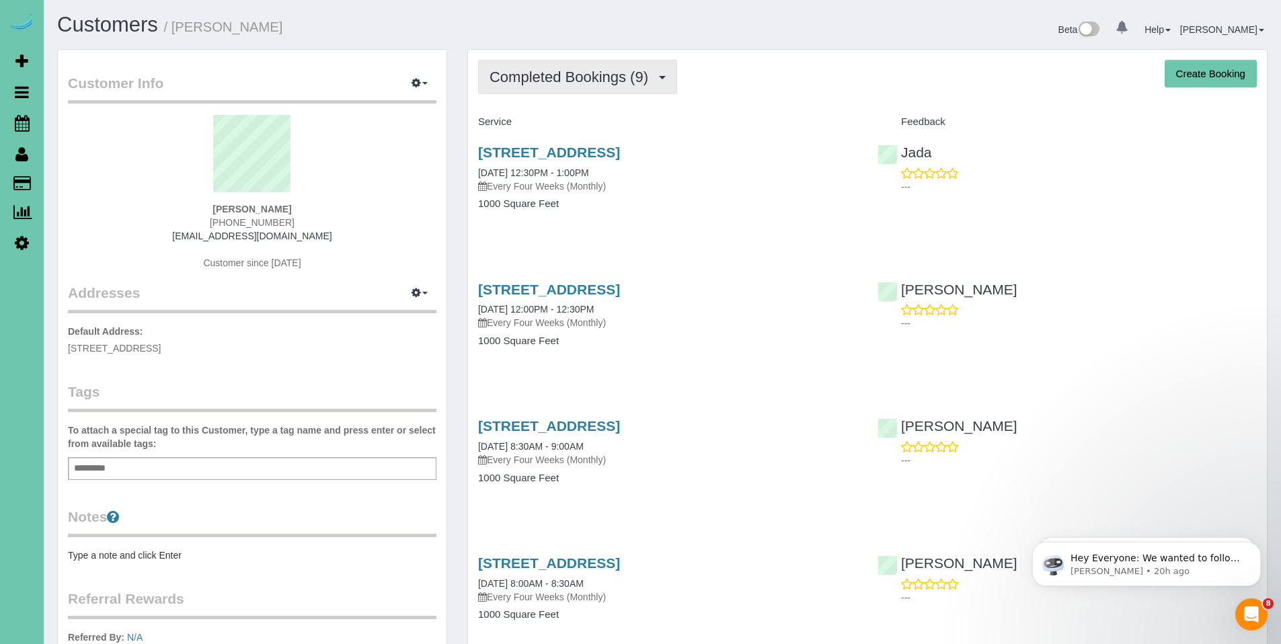
click at [568, 77] on span "Completed Bookings (9)" at bounding box center [571, 77] width 165 height 17
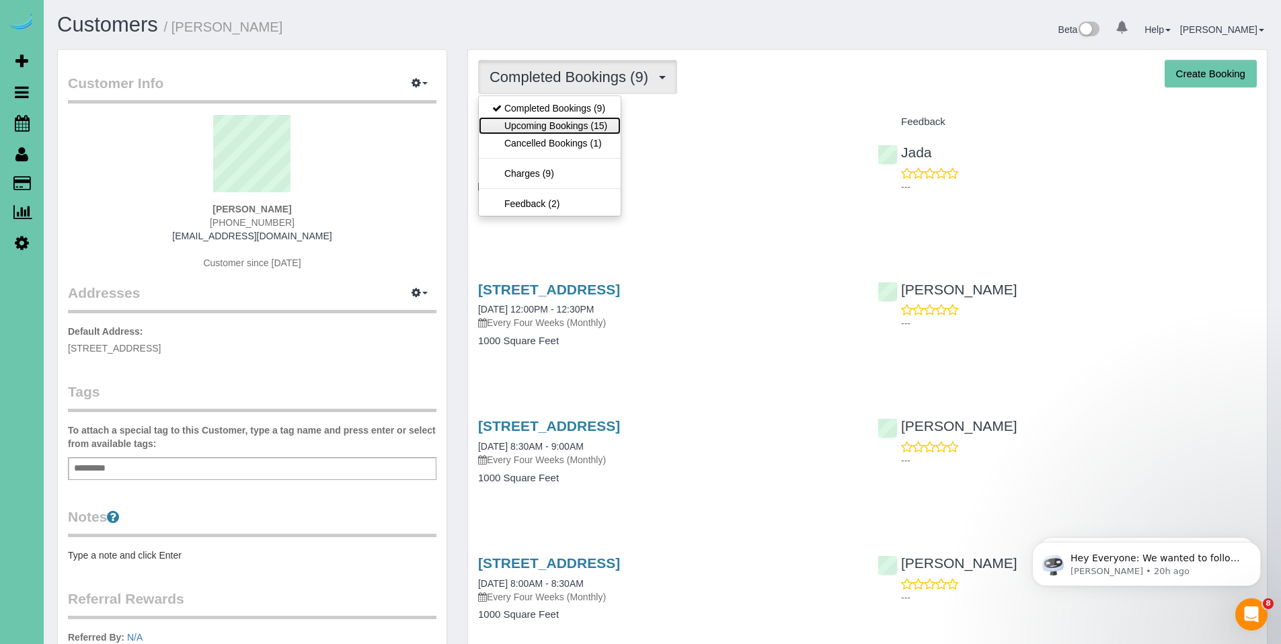
click at [552, 122] on link "Upcoming Bookings (15)" at bounding box center [550, 125] width 142 height 17
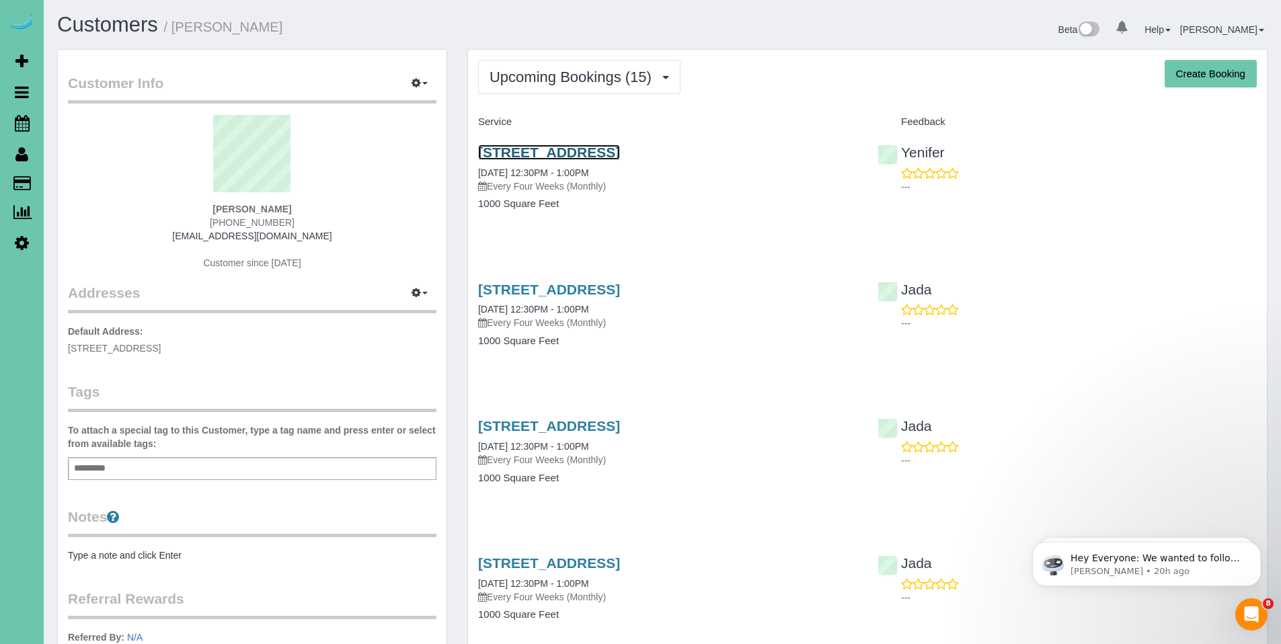
click at [551, 154] on link "5022 Izard St, Omaha, NE 68132" at bounding box center [549, 152] width 142 height 15
click at [0, 0] on body "0 Beta Your Notifications You have 0 alerts Add Booking Bookings Active Booking…" at bounding box center [640, 322] width 1281 height 644
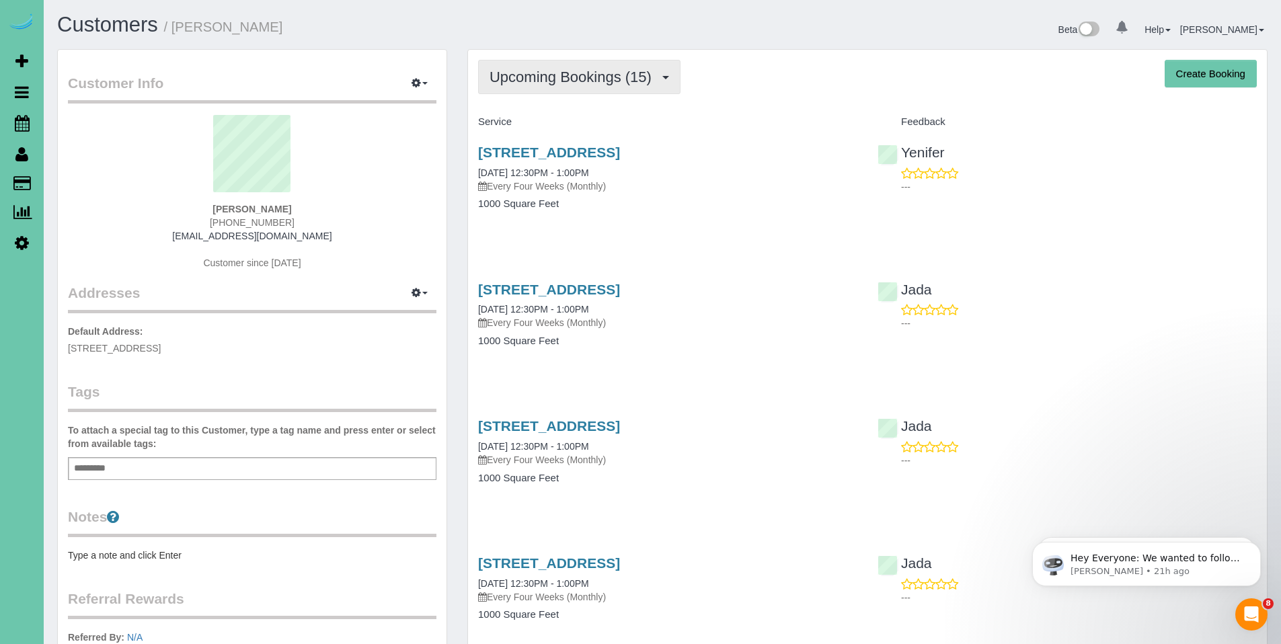
click at [561, 85] on span "Upcoming Bookings (15)" at bounding box center [573, 77] width 169 height 17
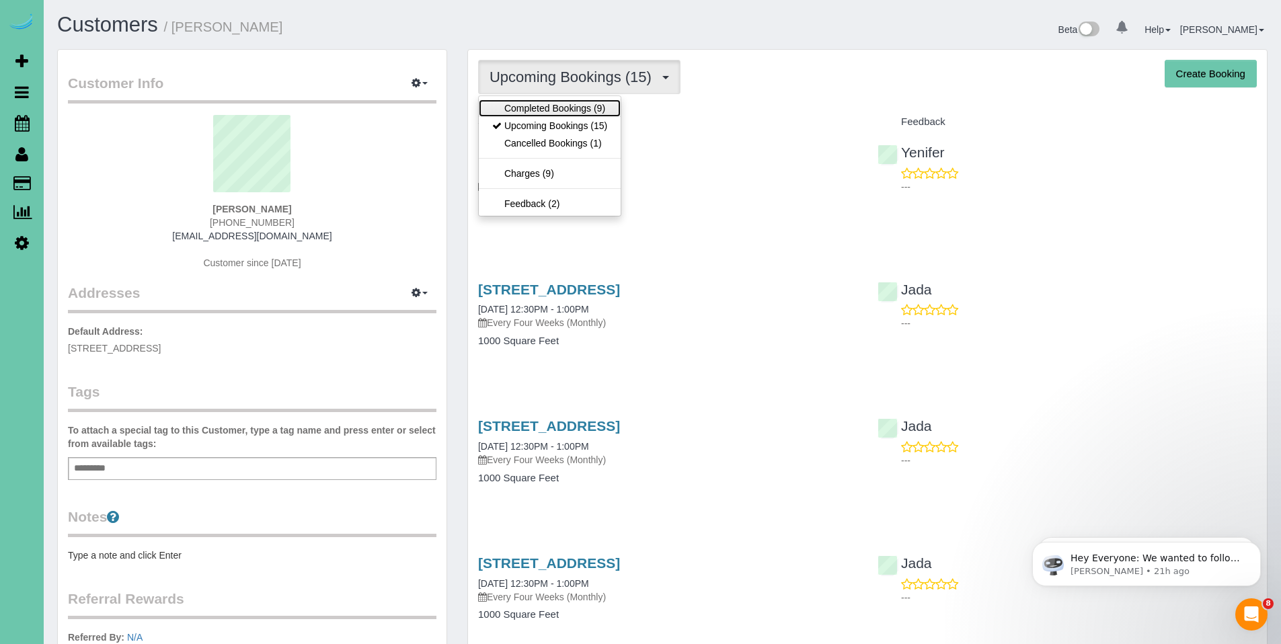
click at [561, 110] on link "Completed Bookings (9)" at bounding box center [550, 108] width 142 height 17
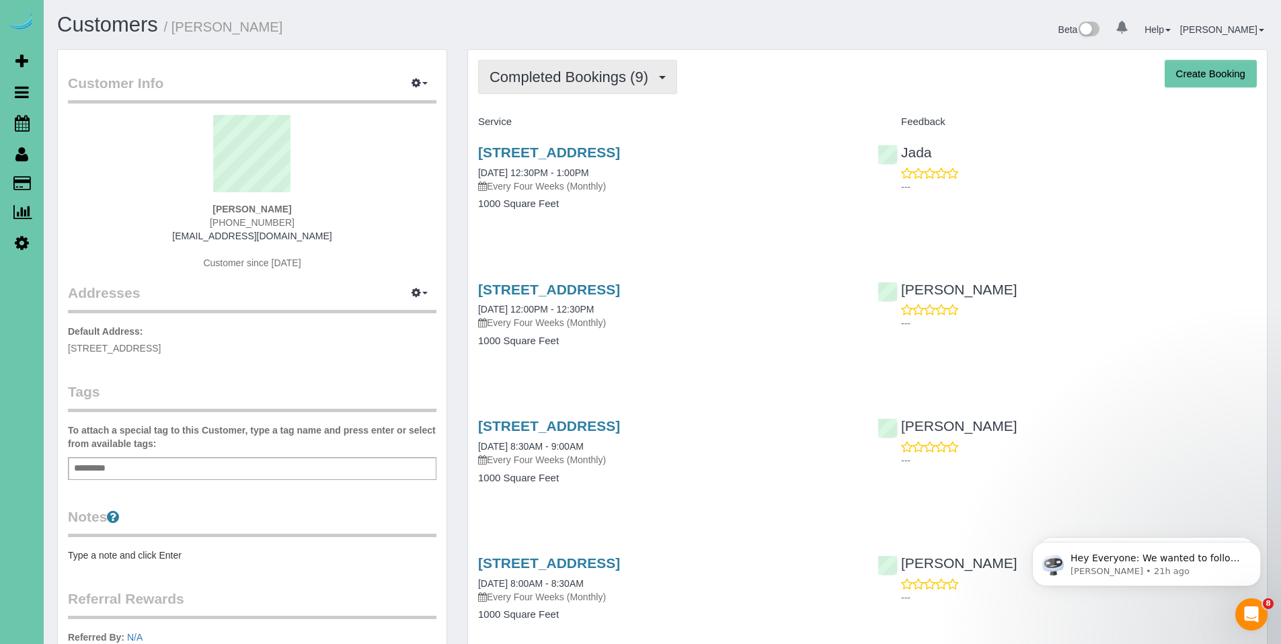
click at [563, 76] on span "Completed Bookings (9)" at bounding box center [571, 77] width 165 height 17
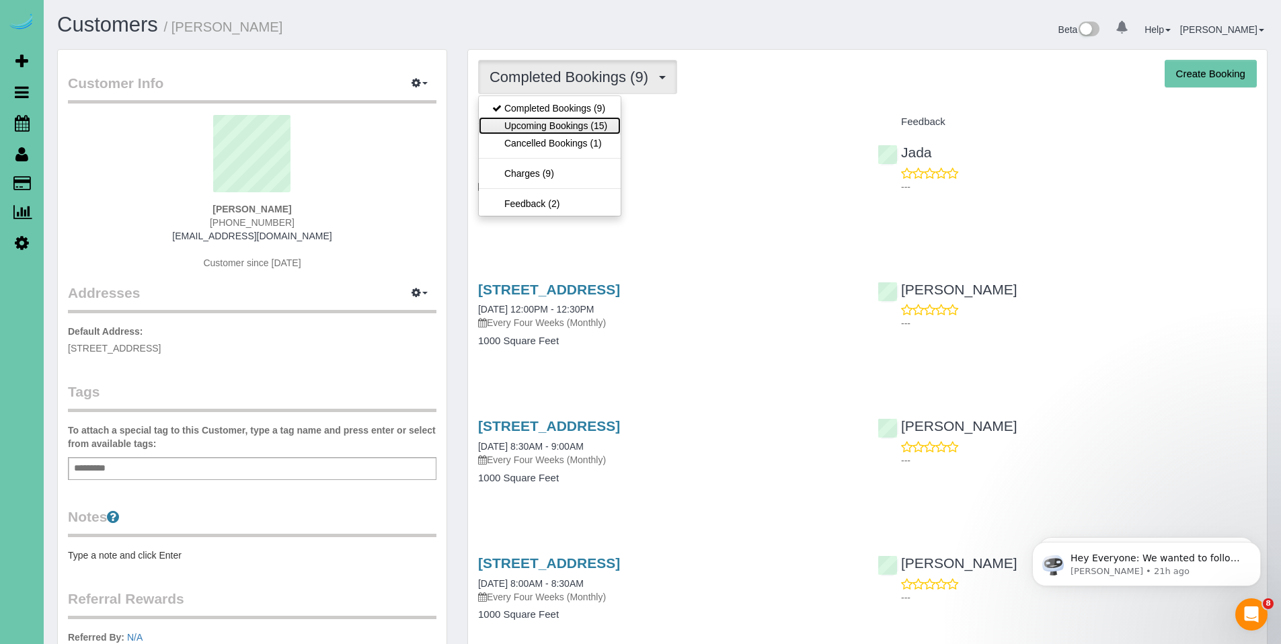
click at [562, 123] on link "Upcoming Bookings (15)" at bounding box center [550, 125] width 142 height 17
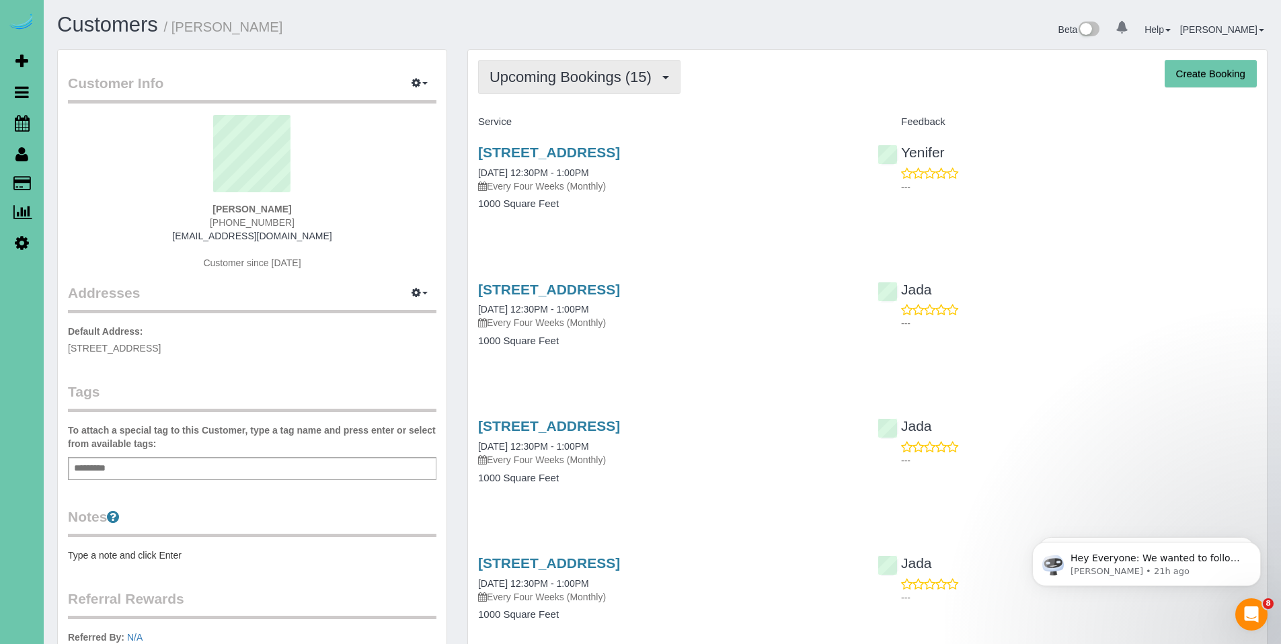
click at [553, 83] on span "Upcoming Bookings (15)" at bounding box center [573, 77] width 169 height 17
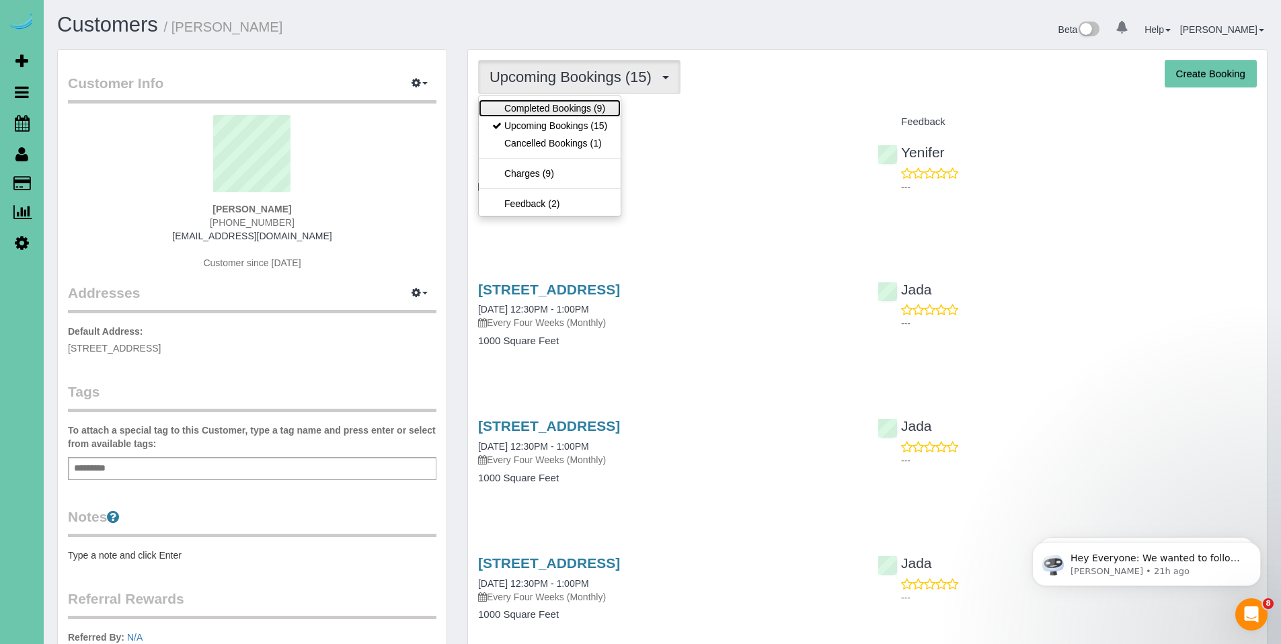
click at [538, 106] on link "Completed Bookings (9)" at bounding box center [550, 108] width 142 height 17
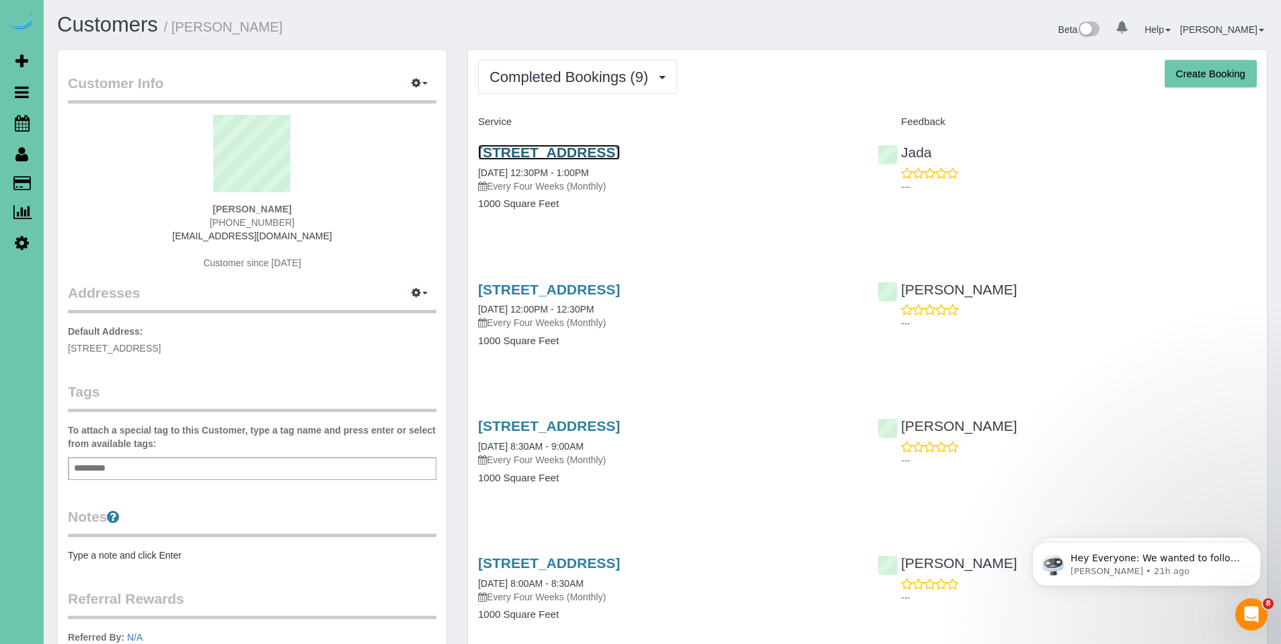
click at [550, 155] on link "5022 Izard St, Omaha, NE 68132" at bounding box center [549, 152] width 142 height 15
click at [0, 0] on body "0 Beta Your Notifications You have 0 alerts Add Booking Bookings Active Booking…" at bounding box center [640, 322] width 1281 height 644
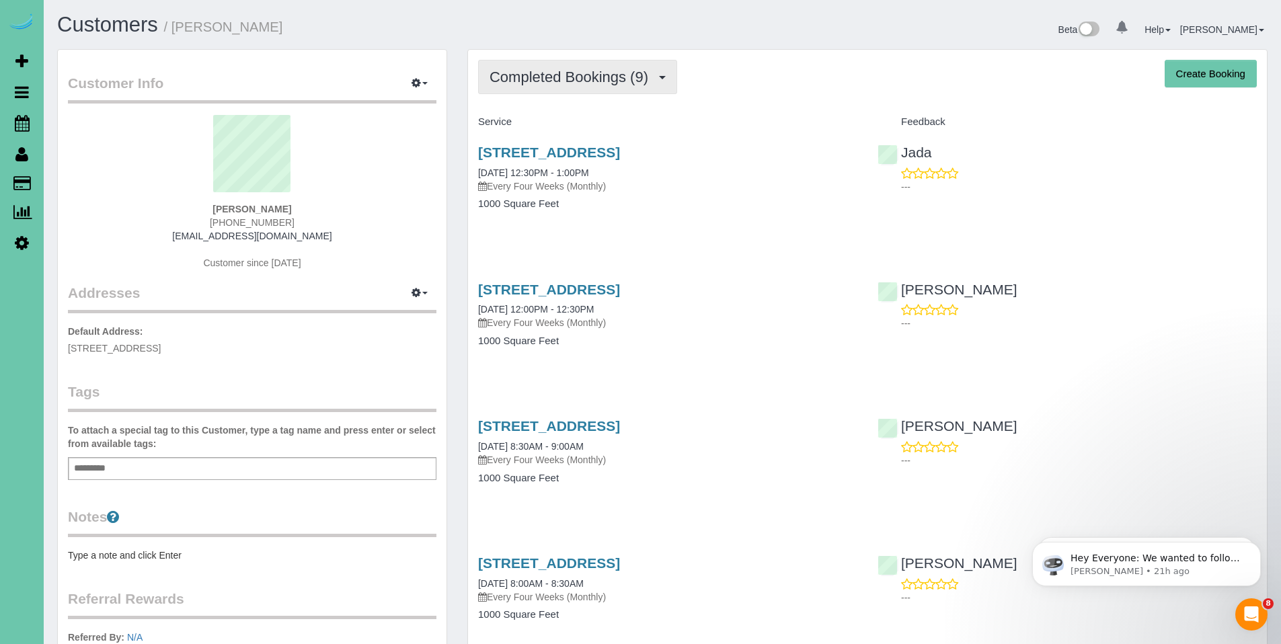
click at [562, 86] on button "Completed Bookings (9)" at bounding box center [577, 77] width 199 height 34
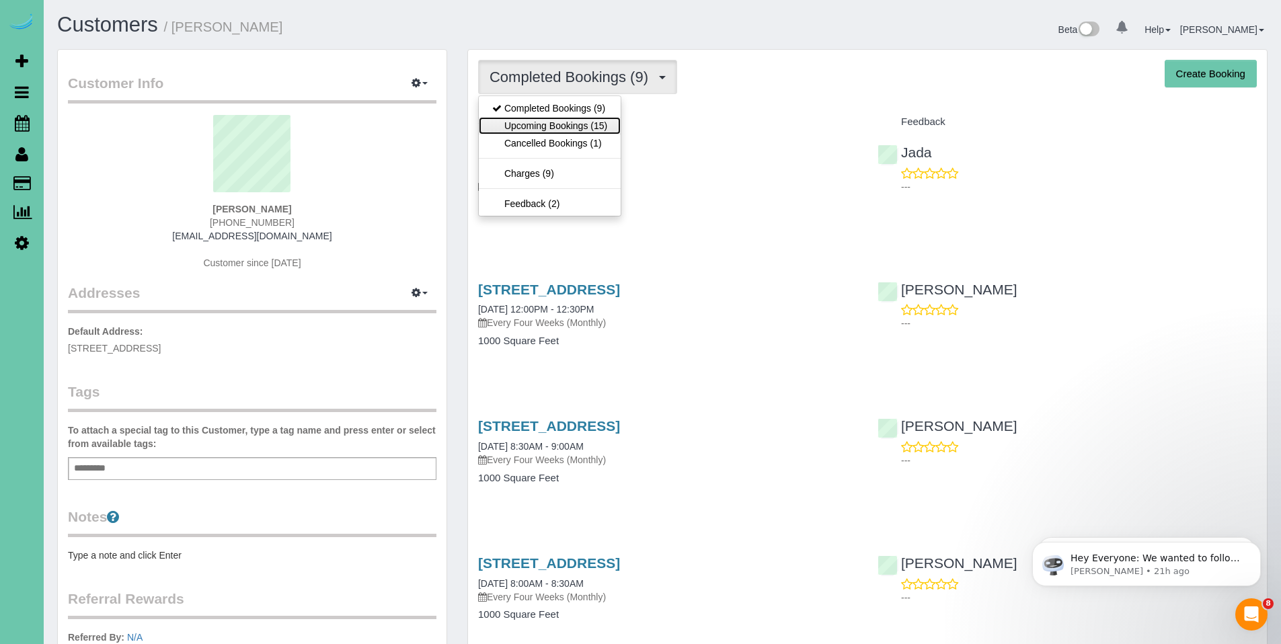
click at [555, 122] on link "Upcoming Bookings (15)" at bounding box center [550, 125] width 142 height 17
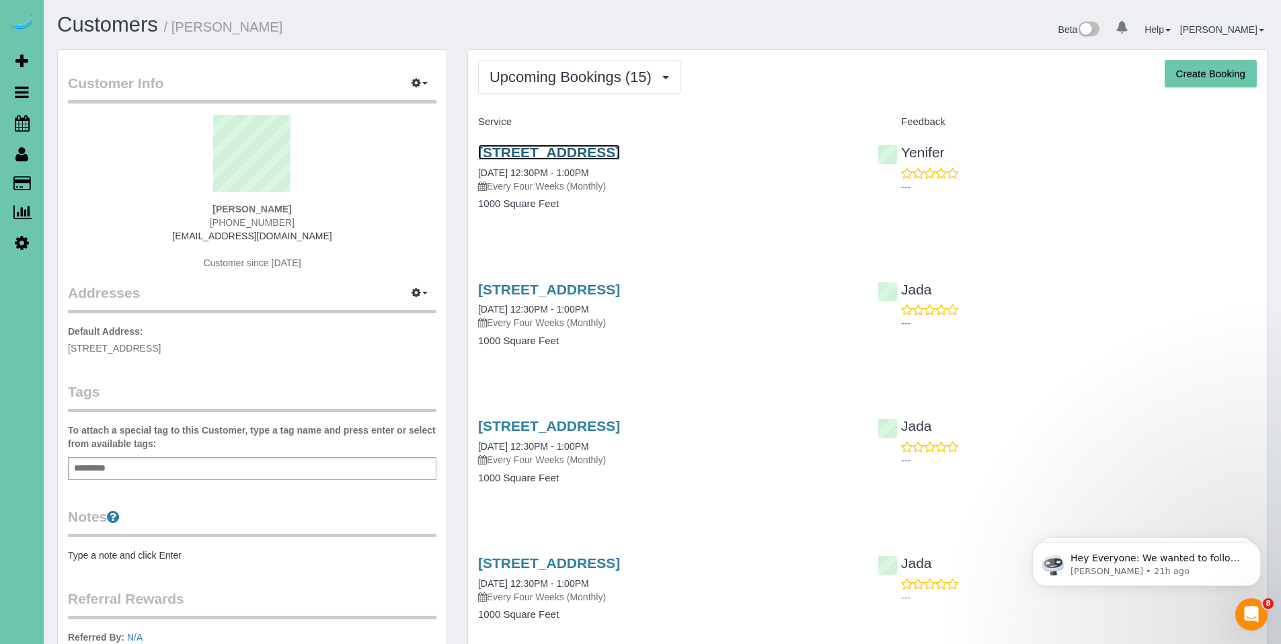
click at [601, 151] on link "5022 Izard St, Omaha, NE 68132" at bounding box center [549, 152] width 142 height 15
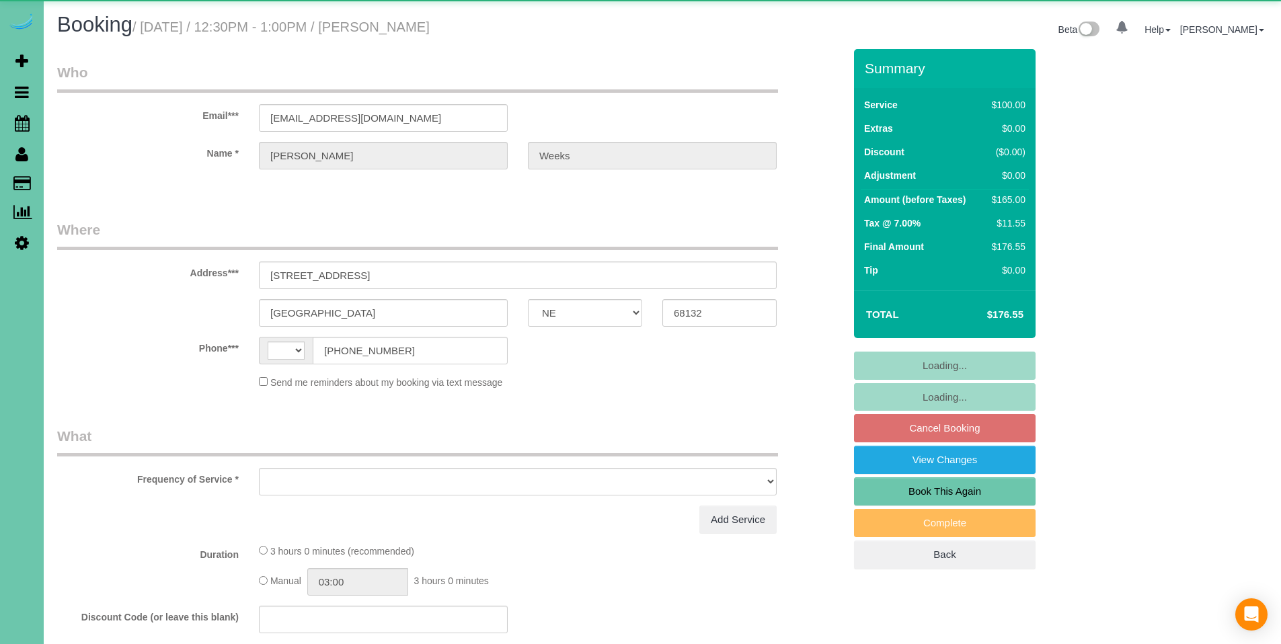
select select "NE"
select select "string:US"
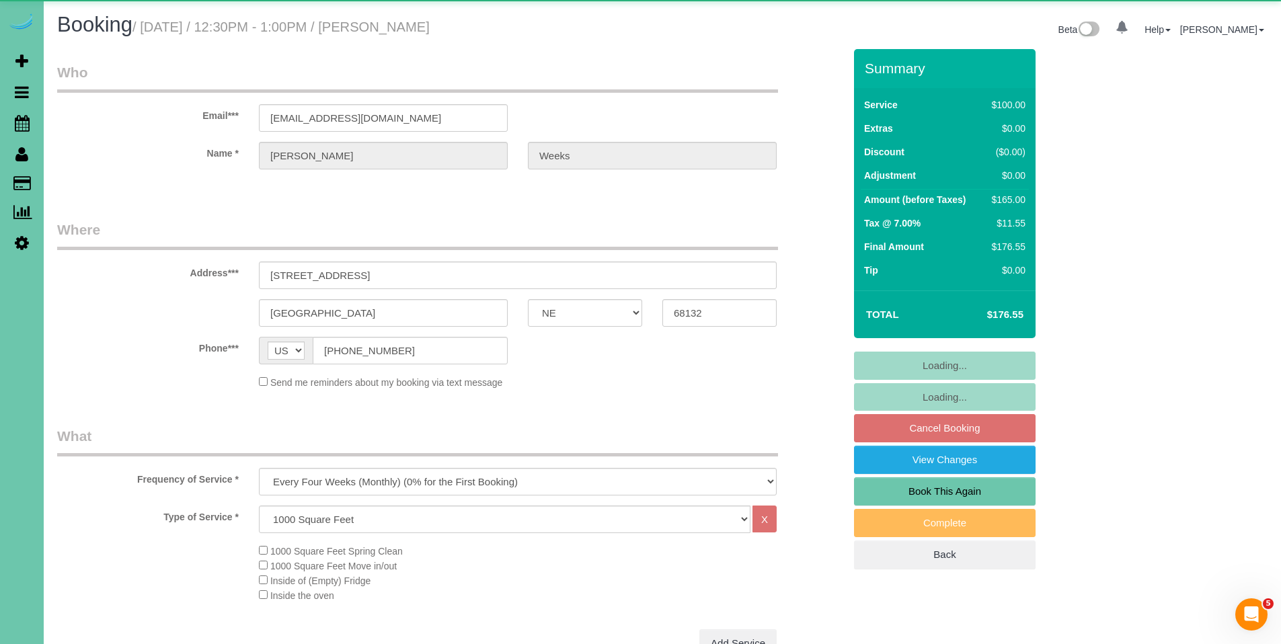
select select "object:901"
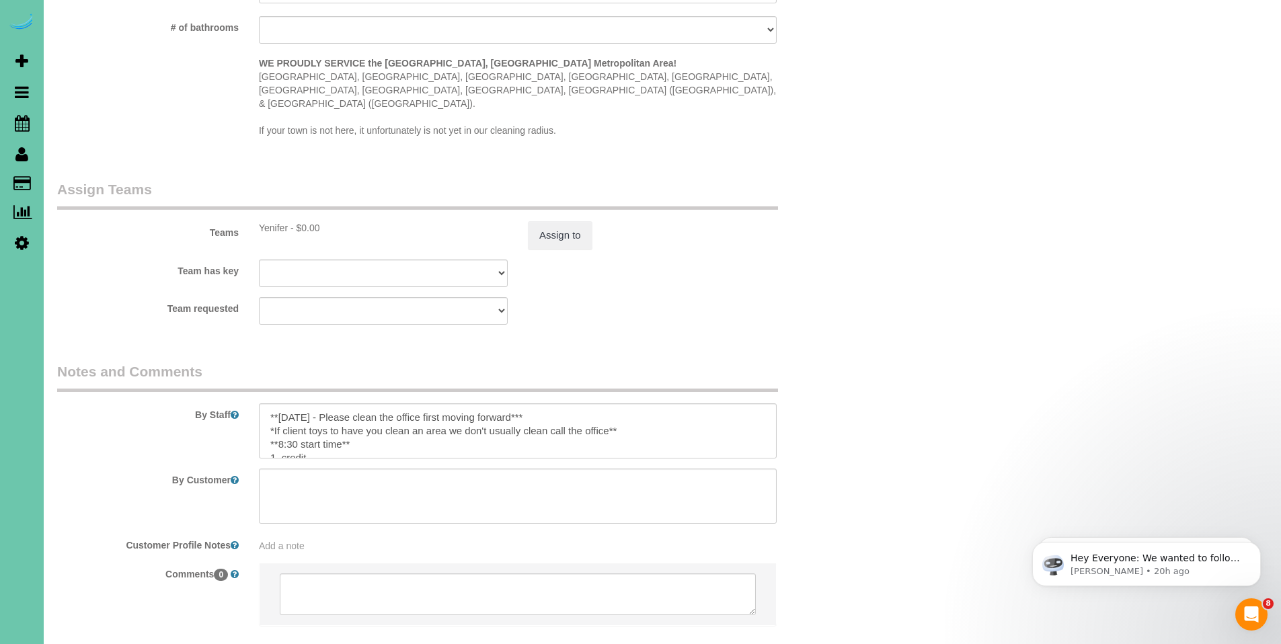
scroll to position [1357, 0]
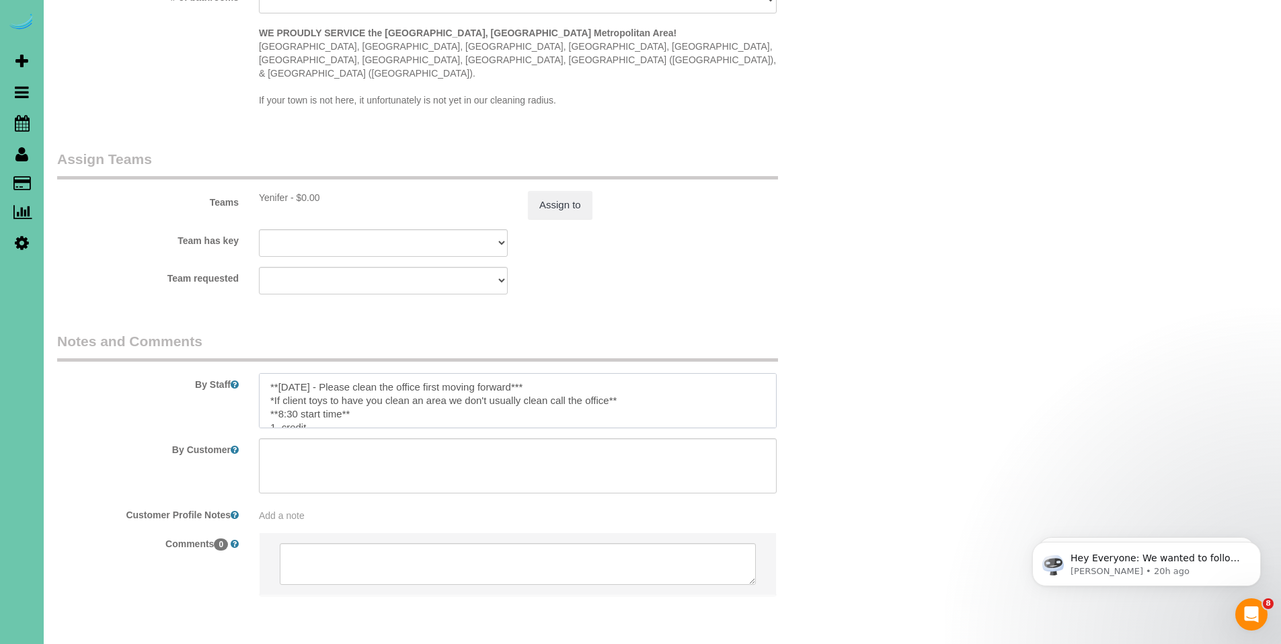
click at [670, 377] on textarea at bounding box center [518, 400] width 518 height 55
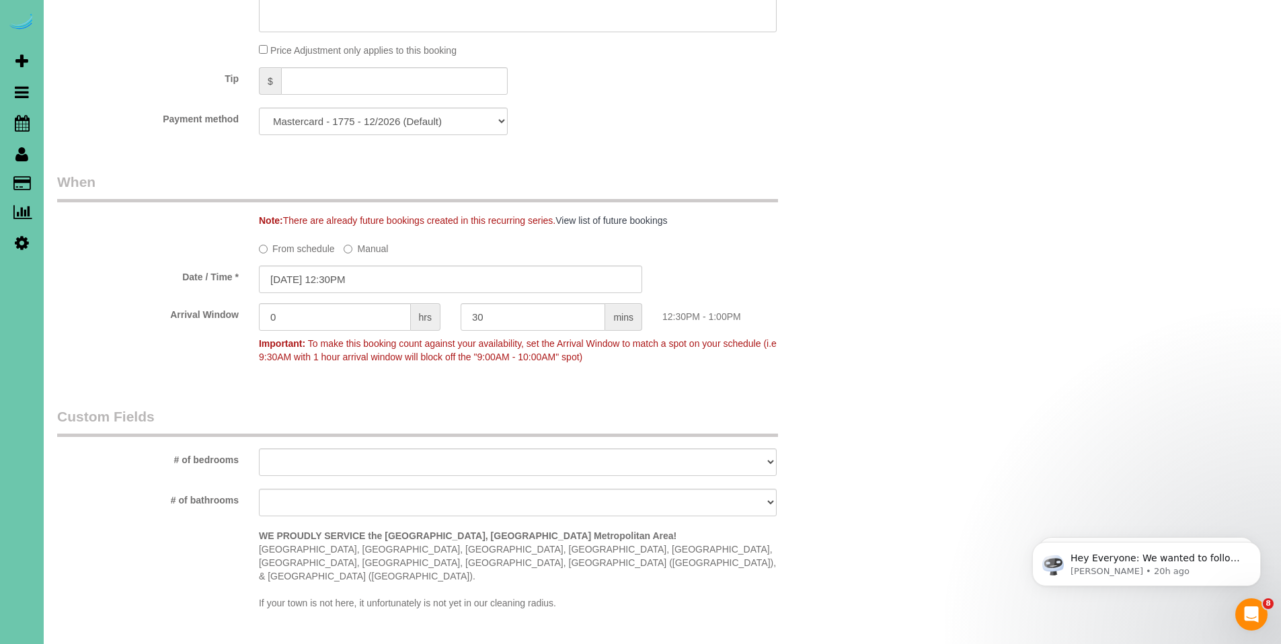
scroll to position [739, 0]
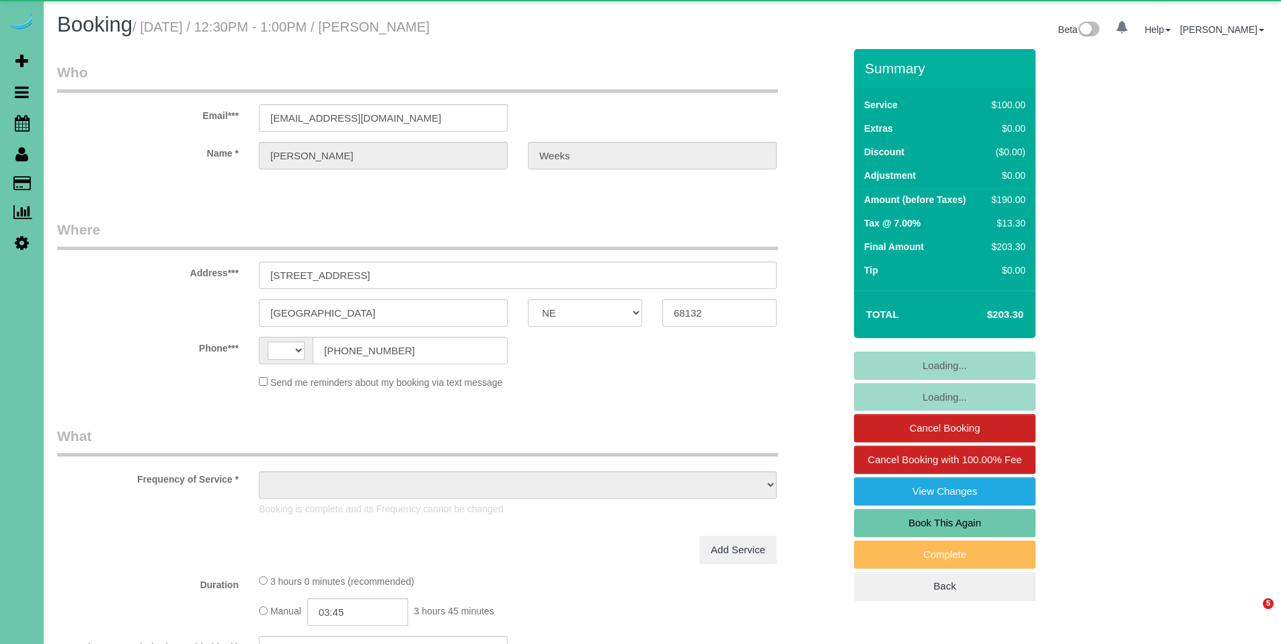
select select "NE"
select select "string:US"
select select "object:626"
select select "string:fspay-c999ee5d-3f75-4b3b-b9b7-70c4a9f040f3"
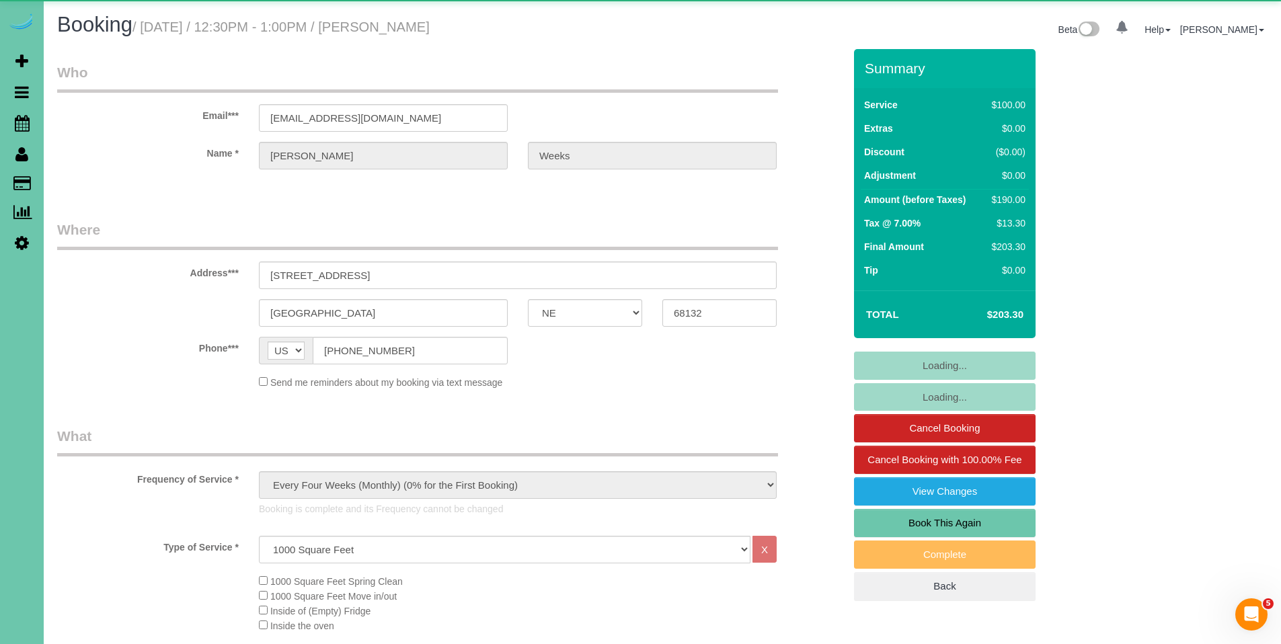
select select "object:842"
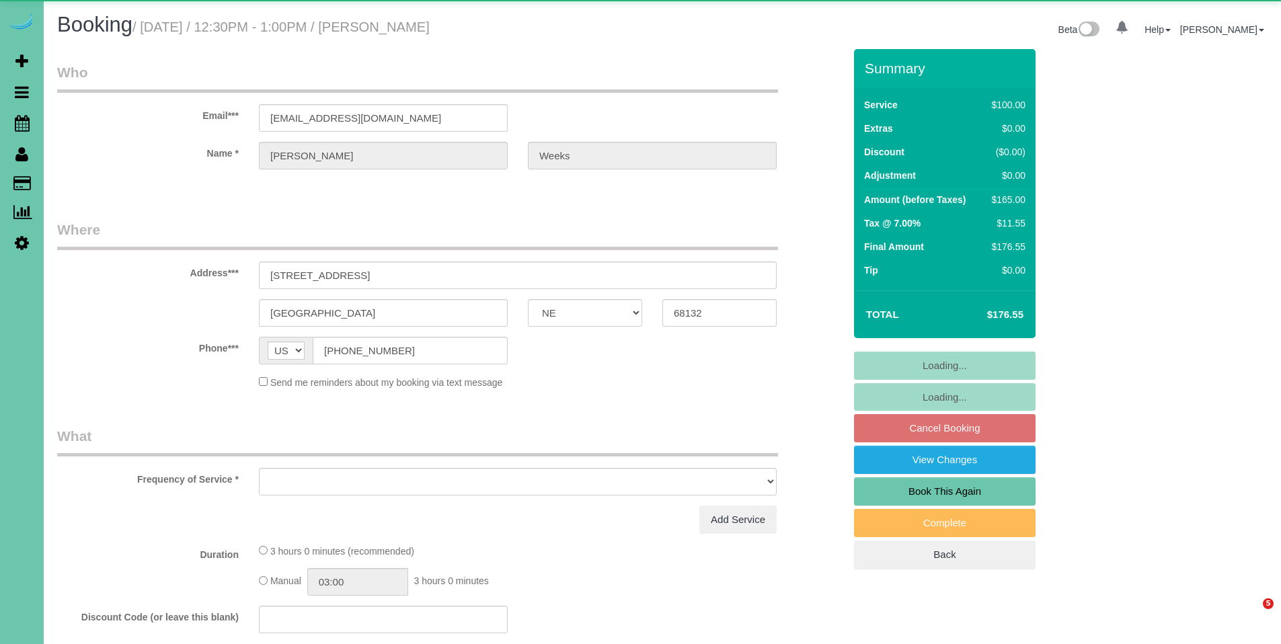
select select "NE"
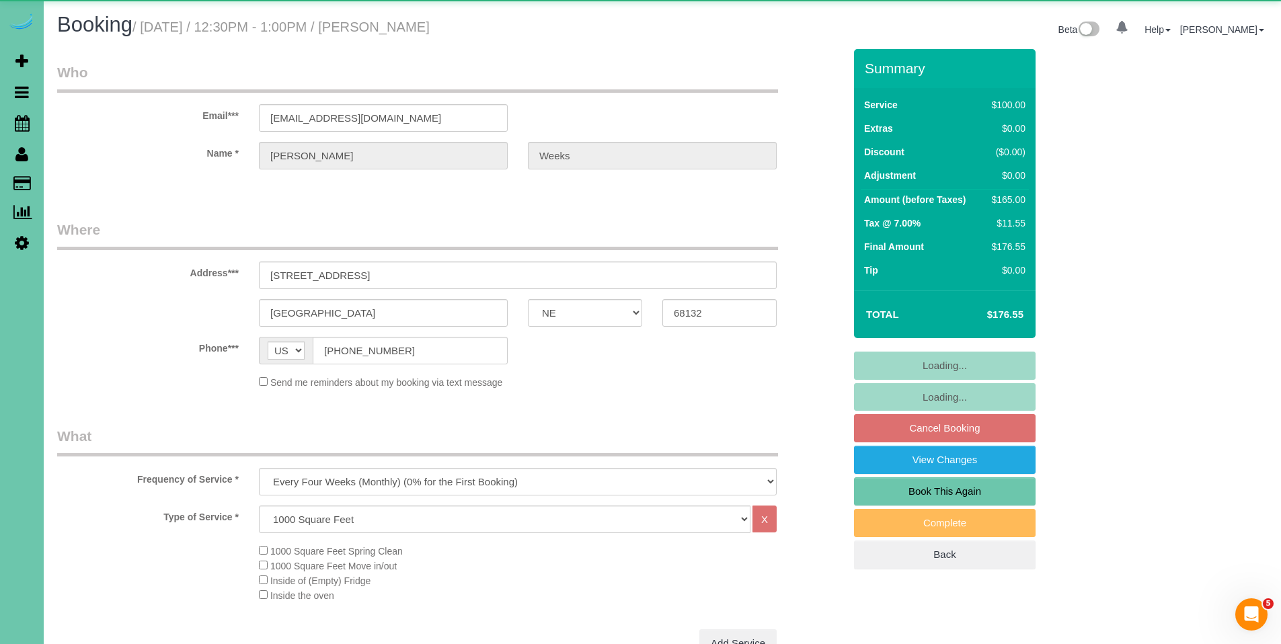
select select "object:650"
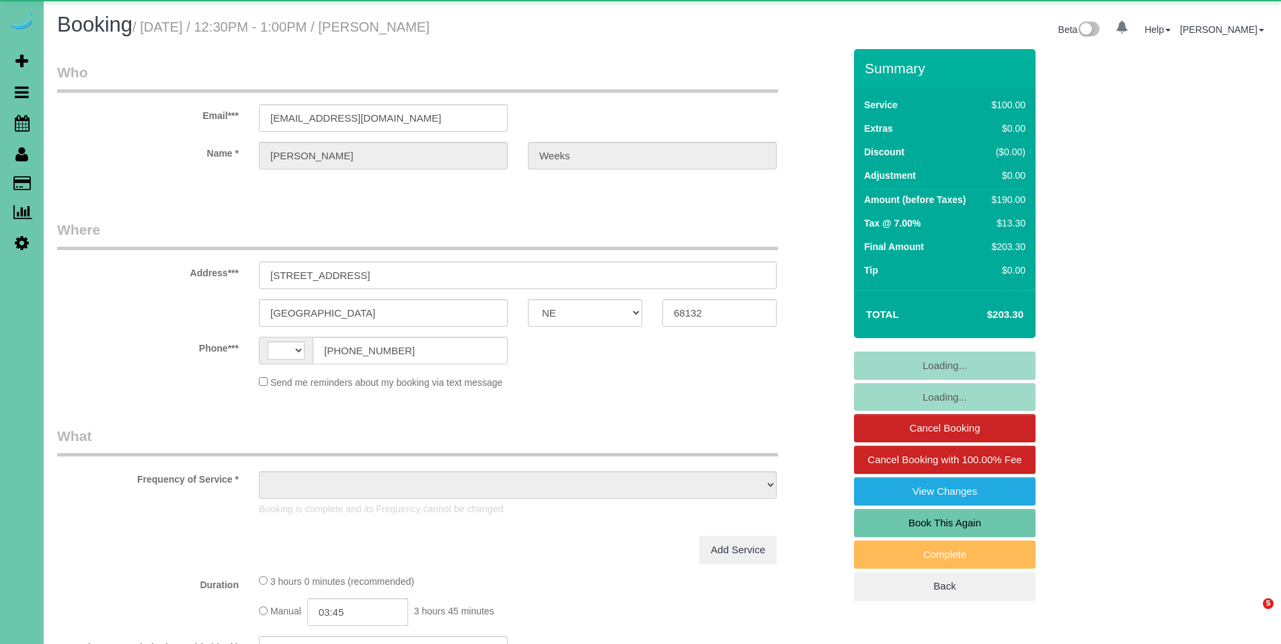
select select "NE"
select select "string:[GEOGRAPHIC_DATA]"
select select "object:626"
select select "string:fspay-c999ee5d-3f75-4b3b-b9b7-70c4a9f040f3"
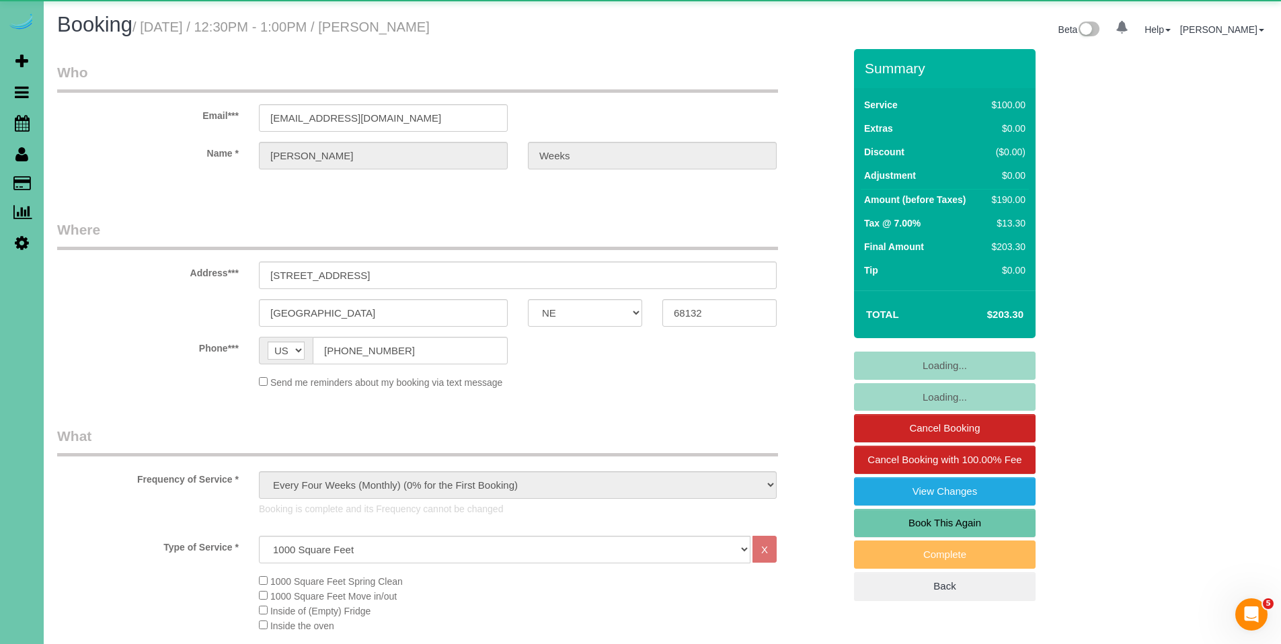
select select "object:659"
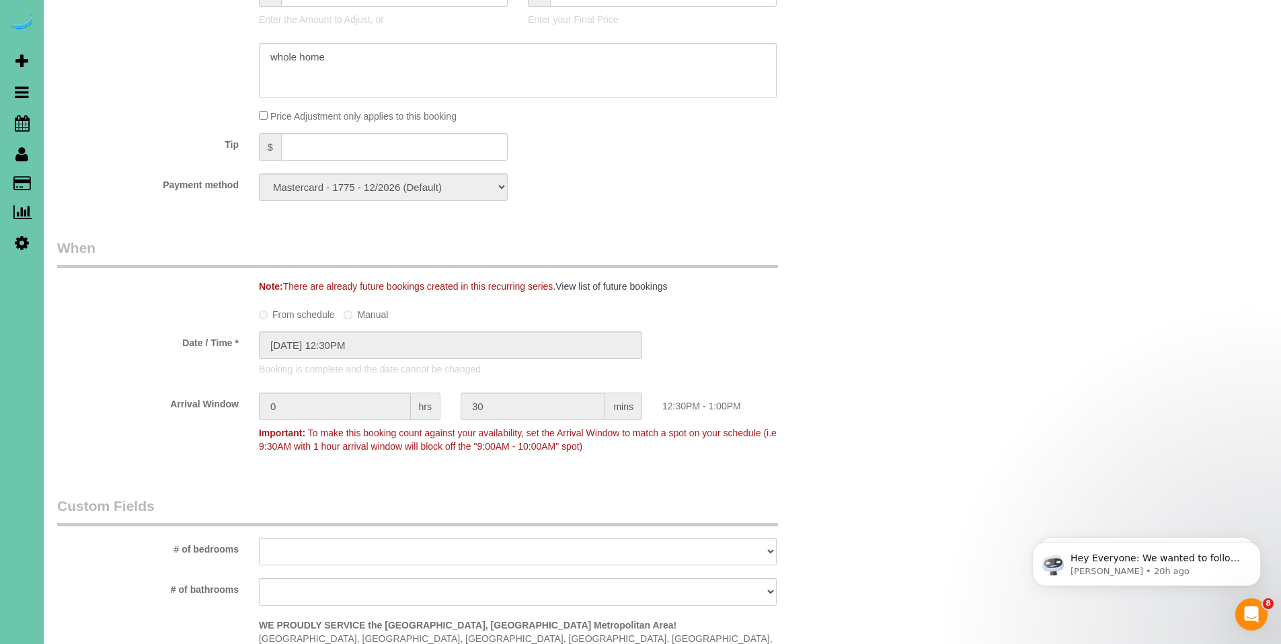
scroll to position [167, 0]
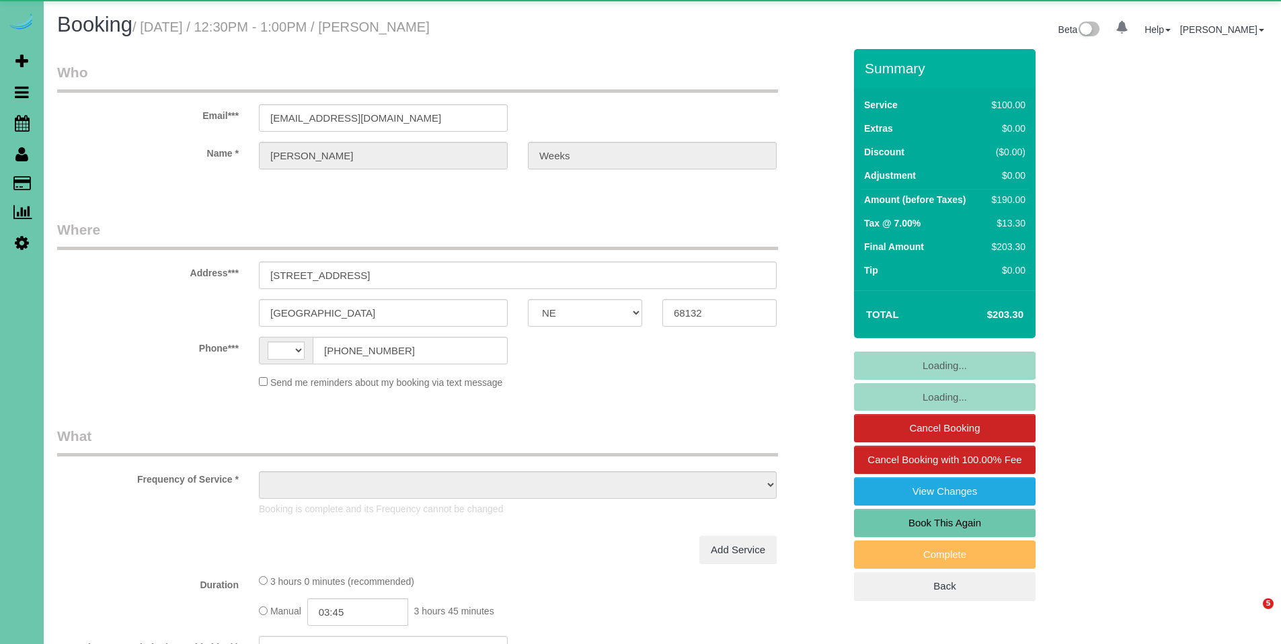
select select "NE"
select select "string:US"
select select "object:626"
select select "string:fspay-c999ee5d-3f75-4b3b-b9b7-70c4a9f040f3"
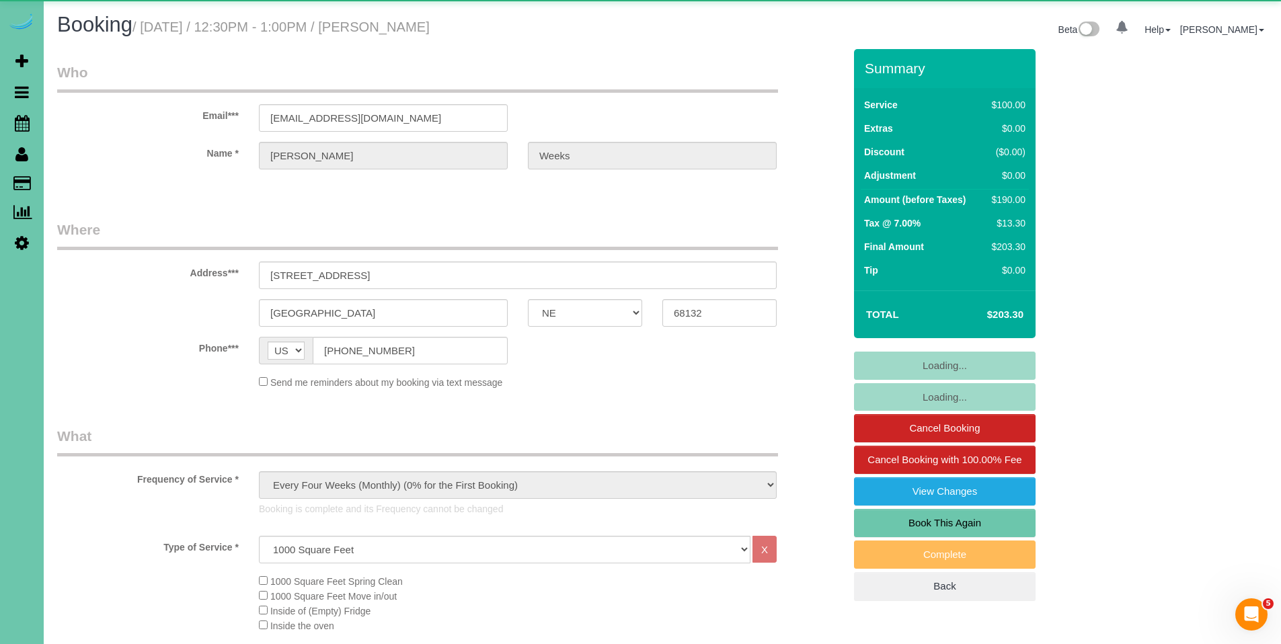
select select "object:896"
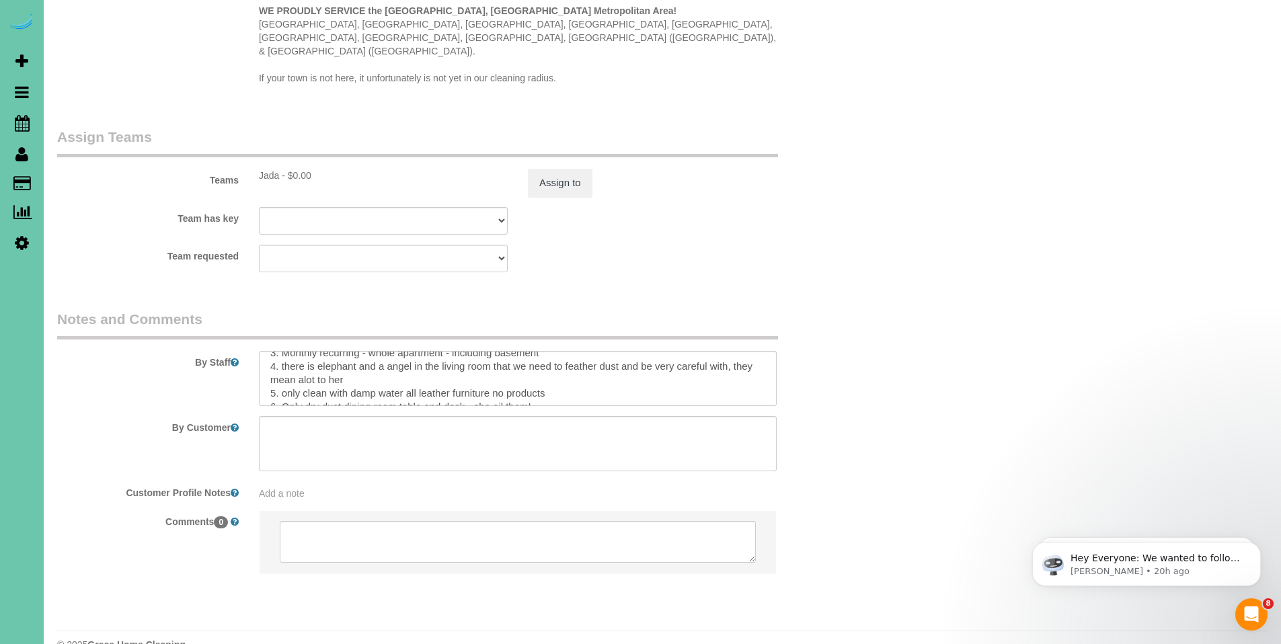
scroll to position [95, 0]
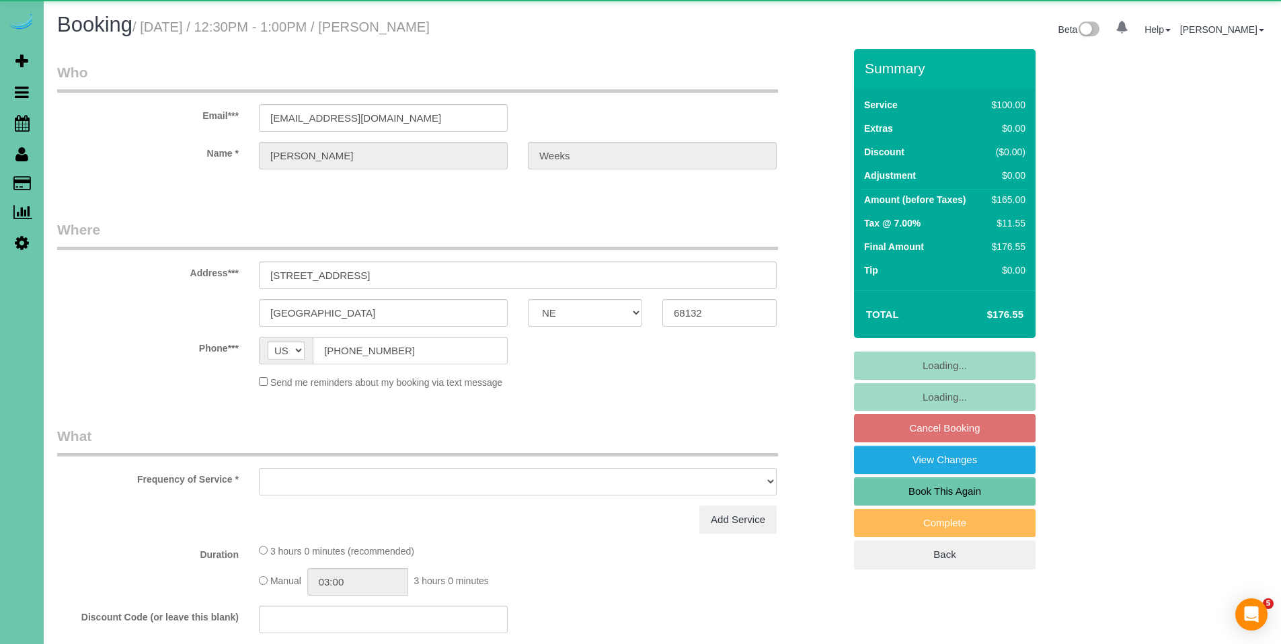
select select "NE"
select select "object:650"
select select "string:fspay-c999ee5d-3f75-4b3b-b9b7-70c4a9f040f3"
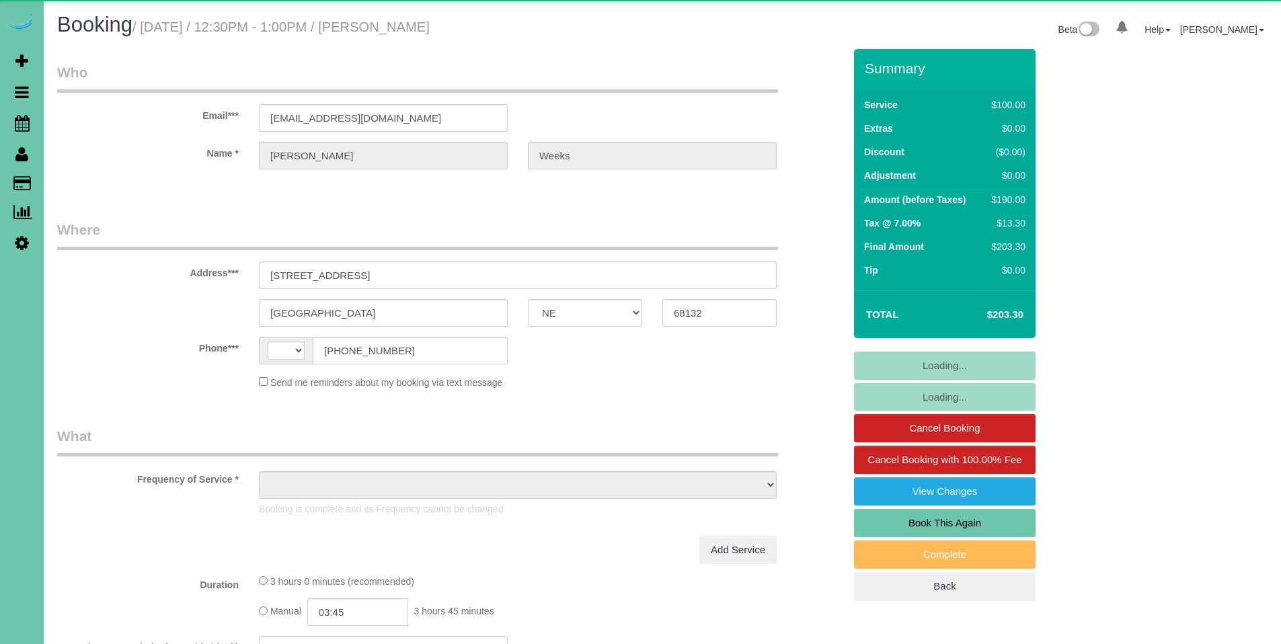
select select "NE"
select select "string:[GEOGRAPHIC_DATA]"
select select "object:626"
select select "string:fspay-c999ee5d-3f75-4b3b-b9b7-70c4a9f040f3"
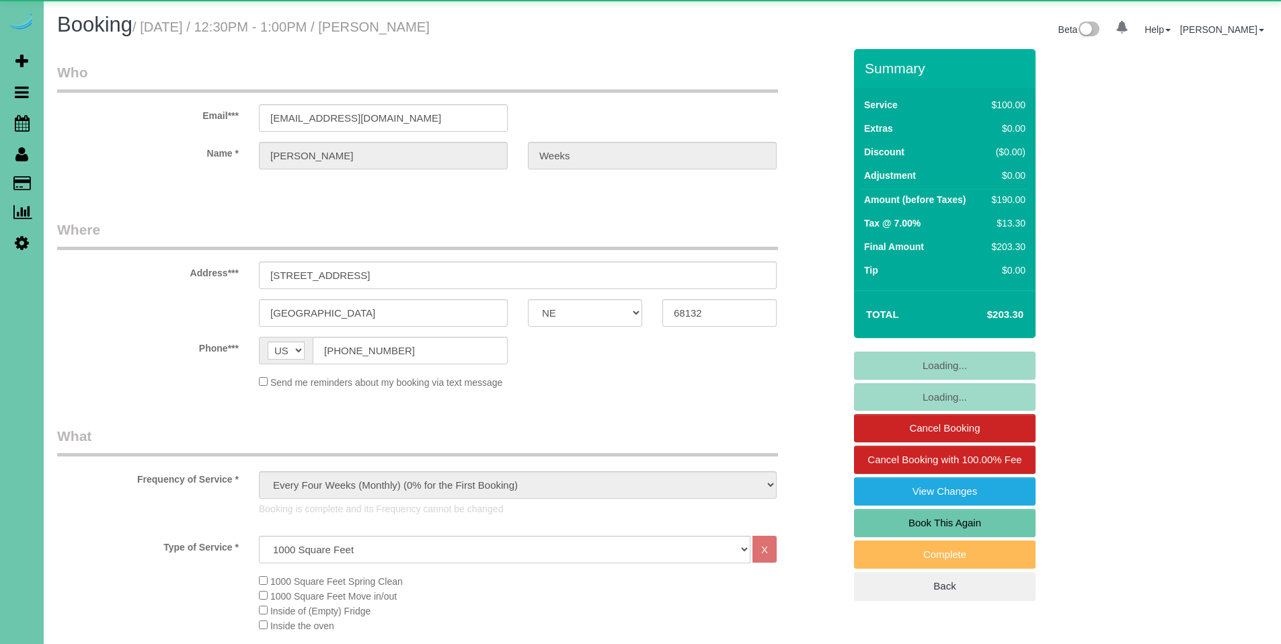
select select "object:896"
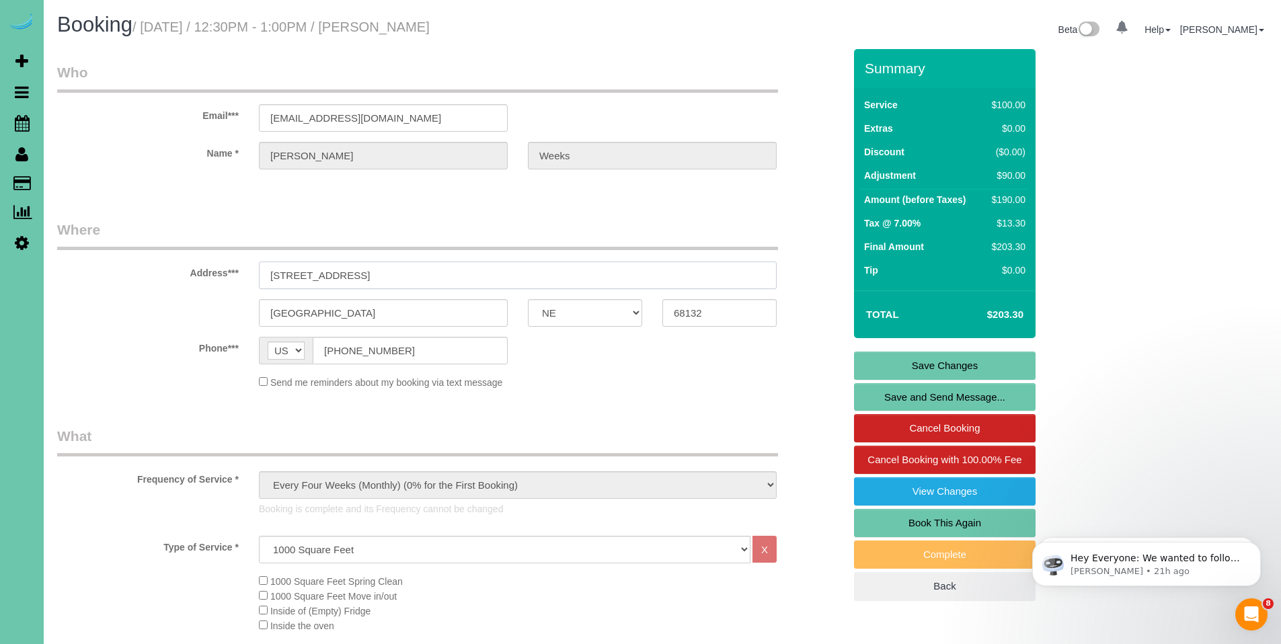
drag, startPoint x: 359, startPoint y: 284, endPoint x: 239, endPoint y: 272, distance: 120.2
click at [239, 272] on div "Address*** [STREET_ADDRESS]" at bounding box center [450, 254] width 807 height 69
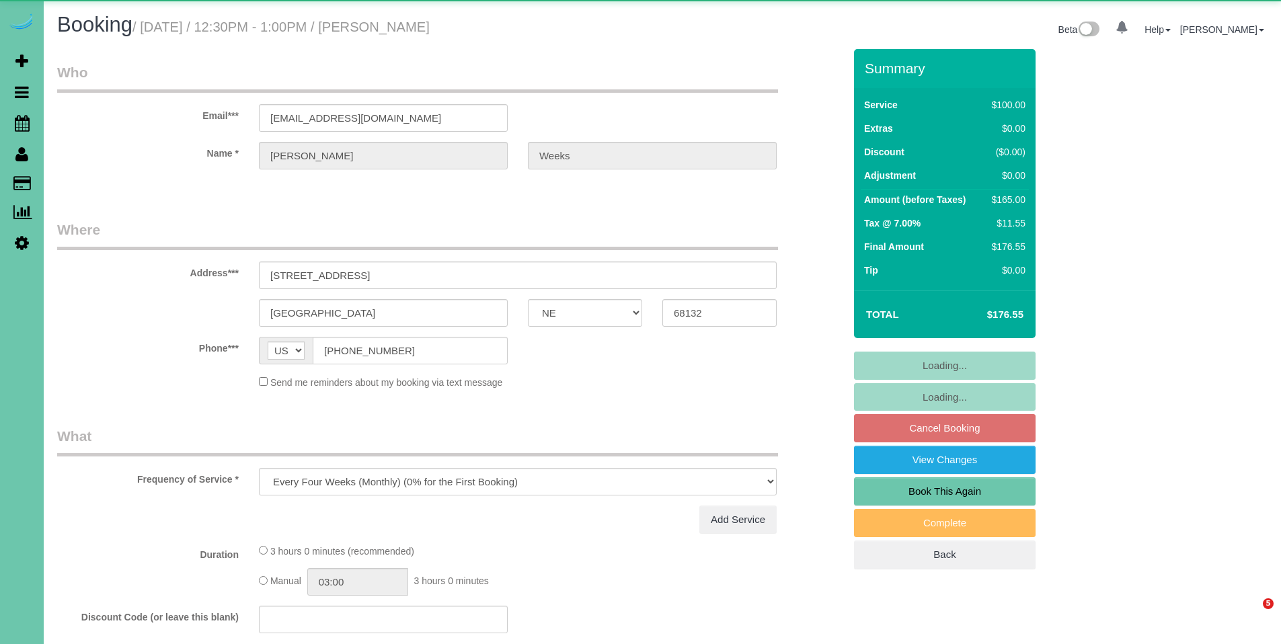
select select "NE"
select select "object:650"
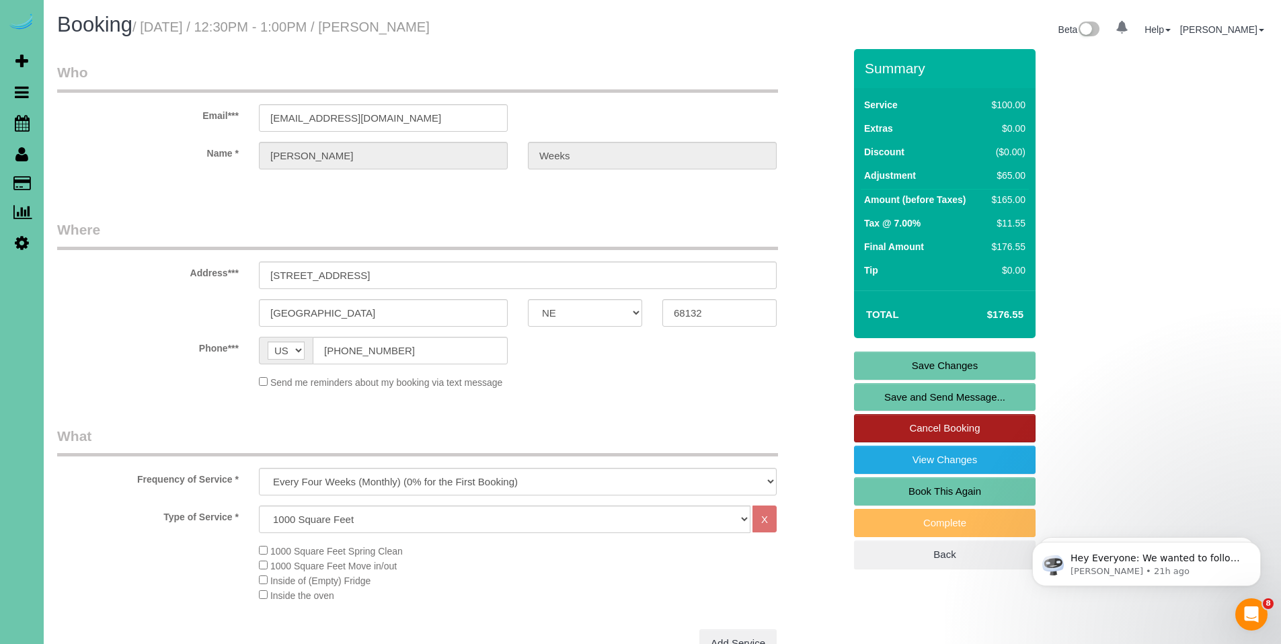
click at [940, 429] on link "Cancel Booking" at bounding box center [945, 428] width 182 height 28
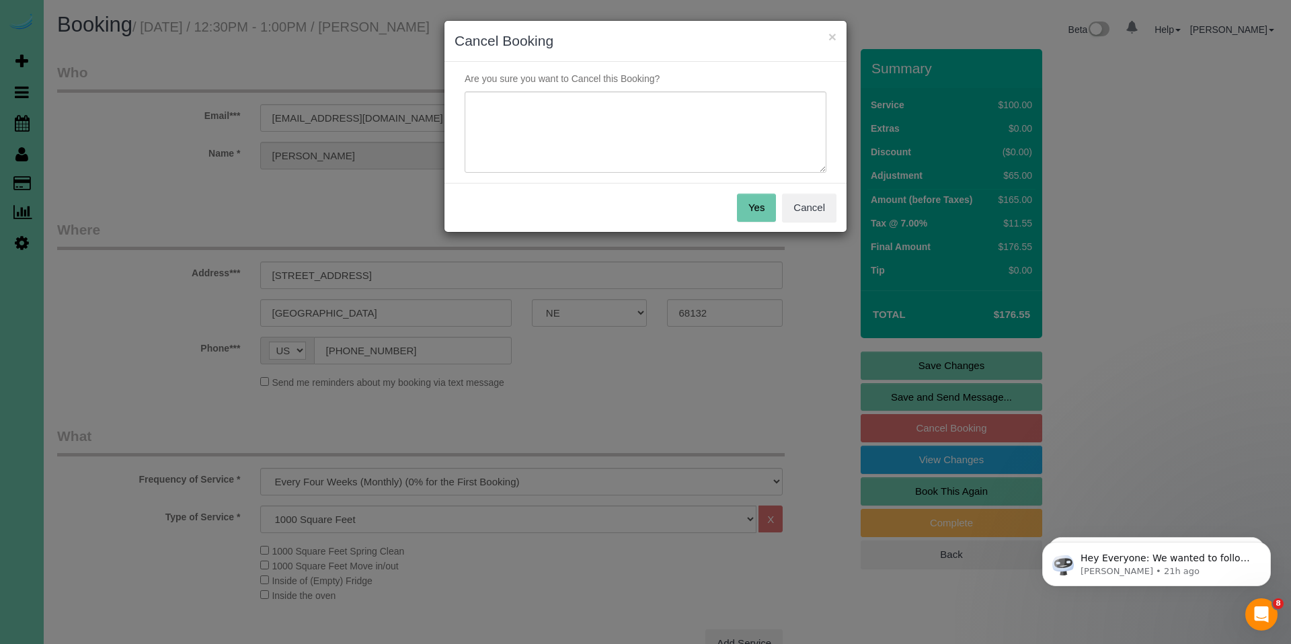
click at [539, 85] on p "Are you sure you want to Cancel this Booking?" at bounding box center [646, 78] width 382 height 13
click at [541, 105] on textarea at bounding box center [646, 132] width 362 height 82
type textarea "Skipping as she has been cleaning because her home is on the market."
click at [760, 207] on button "Yes" at bounding box center [756, 208] width 39 height 28
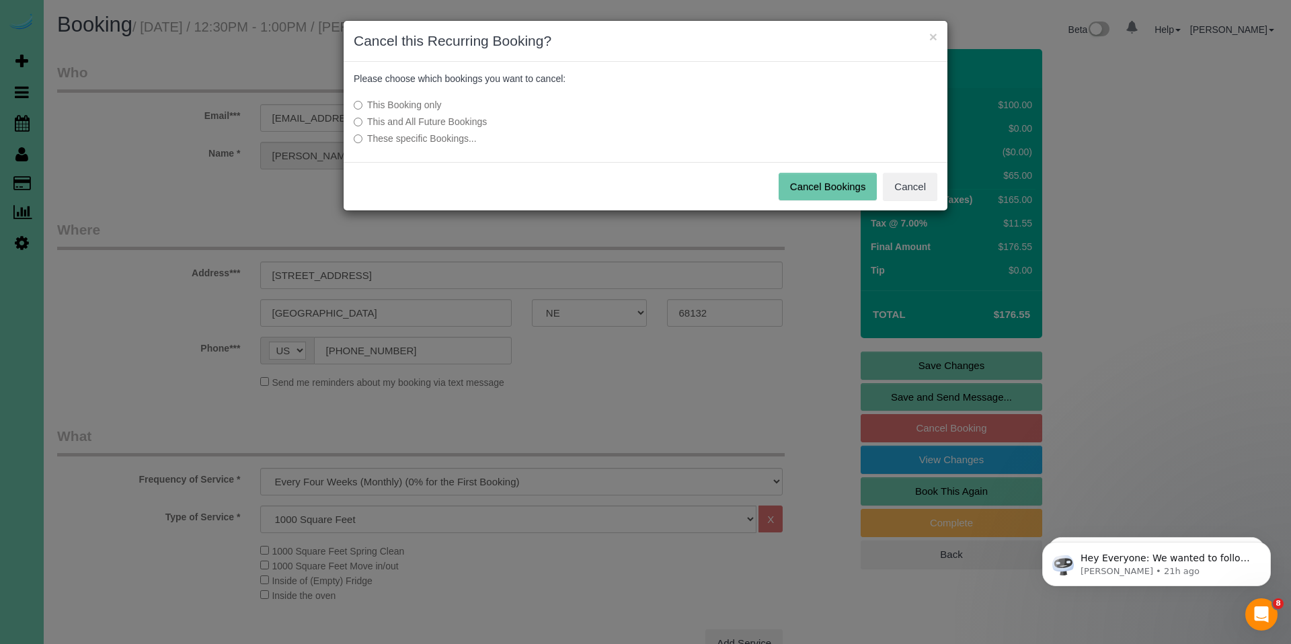
click at [828, 184] on button "Cancel Bookings" at bounding box center [828, 187] width 99 height 28
